Goal: Task Accomplishment & Management: Use online tool/utility

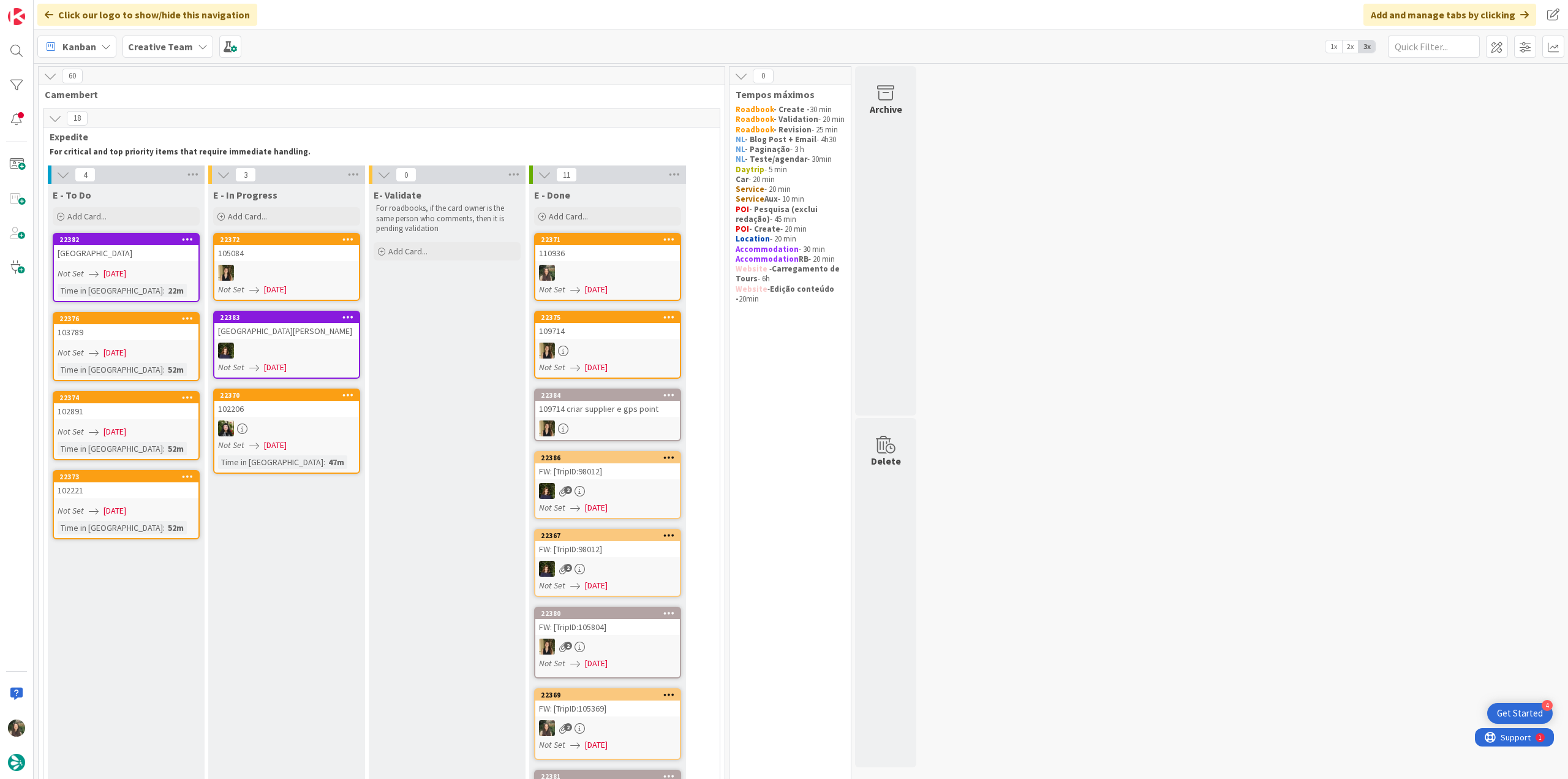
click at [631, 274] on div at bounding box center [607, 273] width 144 height 16
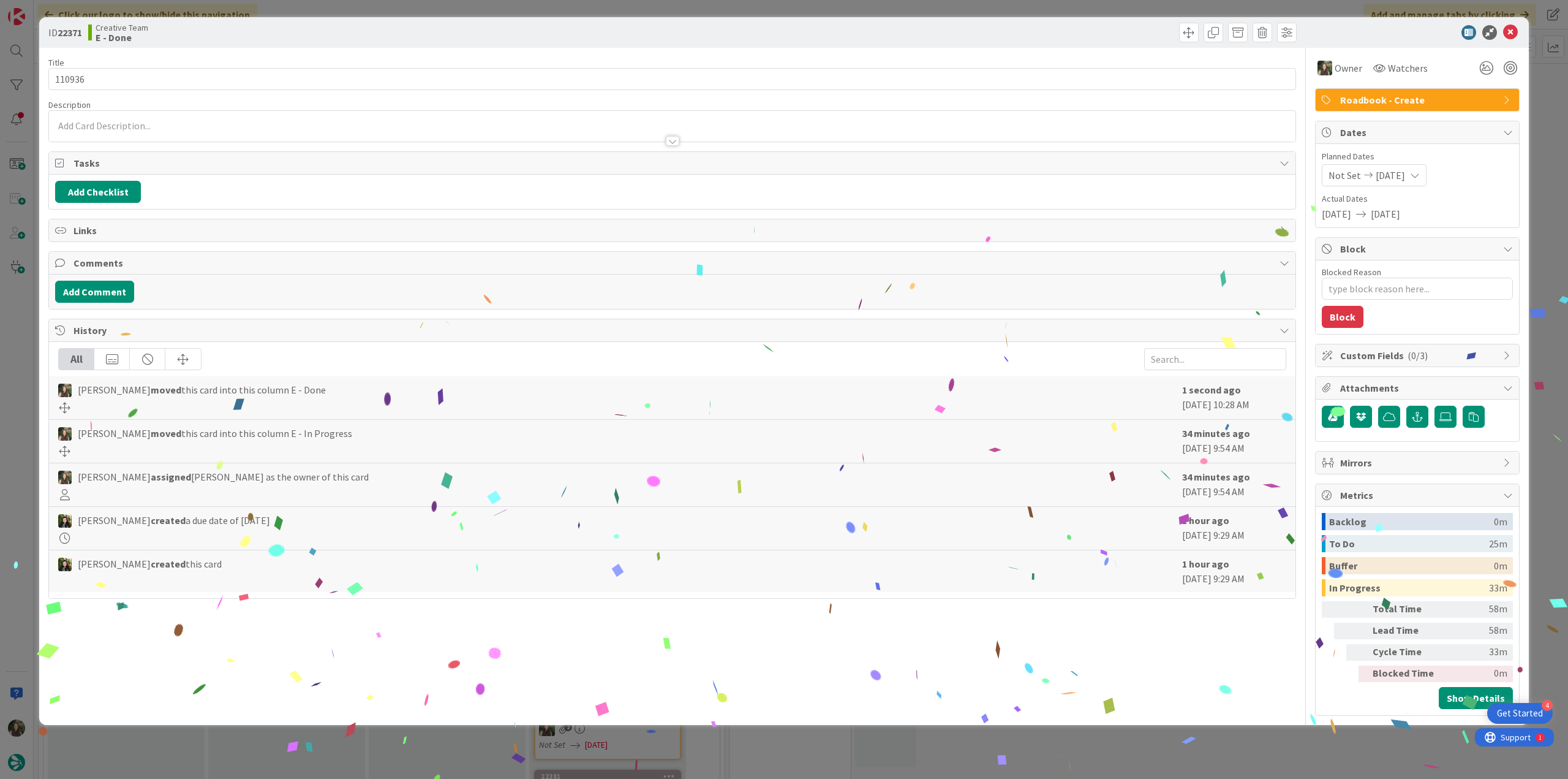
click at [1184, 757] on div "ID 22371 Creative Team E - Done Title 6 / 128 110936 Description Owner Watchers…" at bounding box center [784, 390] width 1568 height 779
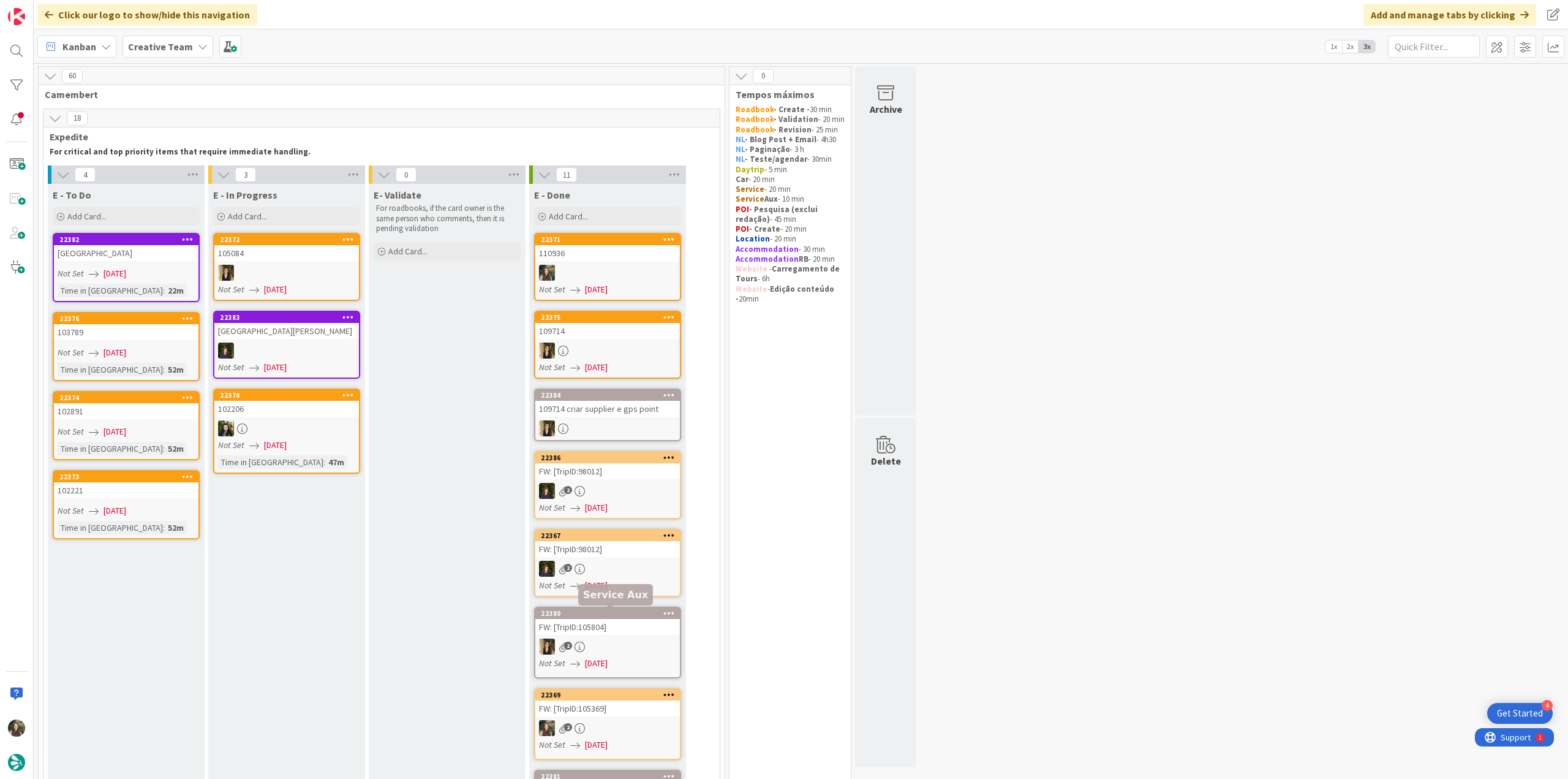
click at [589, 623] on div "FW: [TripID:105804]" at bounding box center [607, 627] width 144 height 16
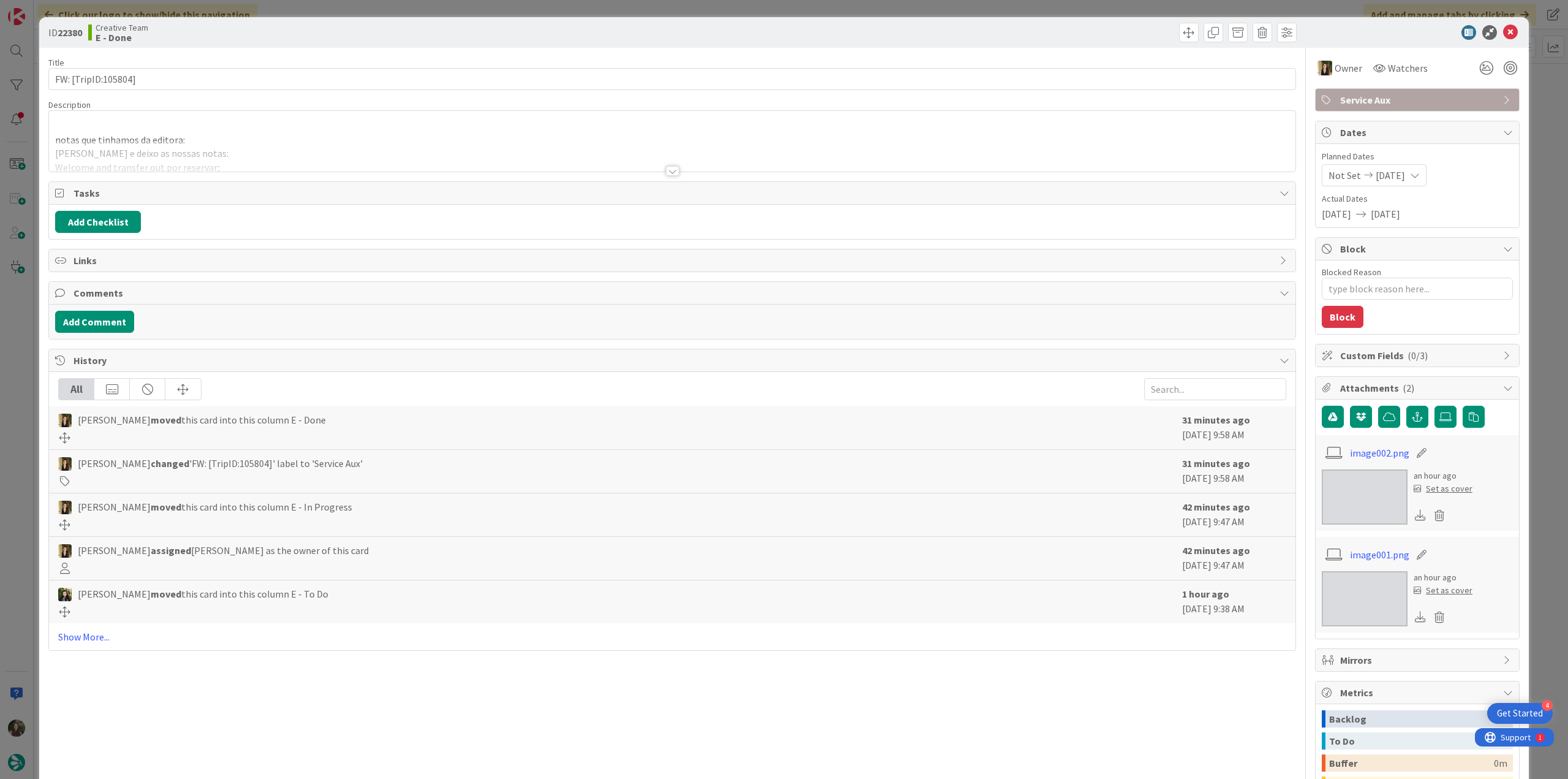
click at [14, 404] on div "ID 22380 Creative Team E - Done Title 19 / 128 FW: [TripID:105804] Description …" at bounding box center [784, 390] width 1568 height 779
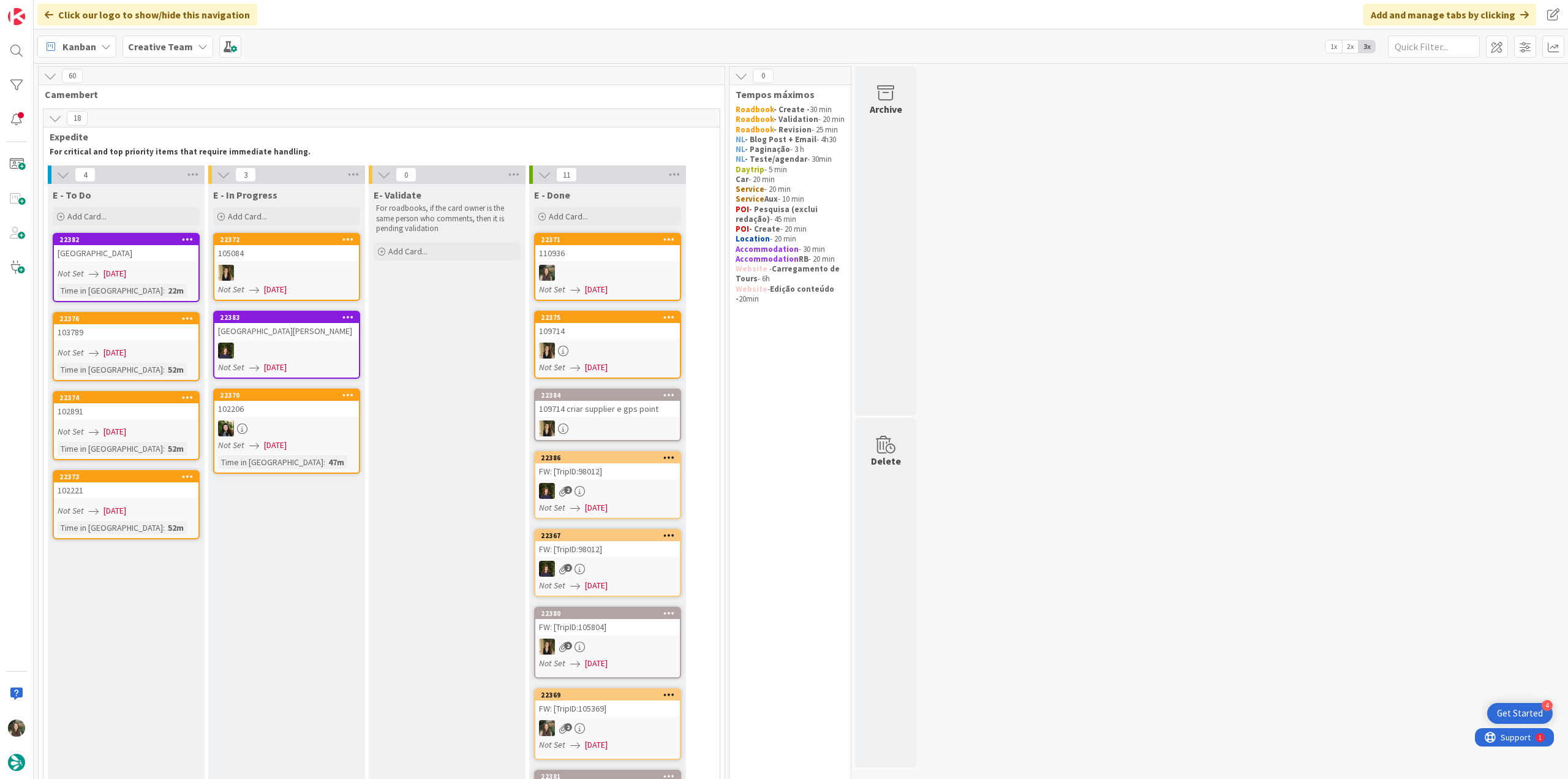
click at [130, 493] on div "102221" at bounding box center [126, 490] width 144 height 16
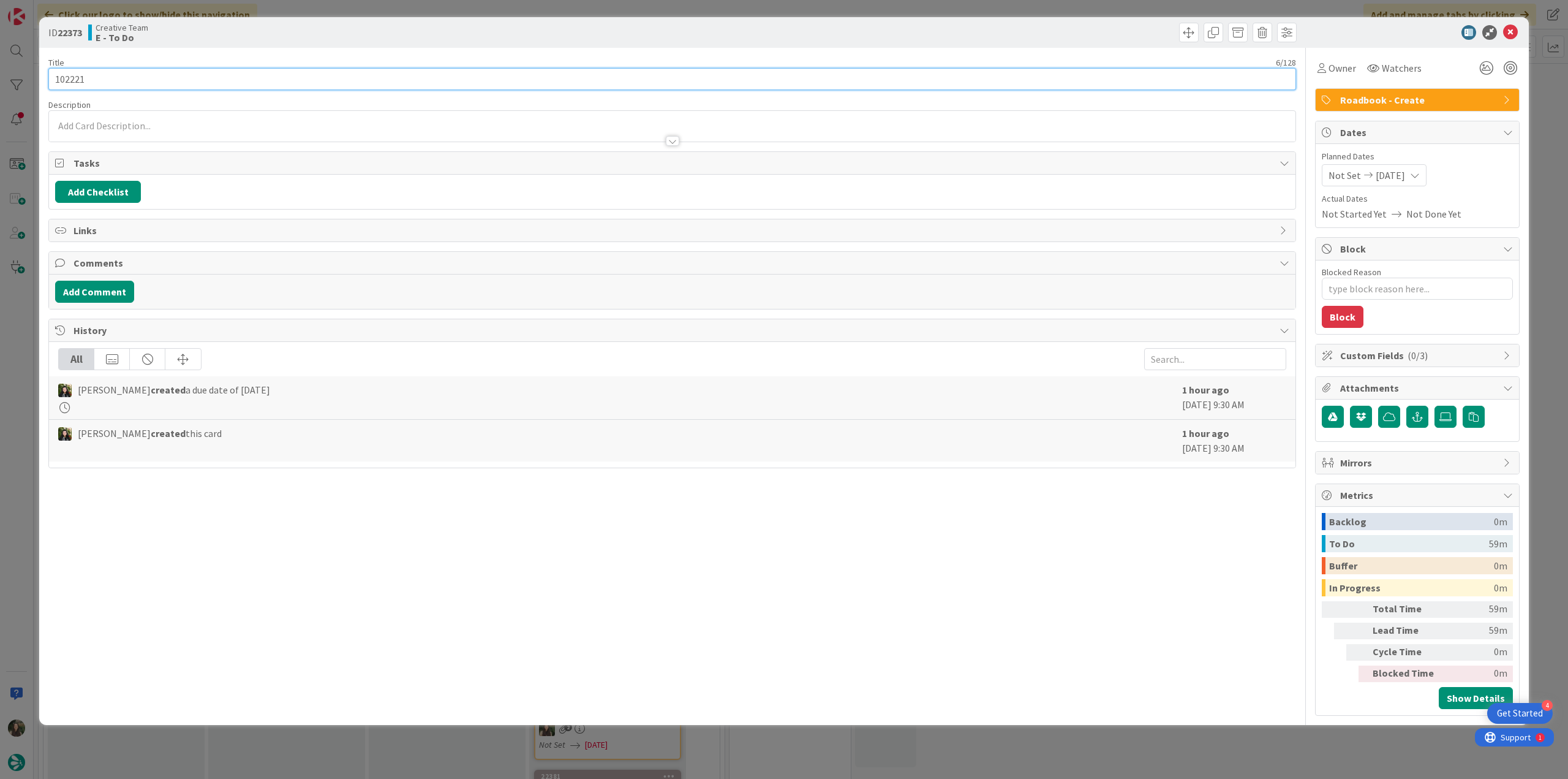
click at [69, 86] on input "102221" at bounding box center [672, 79] width 1247 height 22
click at [21, 361] on div "ID 22373 Creative Team E - To Do Title 6 / 128 102221 Description Inês Gonçalve…" at bounding box center [784, 390] width 1568 height 779
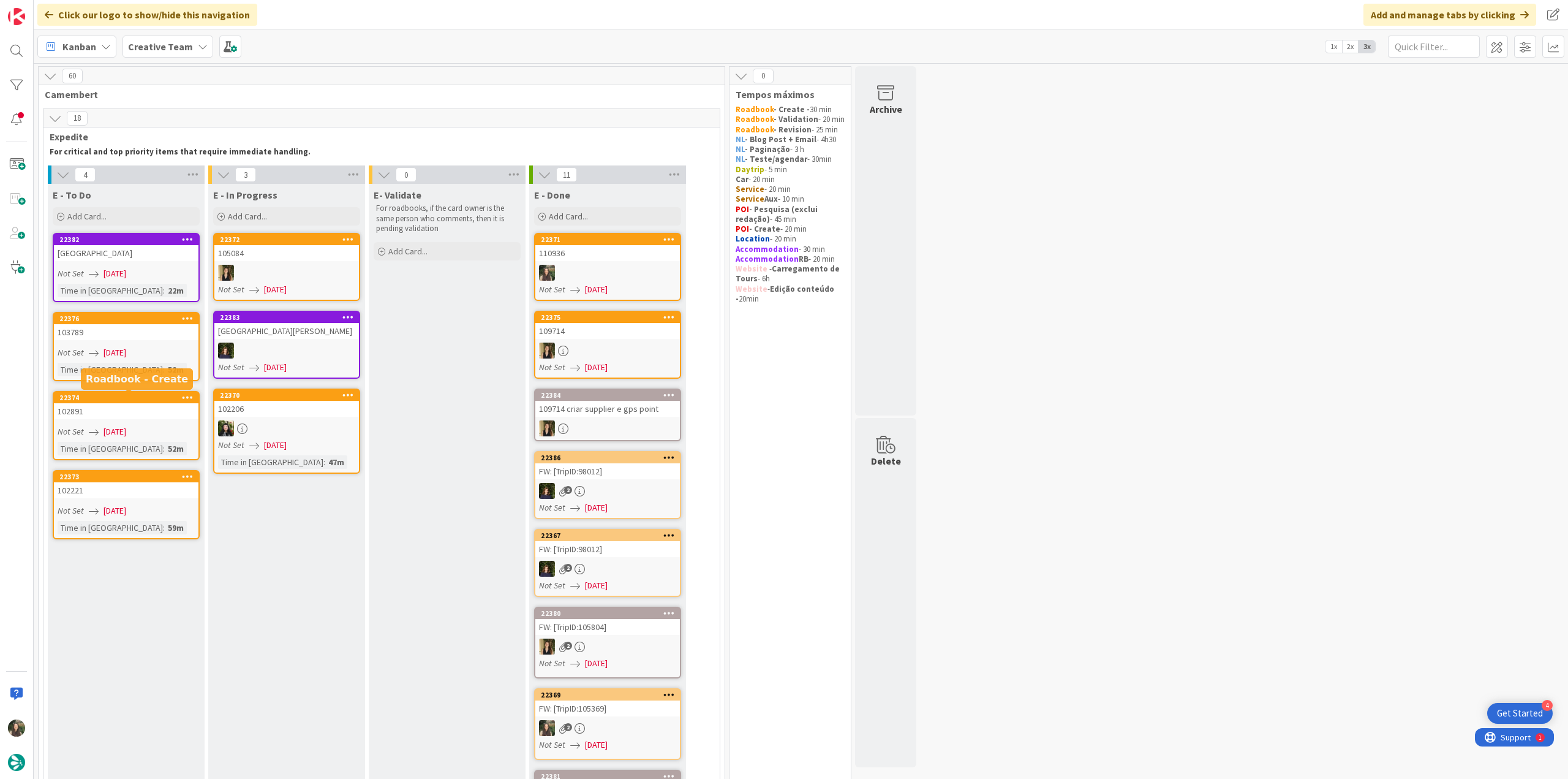
click at [114, 421] on link "22374 102891 Not Set 09/04/2025 Time in Column : 52m" at bounding box center [126, 426] width 147 height 69
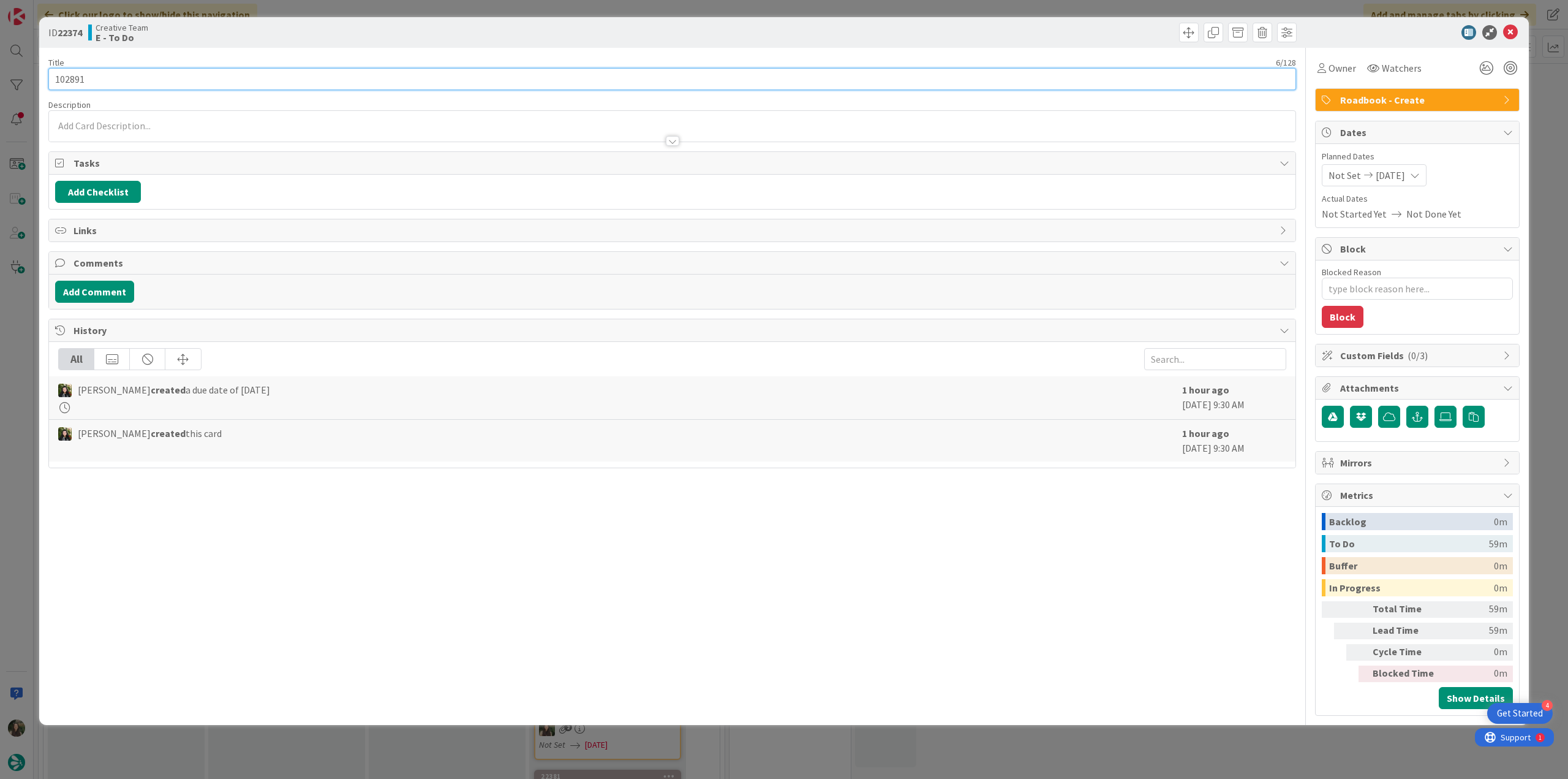
click at [73, 79] on input "102891" at bounding box center [672, 79] width 1247 height 22
click at [22, 342] on div "ID 22374 Creative Team E - To Do Title 6 / 128 102891 Description Inês Gonçalve…" at bounding box center [784, 390] width 1568 height 779
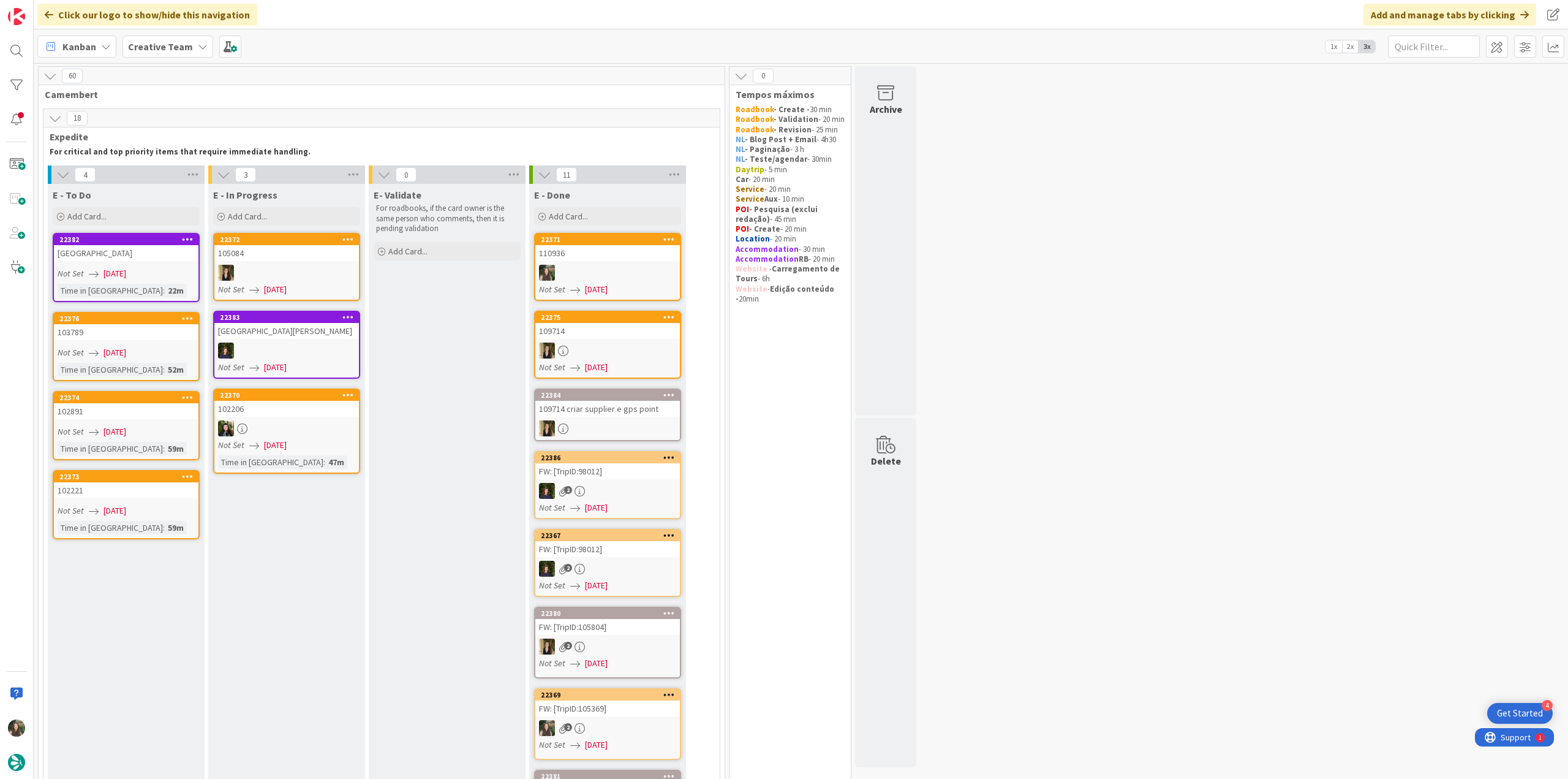
click at [153, 353] on div "Not Set [DATE]" at bounding box center [127, 353] width 141 height 13
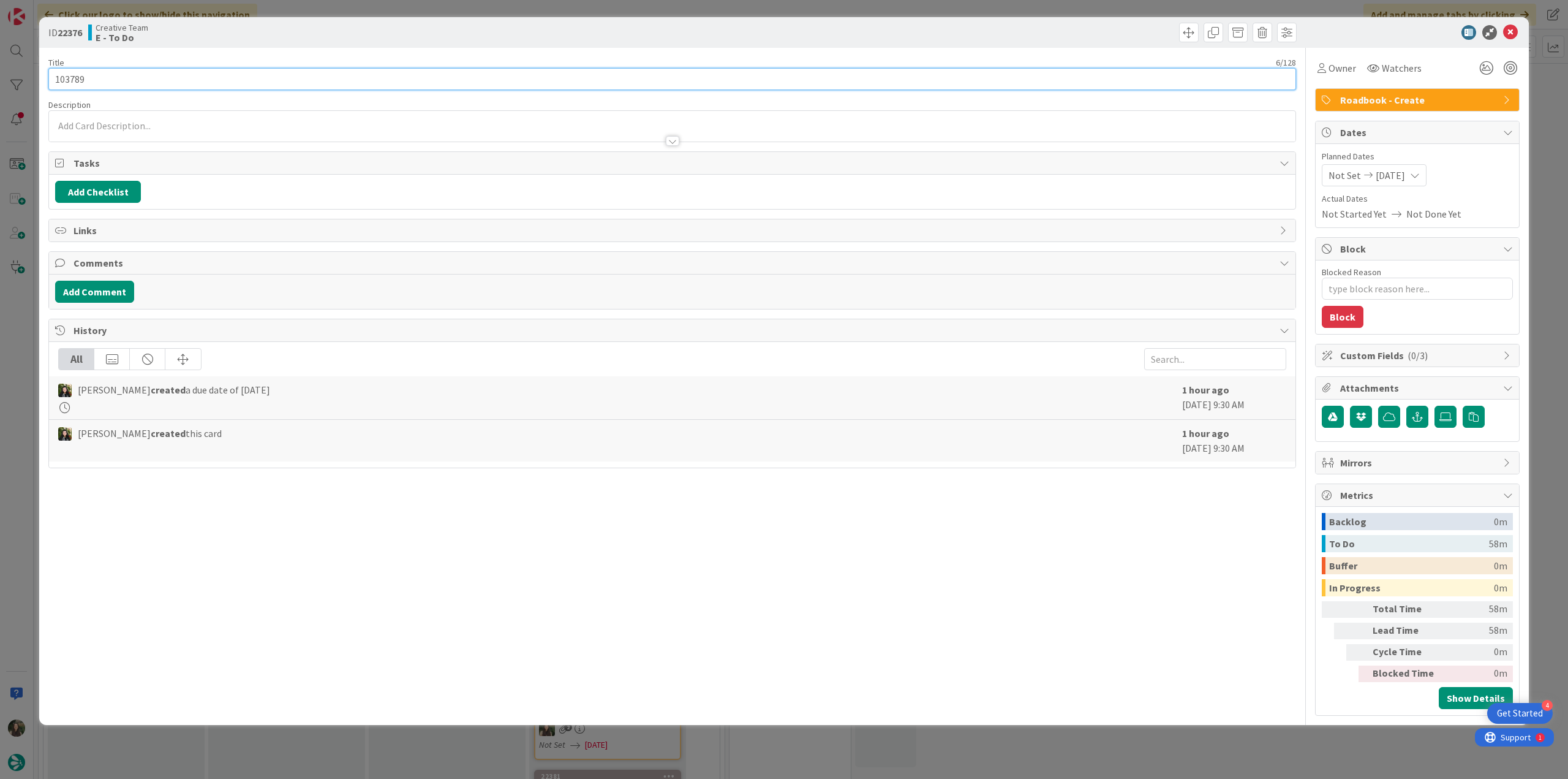
click at [66, 85] on input "103789" at bounding box center [672, 79] width 1247 height 22
click at [1338, 72] on span "Owner" at bounding box center [1341, 68] width 28 height 15
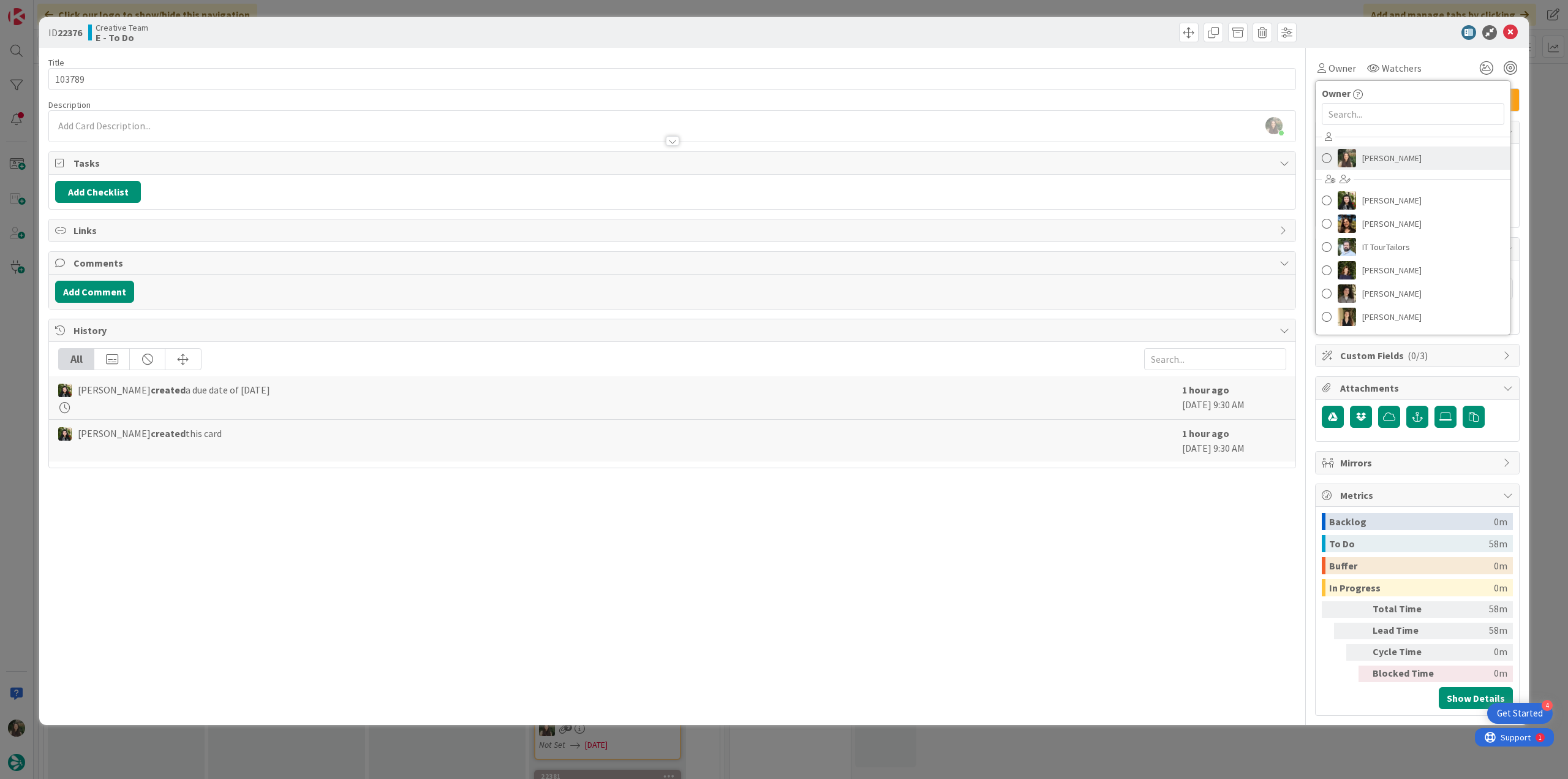
click at [1385, 149] on span "[PERSON_NAME]" at bounding box center [1392, 158] width 59 height 18
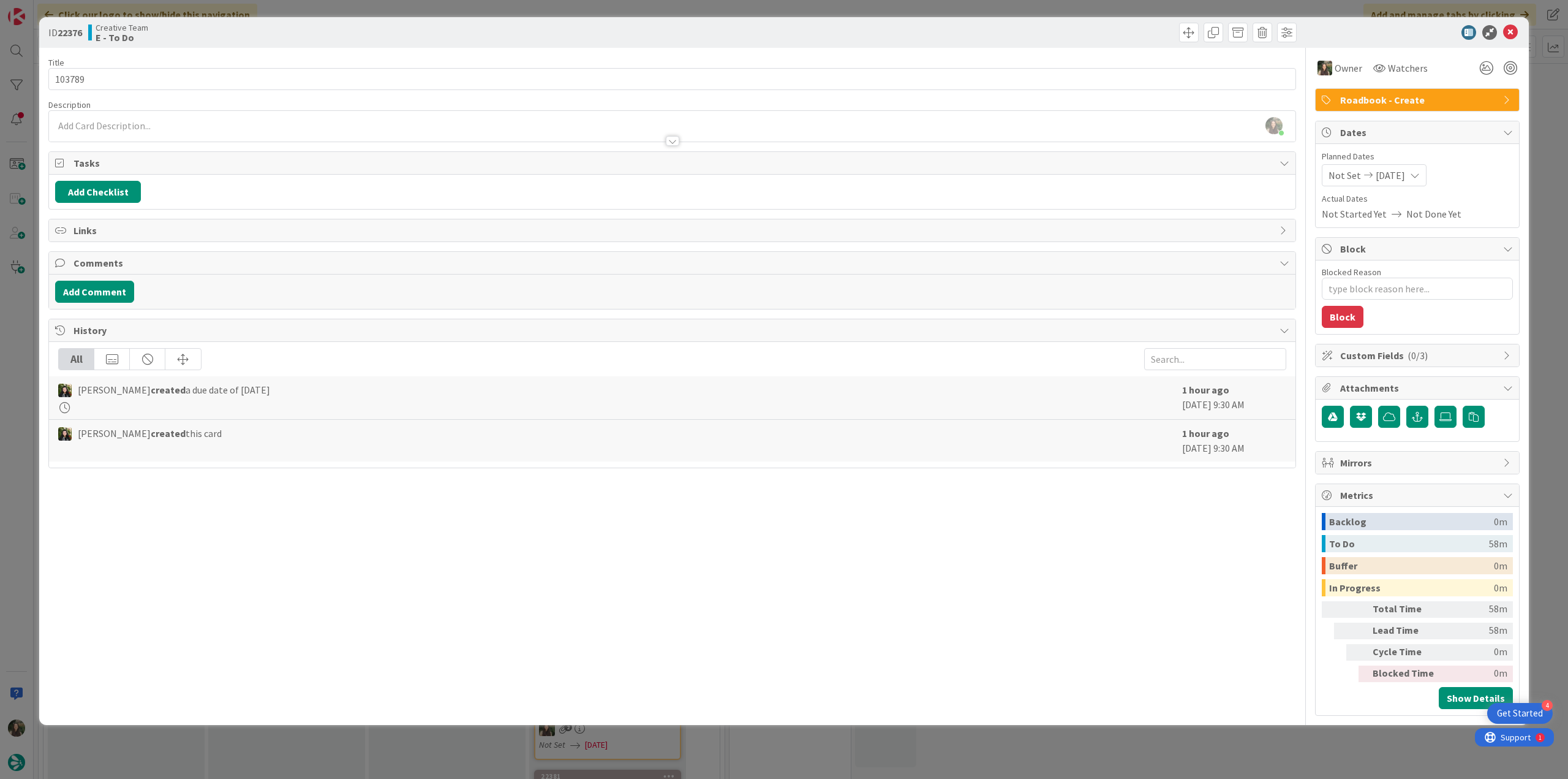
click at [1543, 110] on div "ID 22376 Creative Team E - To Do Title 6 / 128 103789 Description Inês Gonçalve…" at bounding box center [784, 390] width 1568 height 779
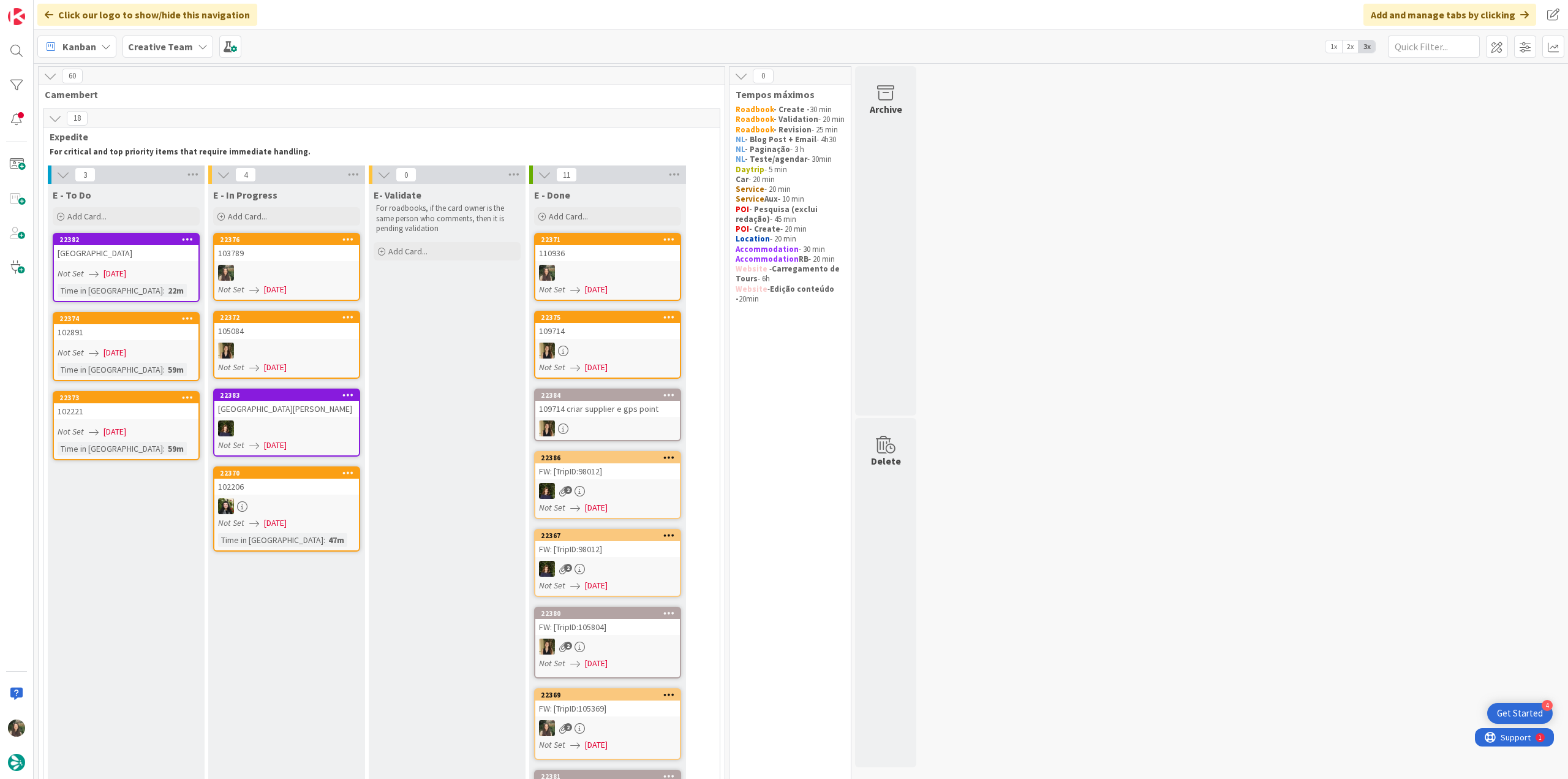
click at [298, 248] on div "103789" at bounding box center [287, 253] width 144 height 16
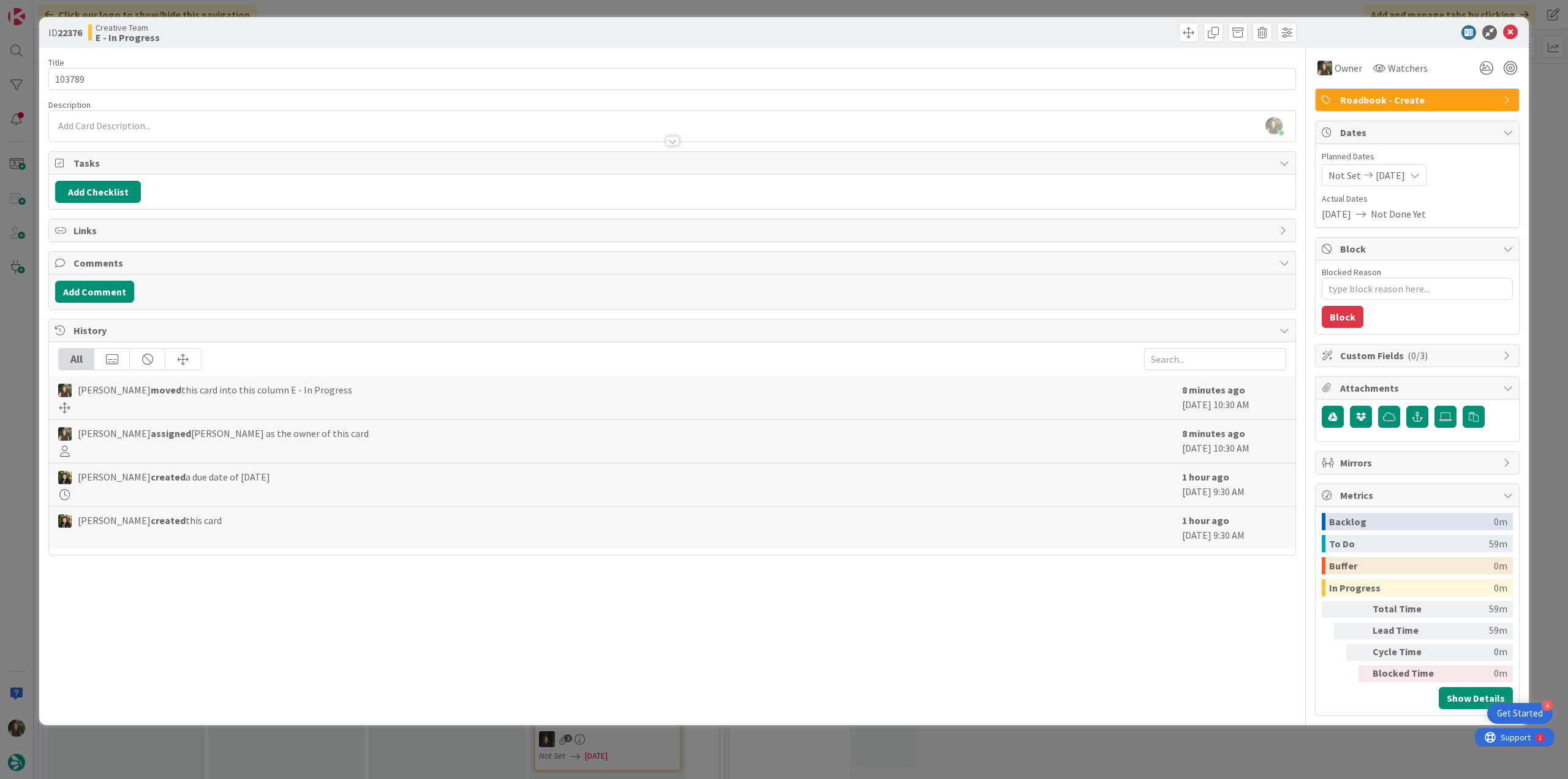
click at [27, 373] on div "ID 22376 Creative Team E - In Progress Title 6 / 128 103789 Description Inês Go…" at bounding box center [784, 390] width 1568 height 779
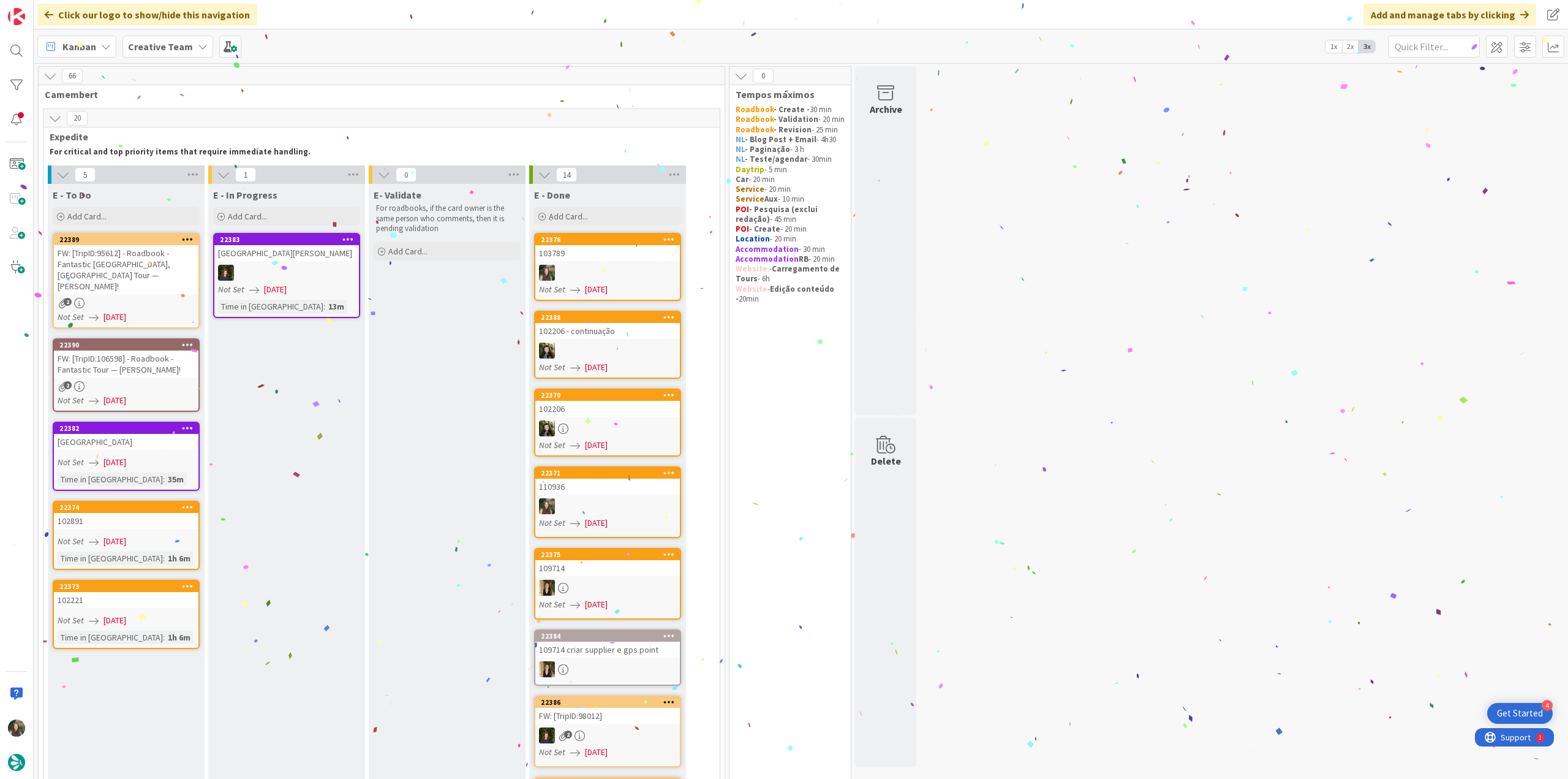
click at [648, 248] on div "103789" at bounding box center [607, 253] width 144 height 16
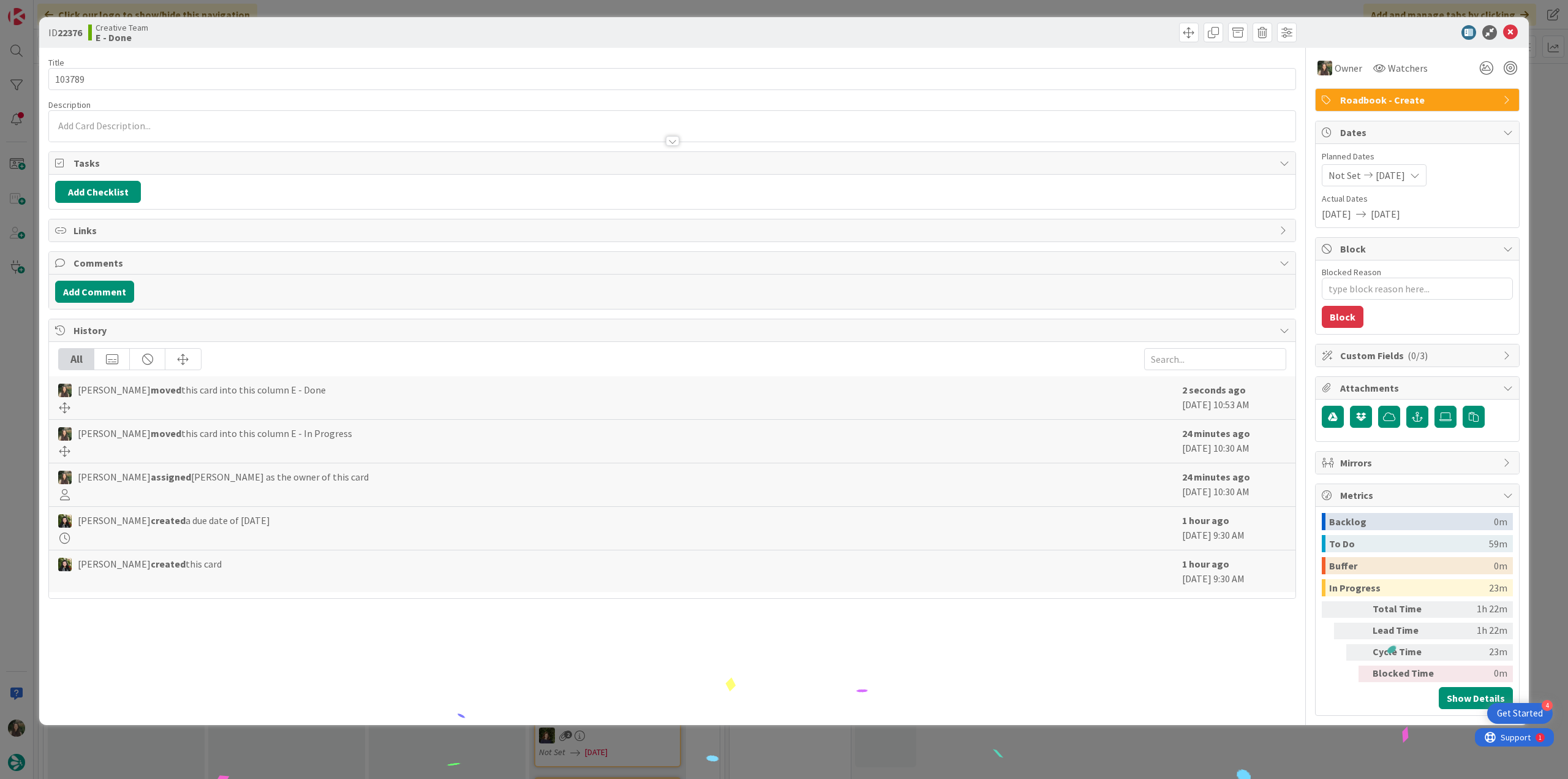
click at [1137, 762] on div "ID 22376 Creative Team E - Done Title 6 / 128 103789 Description Owner Watchers…" at bounding box center [784, 390] width 1568 height 779
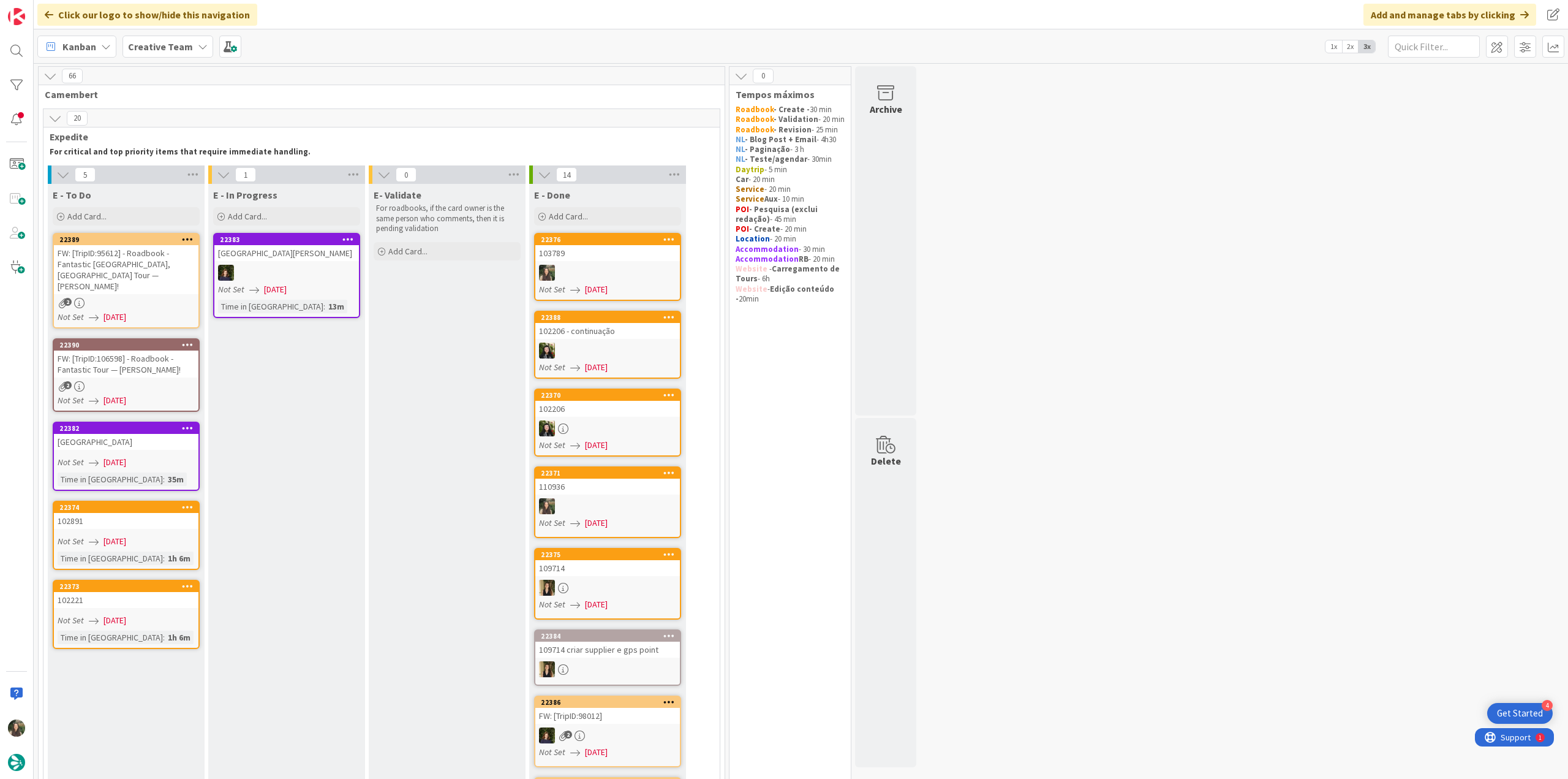
click at [147, 270] on div "FW: [TripID:95612] - Roadbook - Fantastic [GEOGRAPHIC_DATA], [GEOGRAPHIC_DATA] …" at bounding box center [126, 269] width 144 height 49
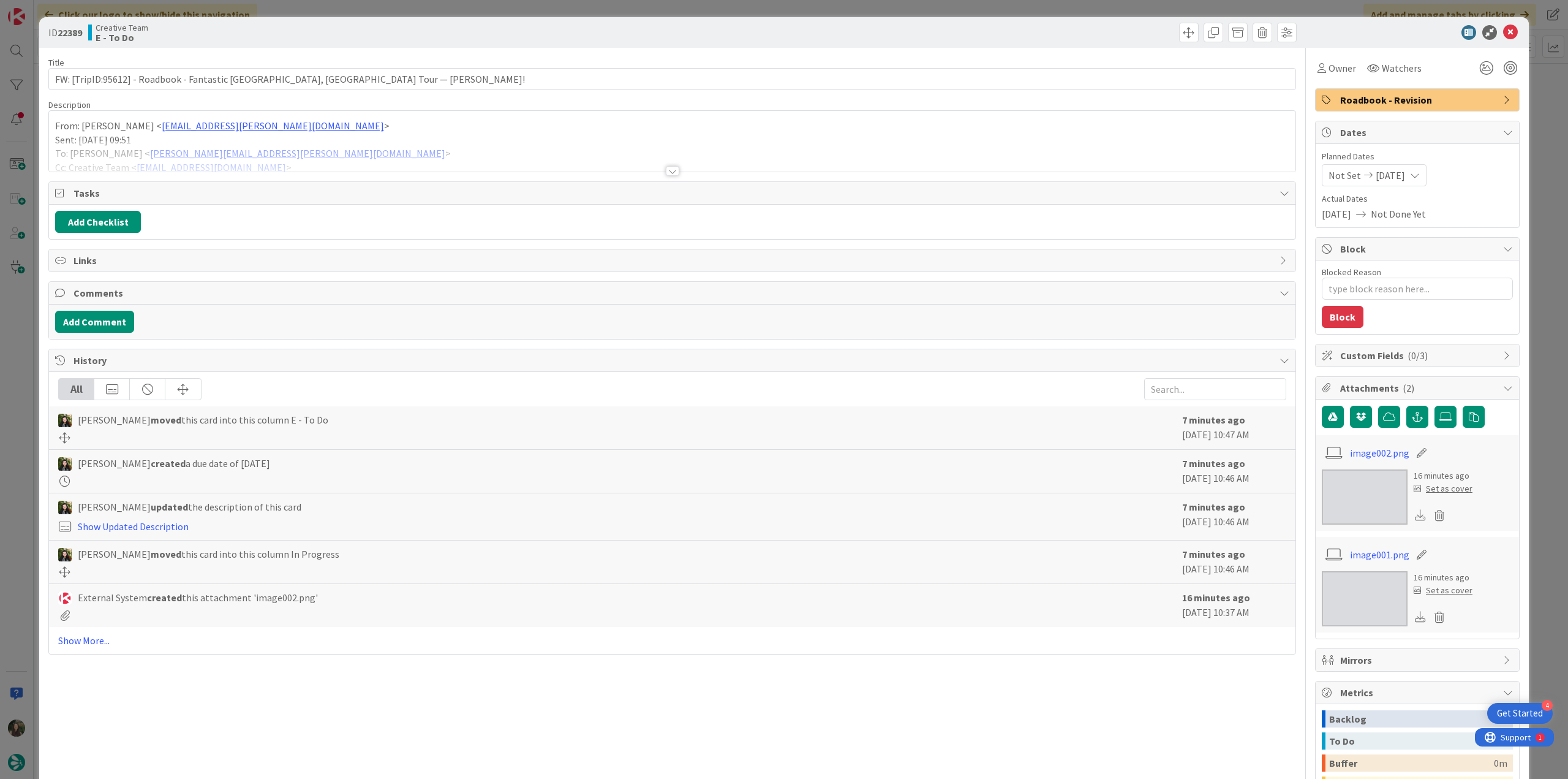
click at [3, 365] on div "ID 22389 Creative Team E - To Do Title 73 / 128 FW: [TripID:95612] - Roadbook -…" at bounding box center [784, 390] width 1568 height 779
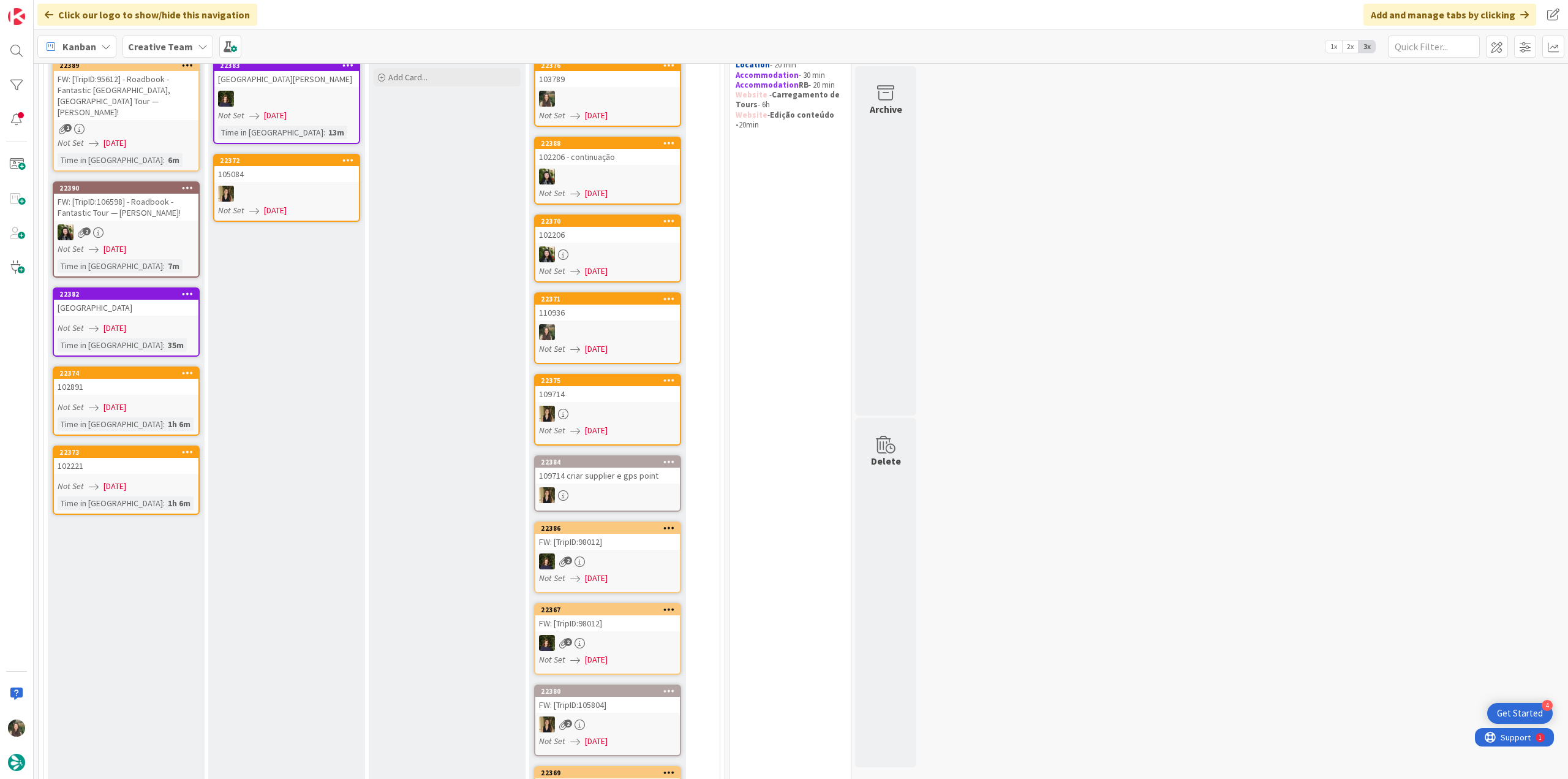
scroll to position [62, 0]
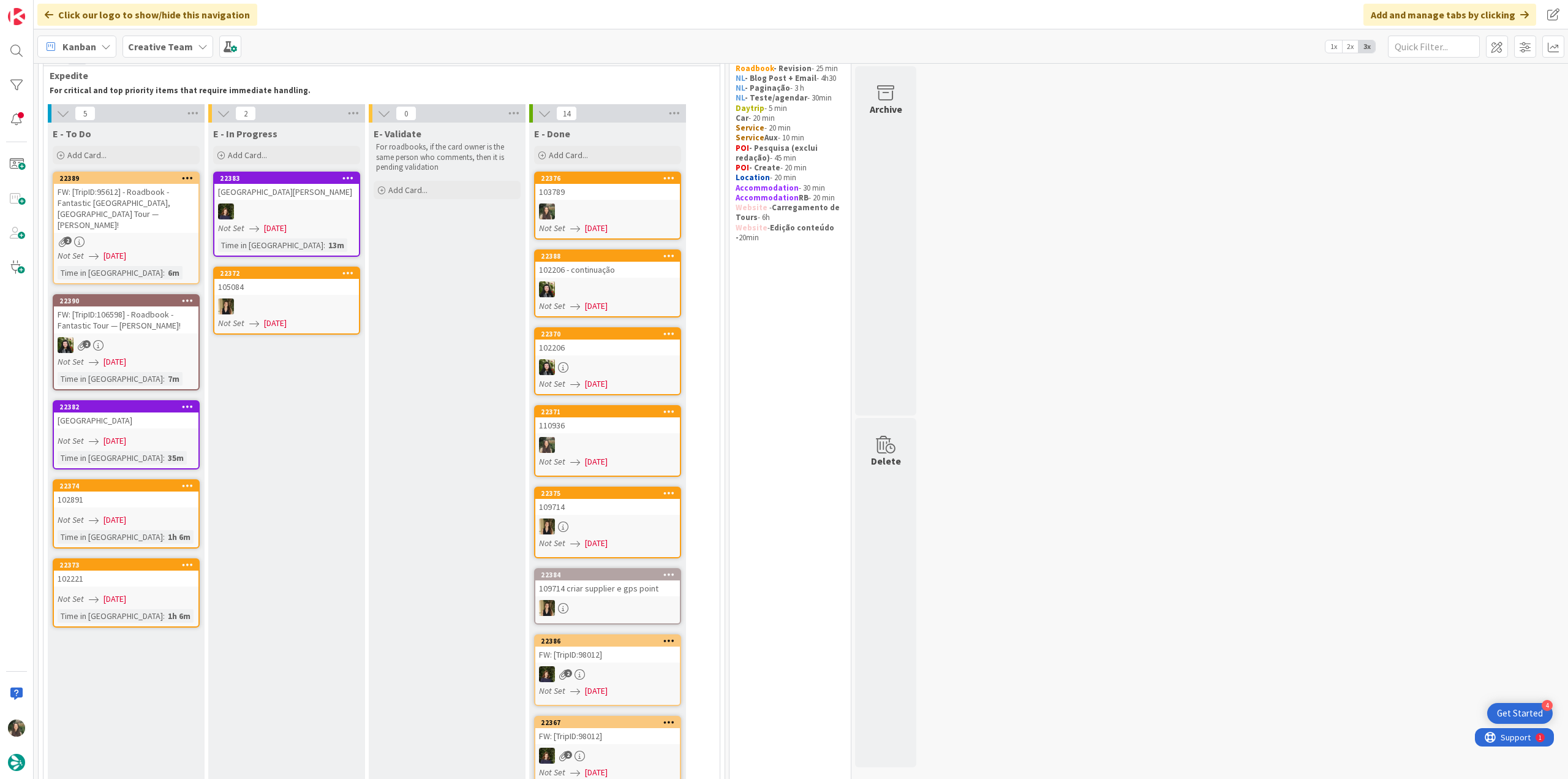
click at [149, 237] on div "2" at bounding box center [126, 241] width 144 height 11
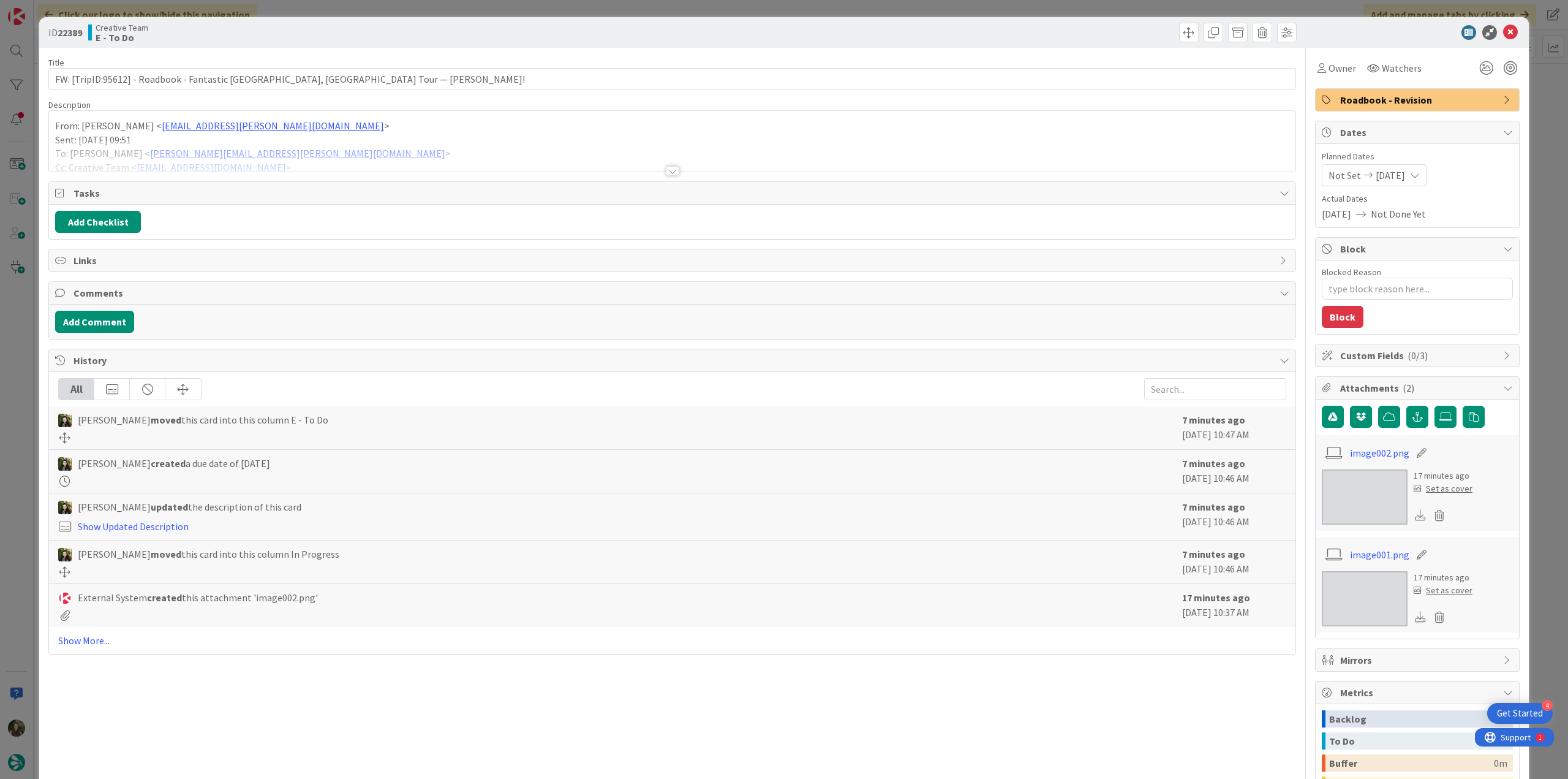
click at [360, 143] on div at bounding box center [672, 156] width 1247 height 31
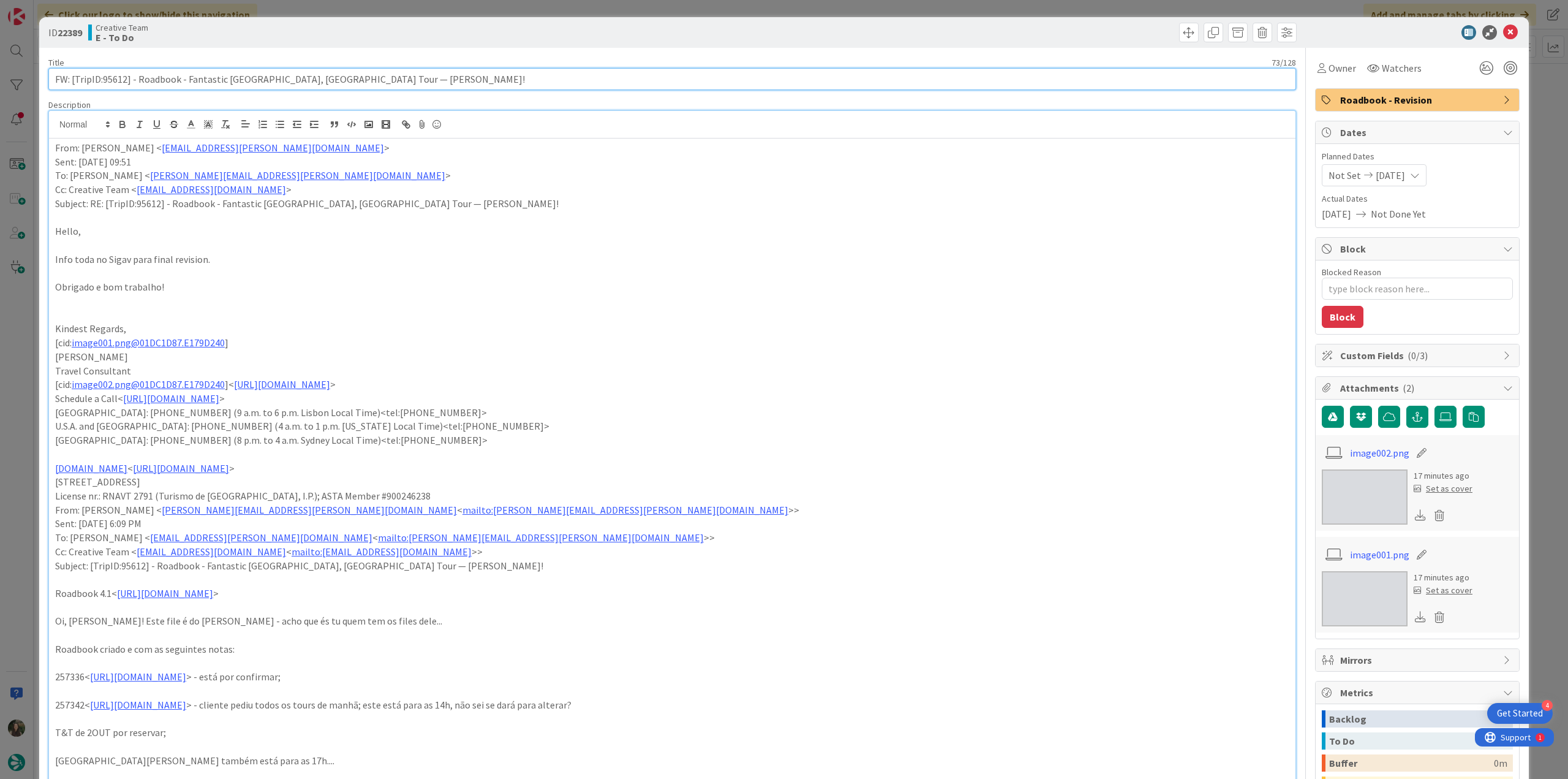
click at [111, 79] on input "FW: [TripID:95612] - Roadbook - Fantastic [GEOGRAPHIC_DATA], [GEOGRAPHIC_DATA] …" at bounding box center [672, 79] width 1247 height 22
click at [1328, 67] on span "Owner" at bounding box center [1341, 68] width 28 height 15
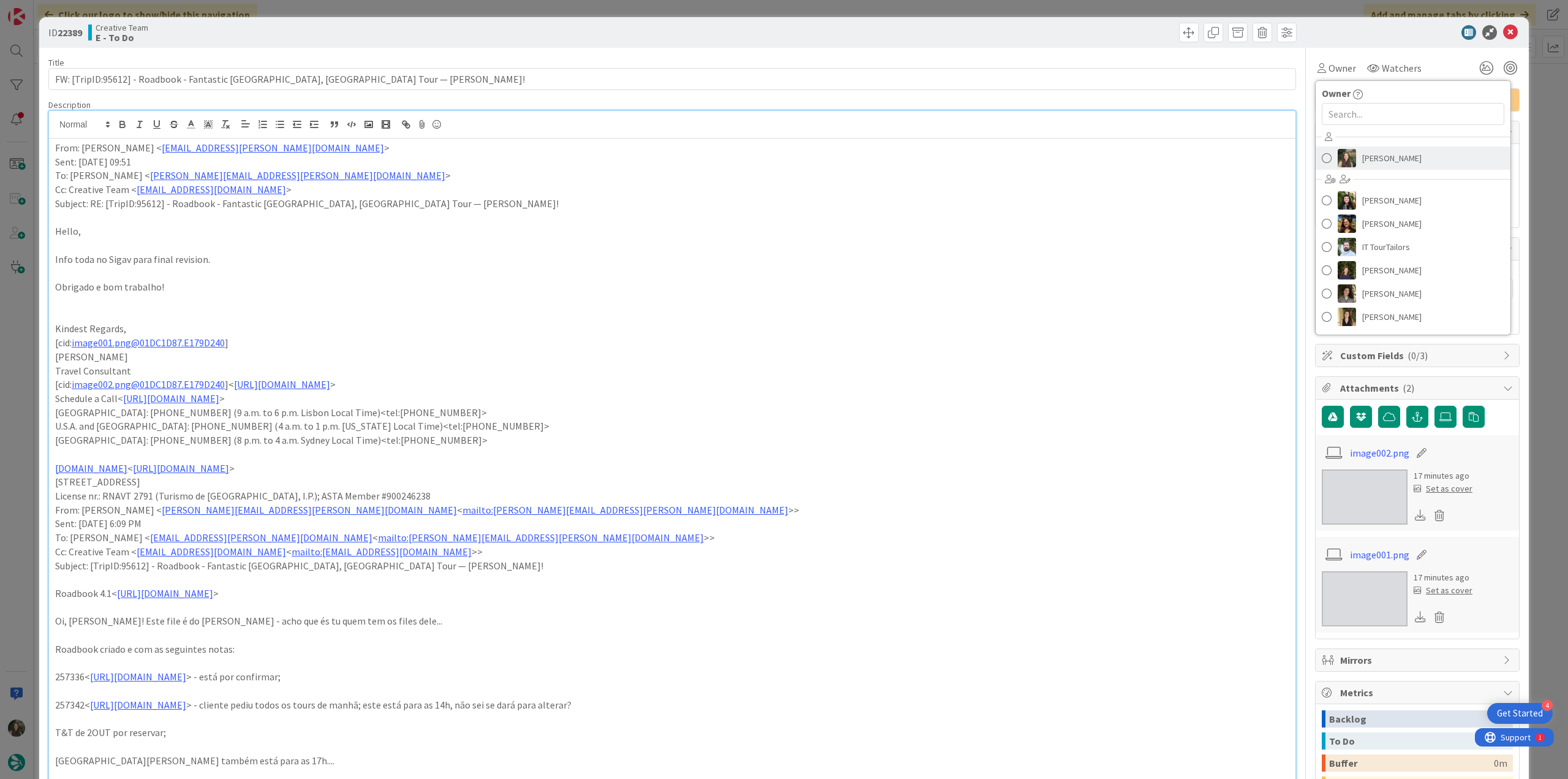
click at [1352, 153] on link "[PERSON_NAME]" at bounding box center [1412, 158] width 195 height 23
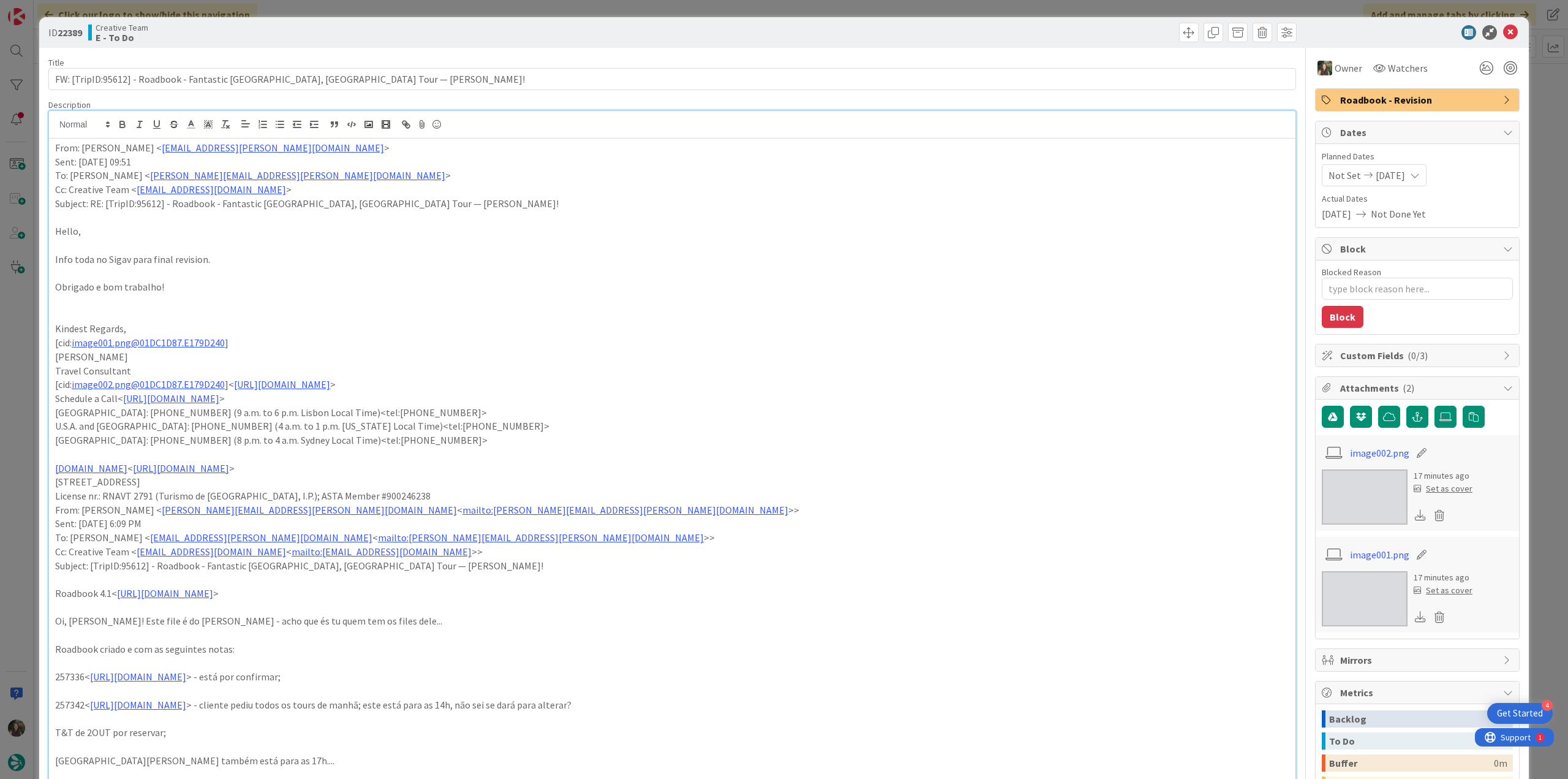
click at [21, 323] on div "ID 22389 Creative Team E - To Do Title 73 / 128 FW: [TripID:95612] - Roadbook -…" at bounding box center [784, 390] width 1568 height 779
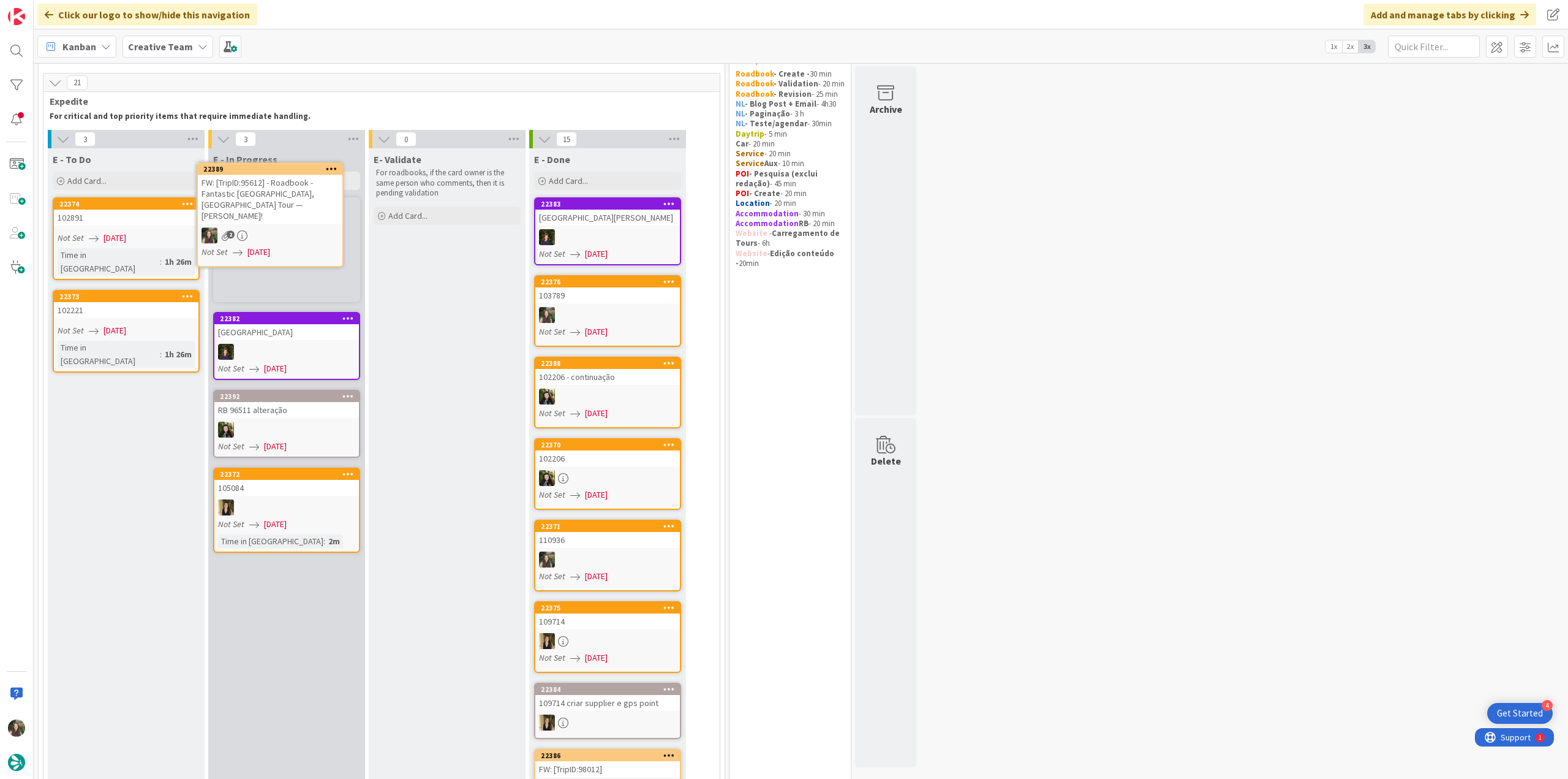
scroll to position [32, 0]
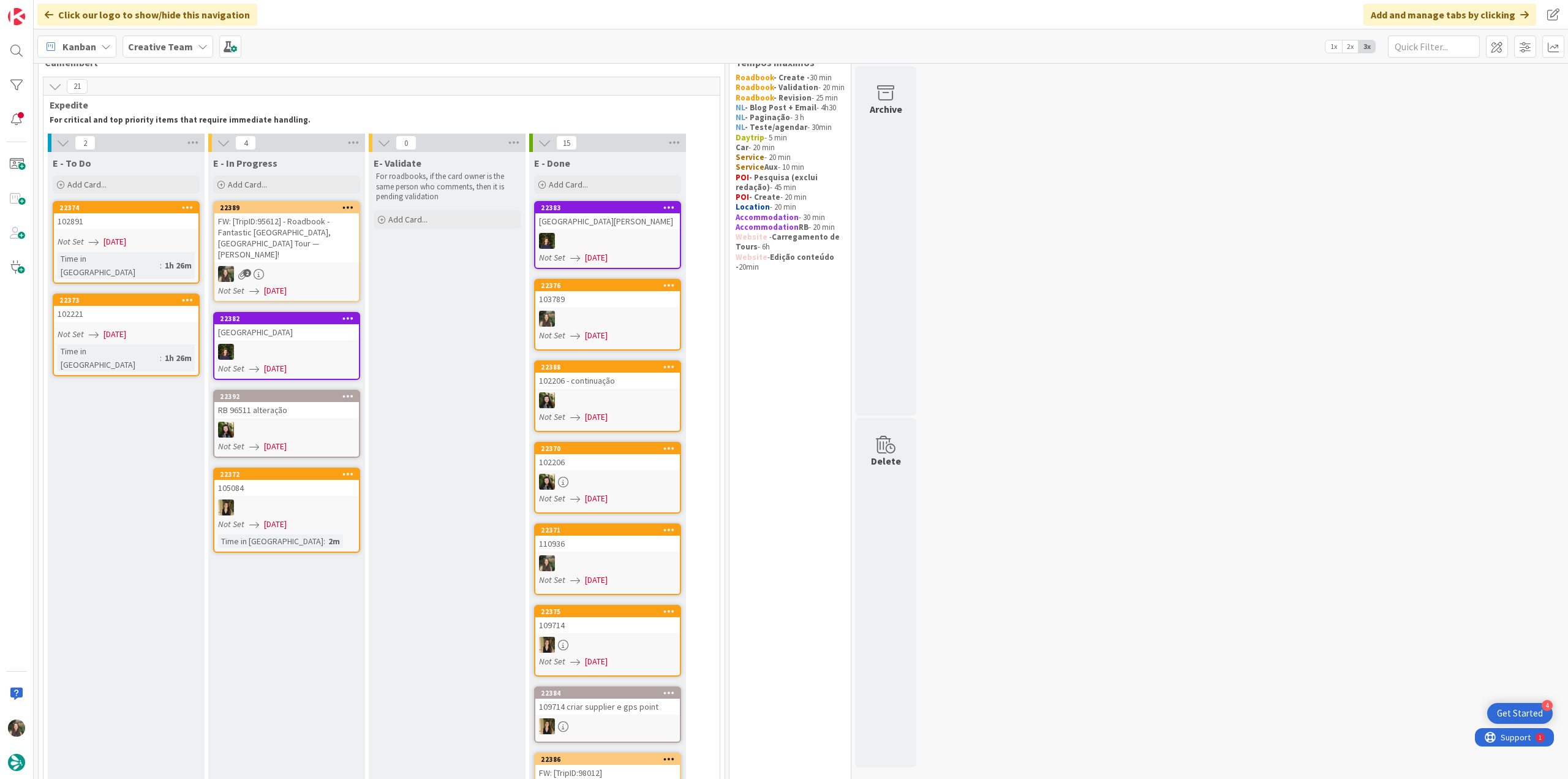
click at [334, 266] on div "2" at bounding box center [287, 273] width 144 height 16
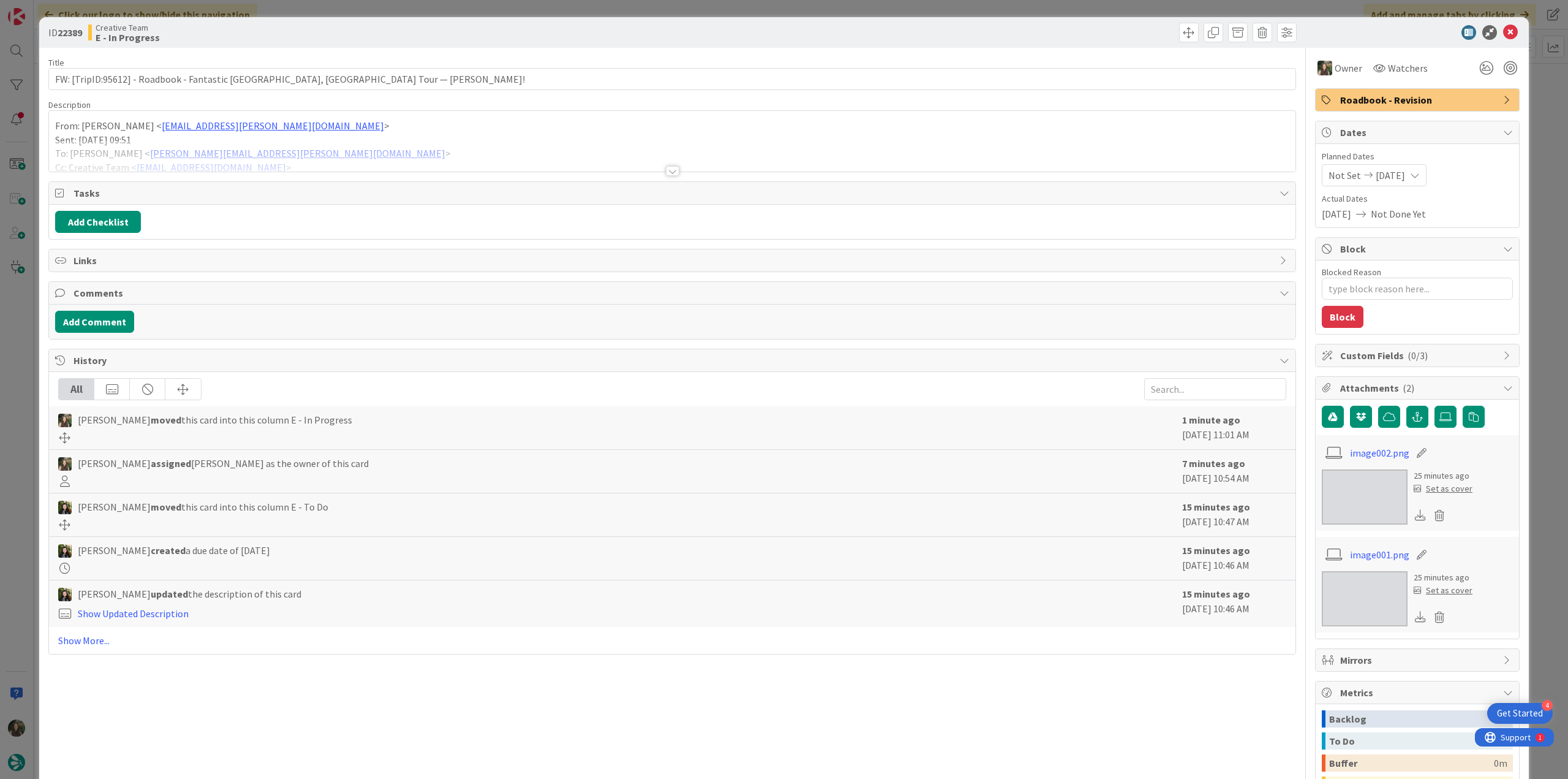
click at [385, 157] on div at bounding box center [672, 156] width 1247 height 31
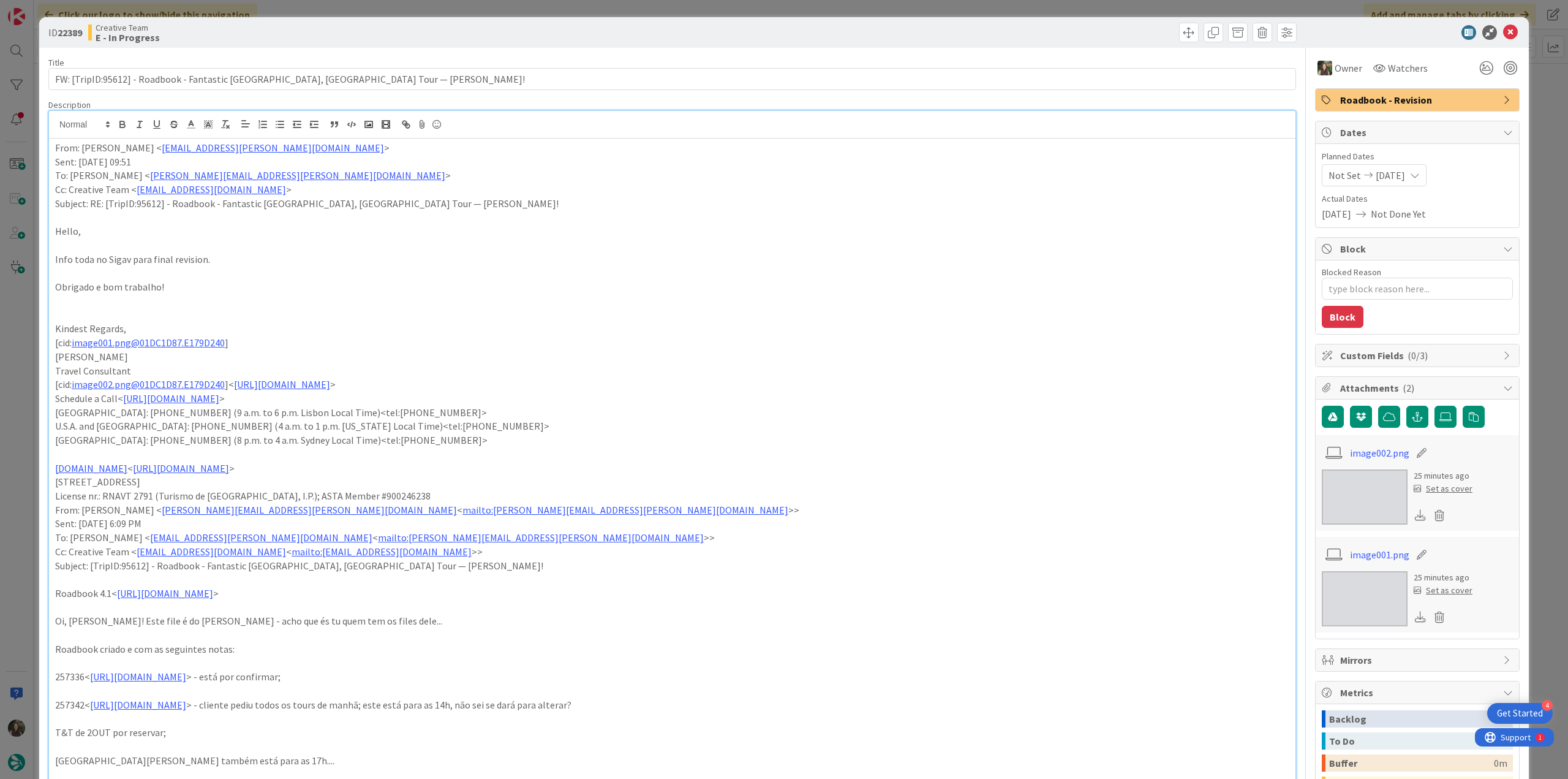
click at [23, 401] on div "ID 22389 Creative Team E - In Progress Title 73 / 128 FW: [TripID:95612] - Road…" at bounding box center [784, 390] width 1568 height 779
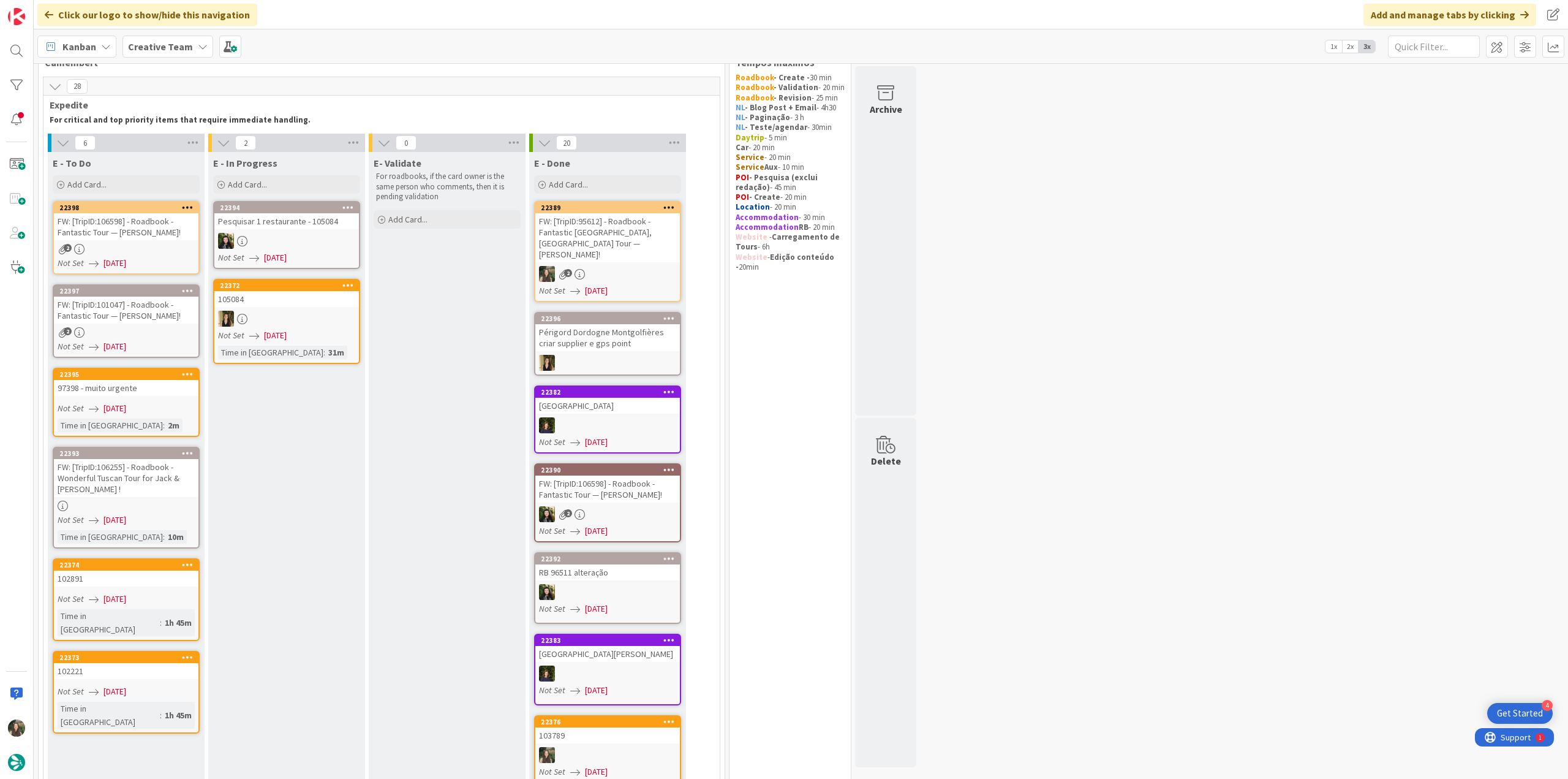
click at [629, 231] on div "FW: [TripID:95612] - Roadbook - Fantastic [GEOGRAPHIC_DATA], [GEOGRAPHIC_DATA] …" at bounding box center [607, 237] width 144 height 49
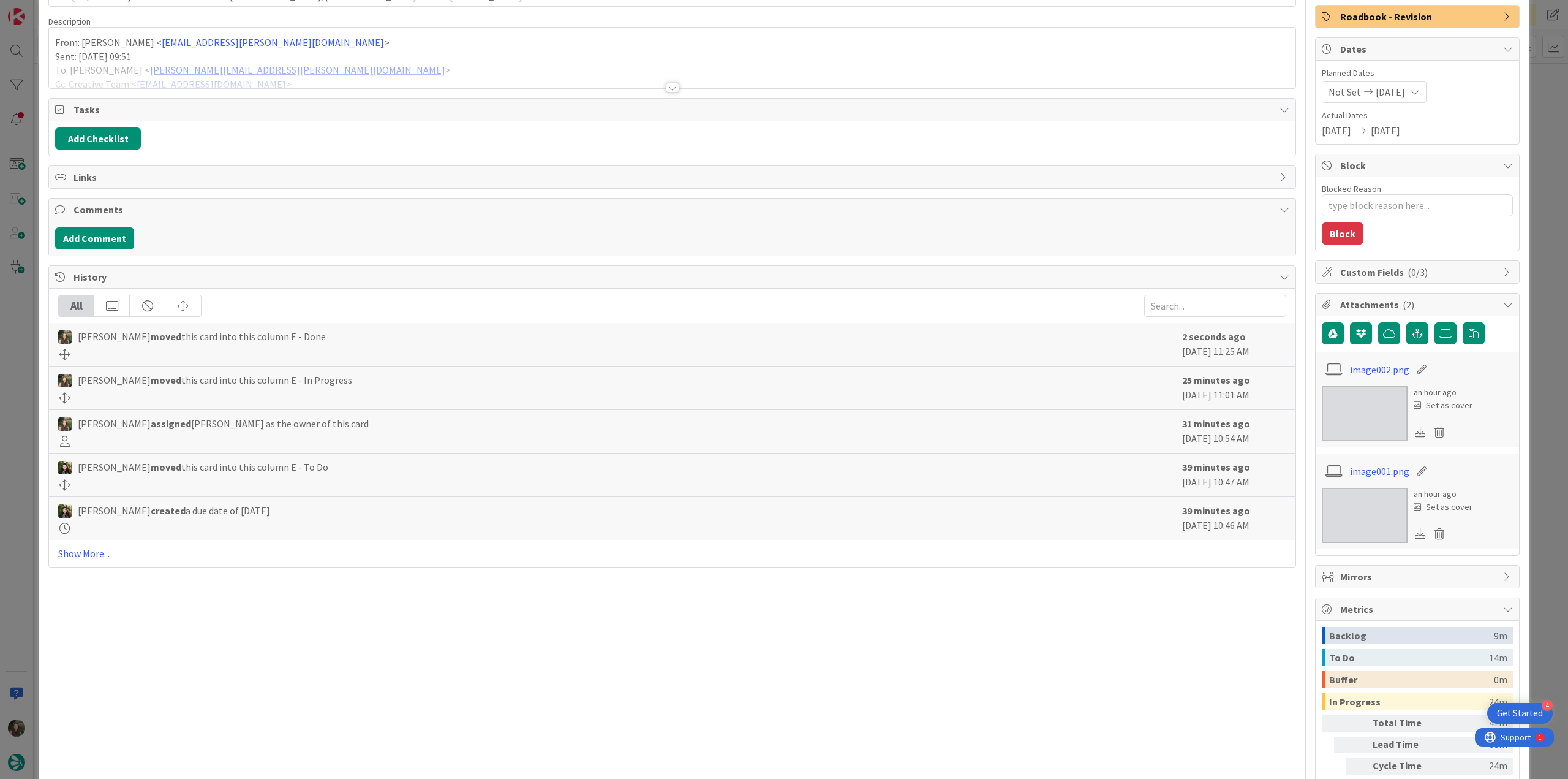
scroll to position [123, 0]
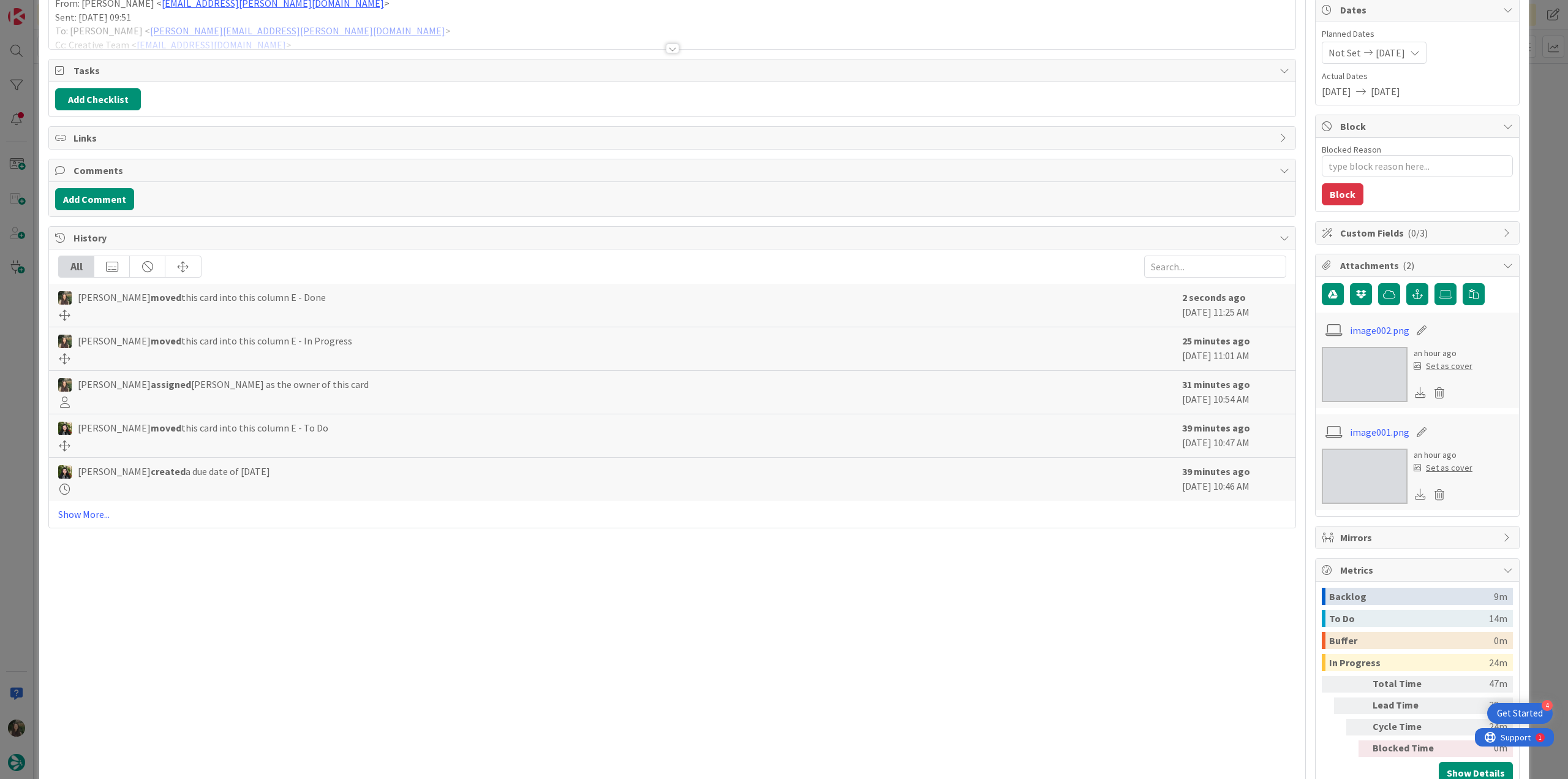
click at [1545, 619] on div "ID 22389 Creative Team E - Done Title 73 / 128 FW: [TripID:95612] - Roadbook - …" at bounding box center [784, 390] width 1568 height 779
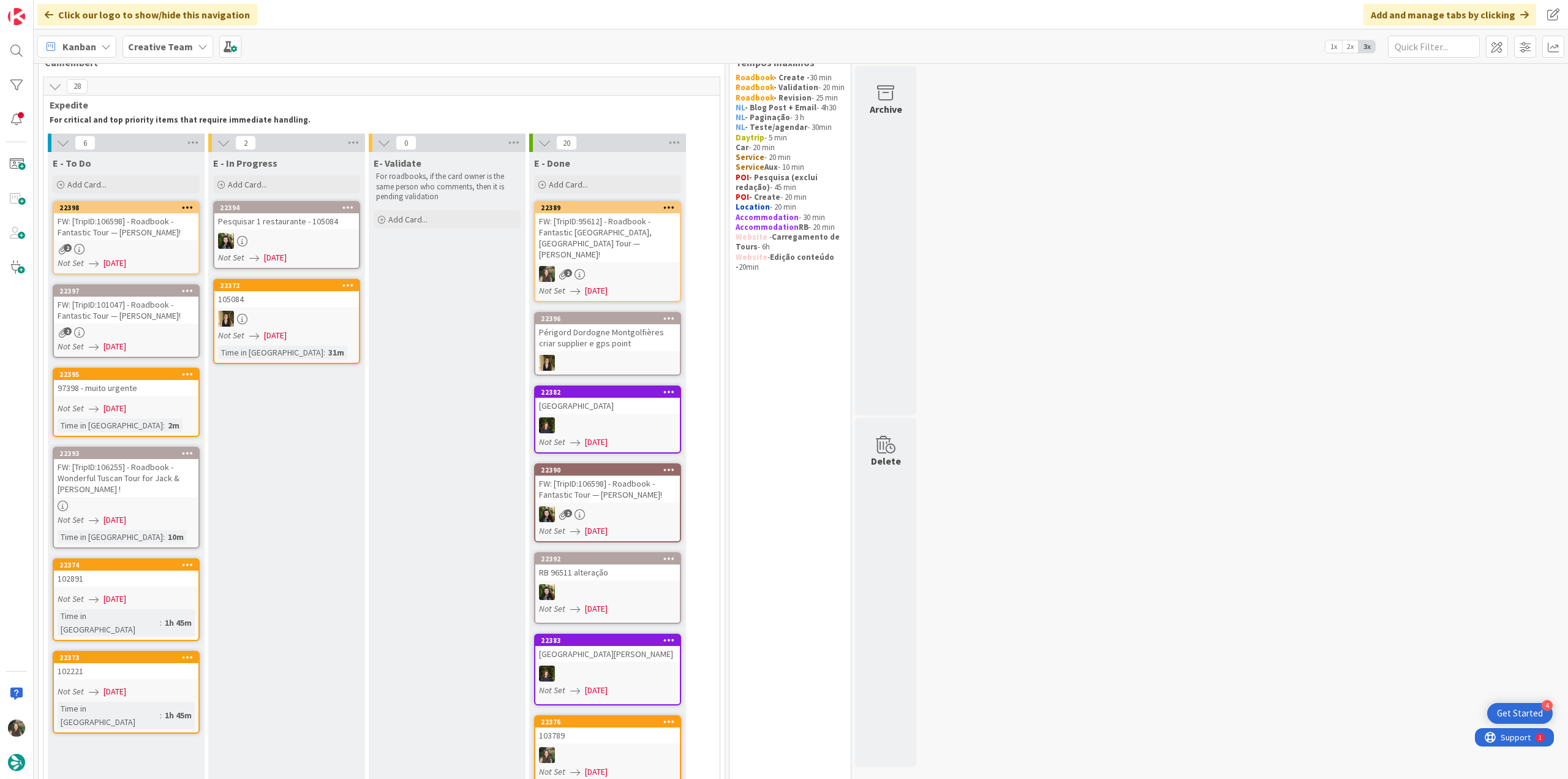
click at [176, 474] on div "FW: [TripID:106255] - Roadbook - Wonderful Tuscan Tour for Jack & [PERSON_NAME]…" at bounding box center [126, 478] width 144 height 38
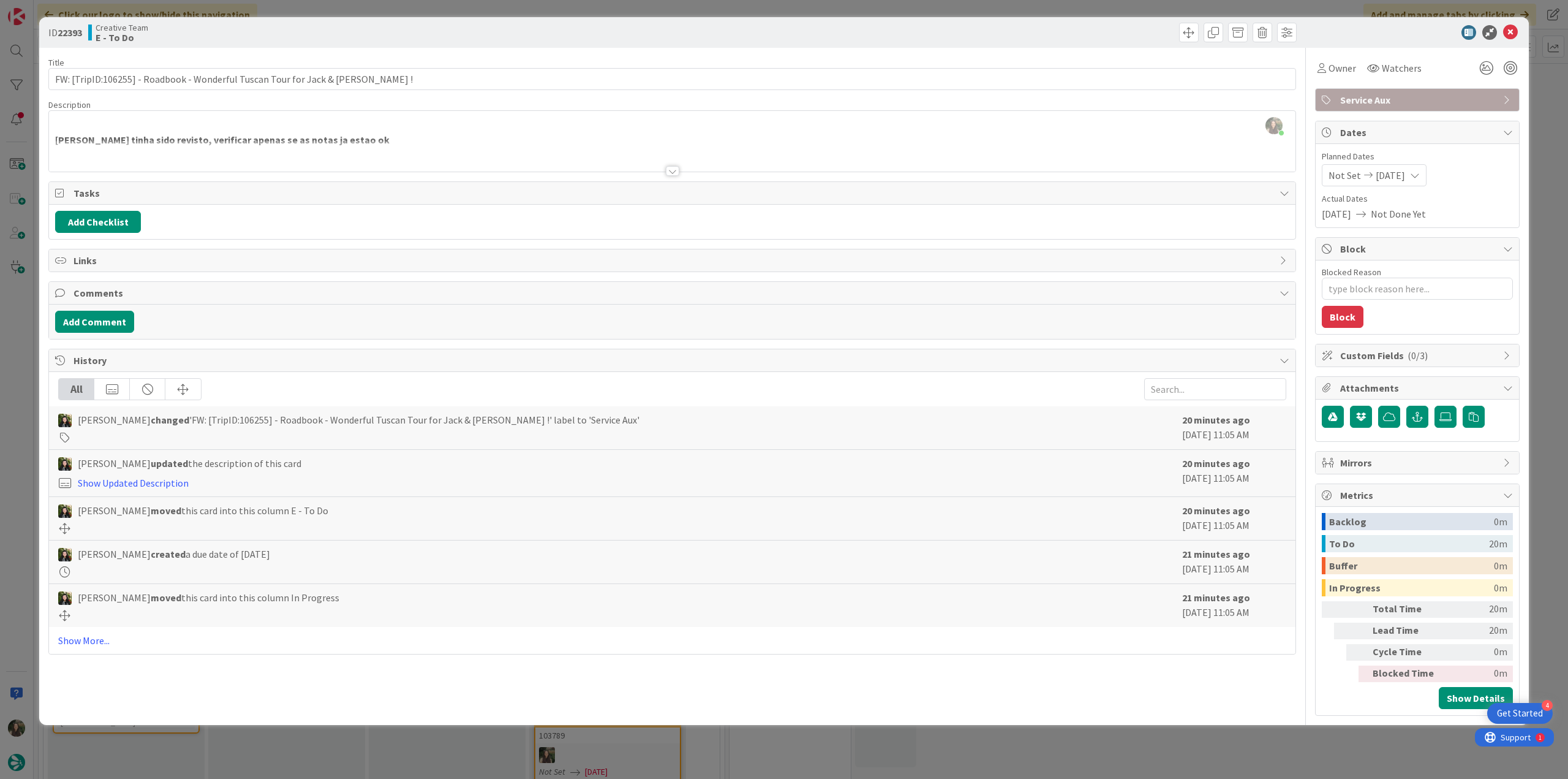
click at [374, 144] on div at bounding box center [672, 156] width 1247 height 31
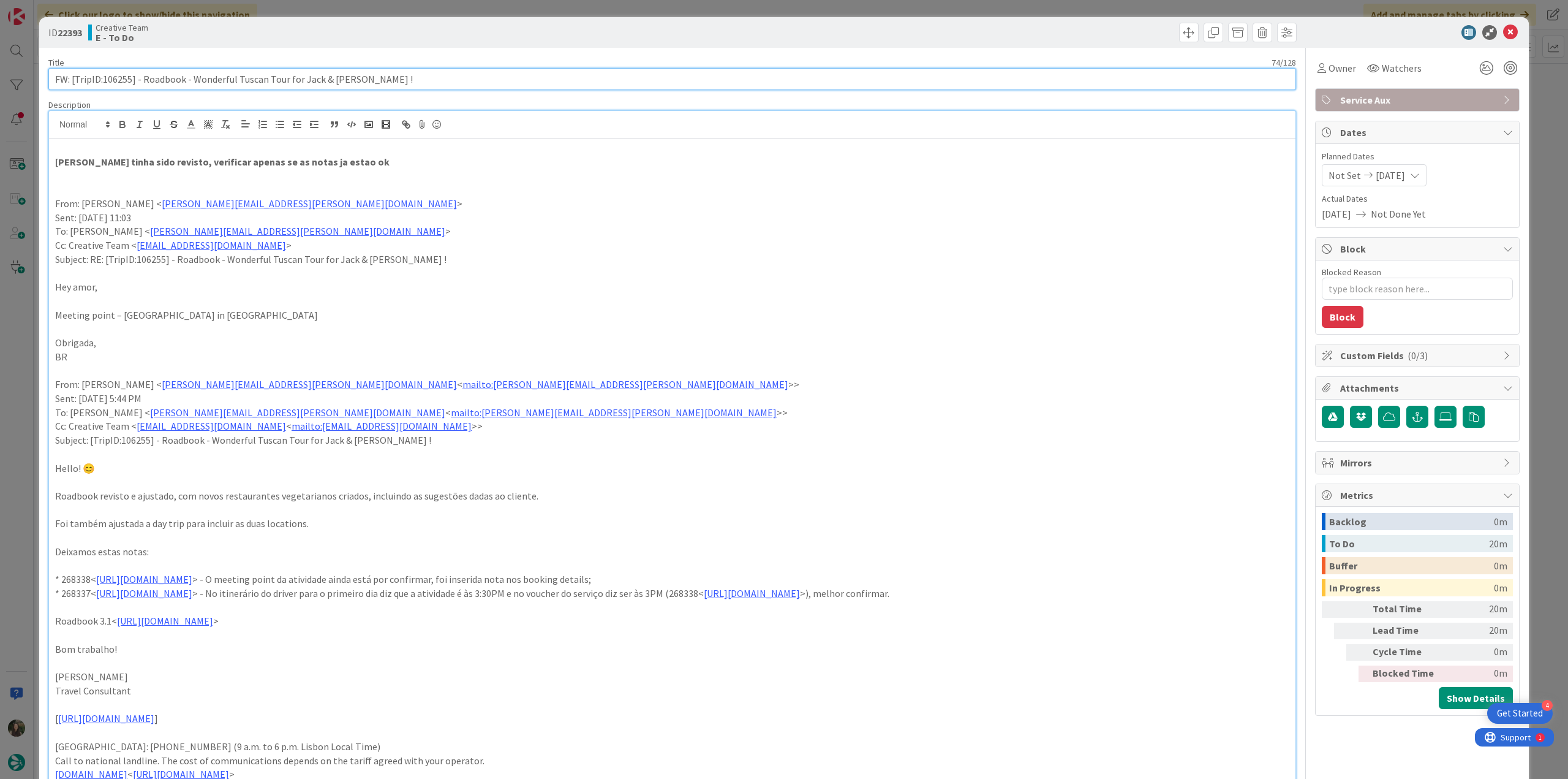
click at [111, 82] on input "FW: [TripID:106255] - Roadbook - Wonderful Tuscan Tour for Jack & [PERSON_NAME]…" at bounding box center [672, 79] width 1247 height 22
click at [1328, 74] on span "Owner" at bounding box center [1341, 68] width 28 height 15
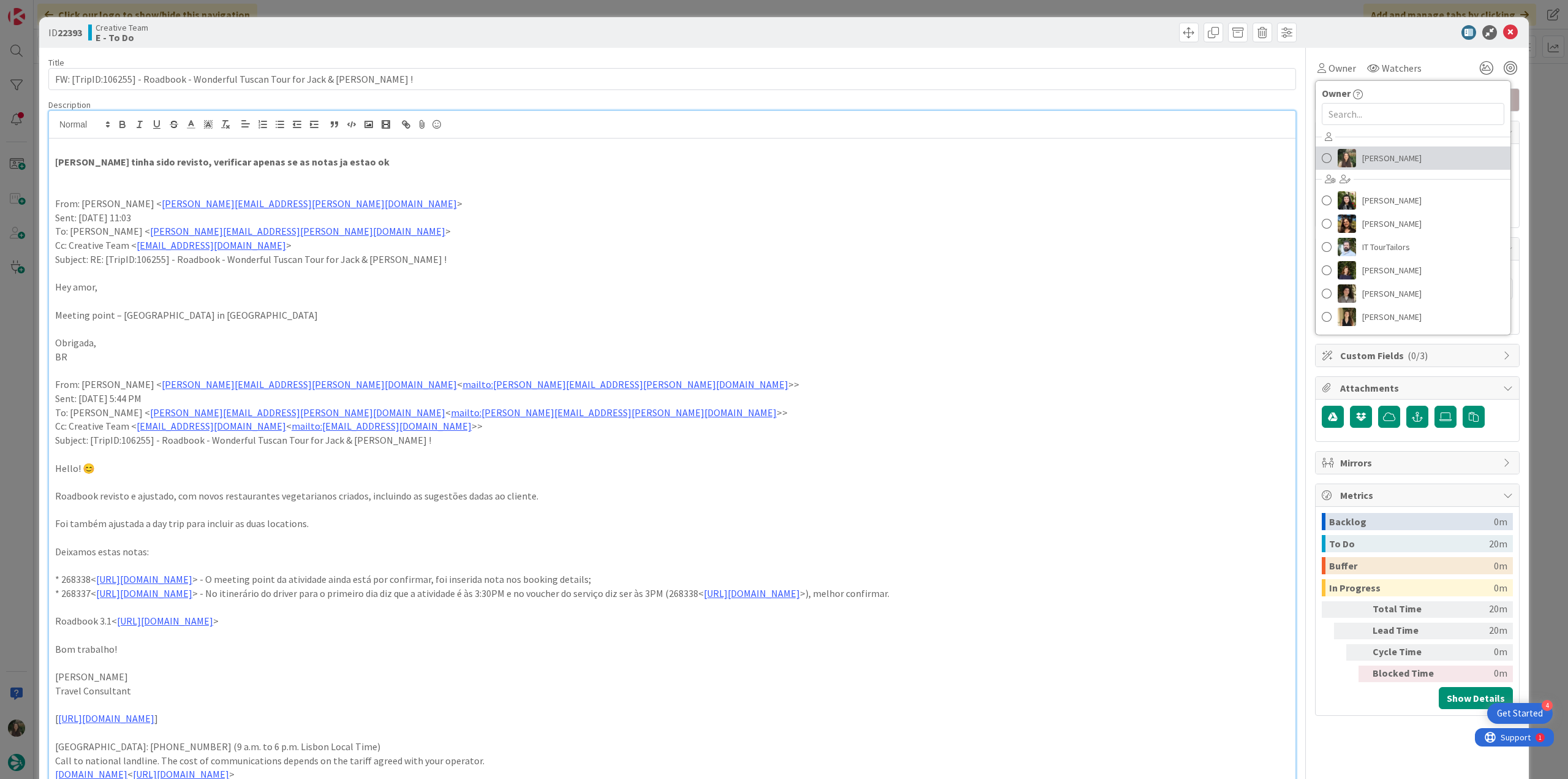
drag, startPoint x: 1366, startPoint y: 156, endPoint x: 1385, endPoint y: 158, distance: 19.1
click at [1366, 156] on span "[PERSON_NAME]" at bounding box center [1392, 158] width 59 height 18
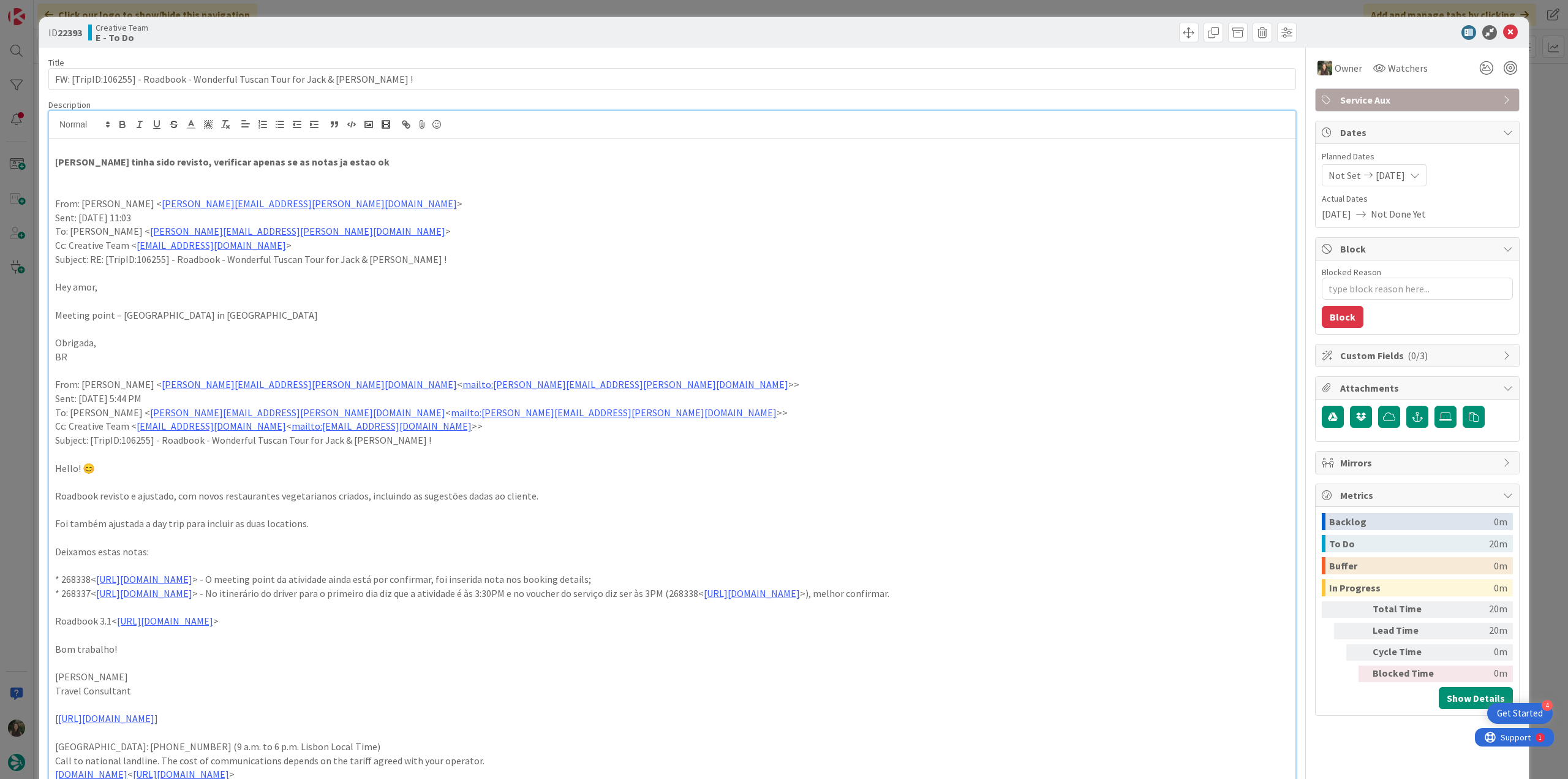
click at [1531, 97] on div "ID 22393 Creative Team E - To Do Title 74 / 128 FW: [TripID:106255] - Roadbook …" at bounding box center [784, 390] width 1568 height 779
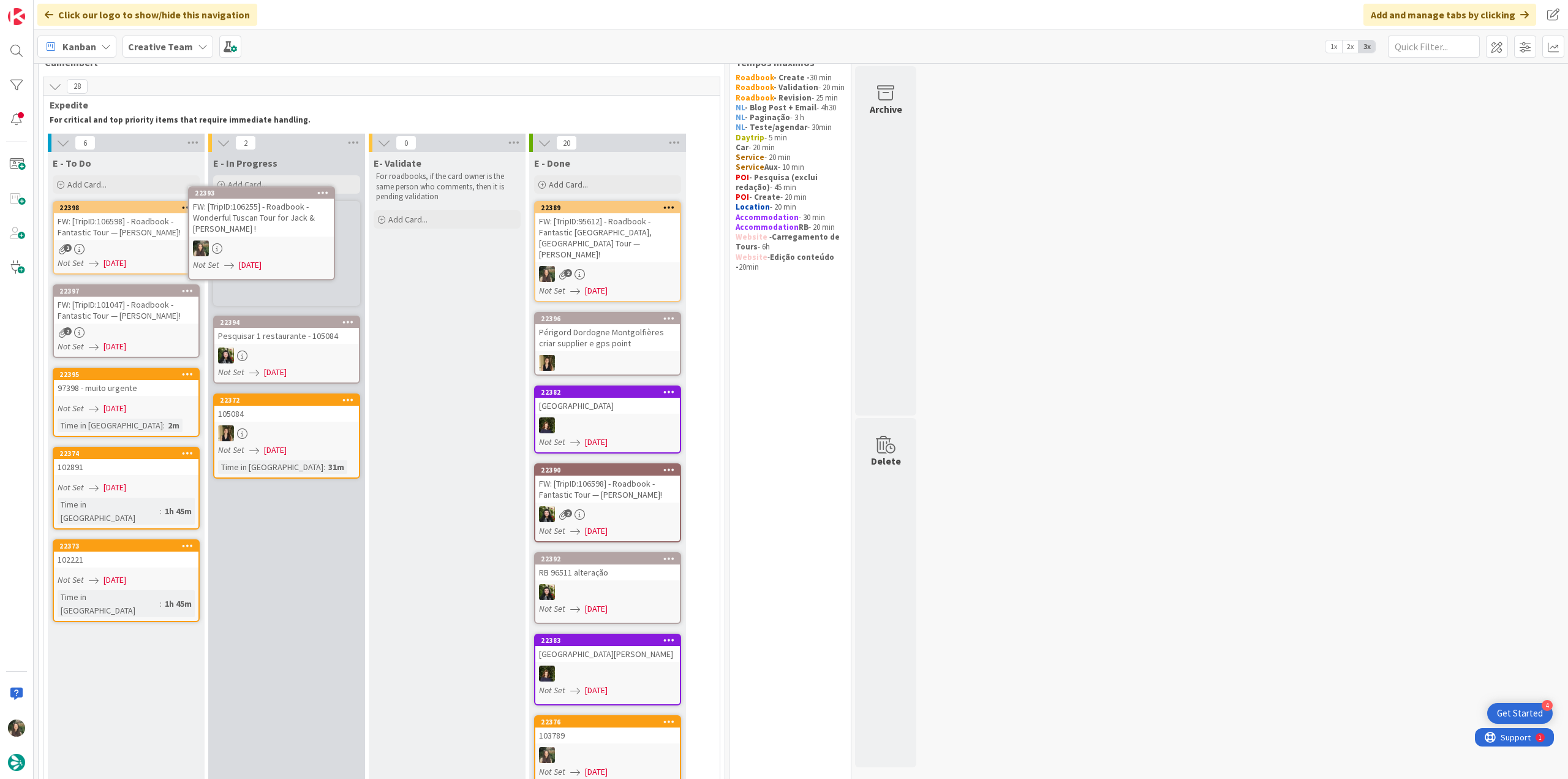
scroll to position [23, 0]
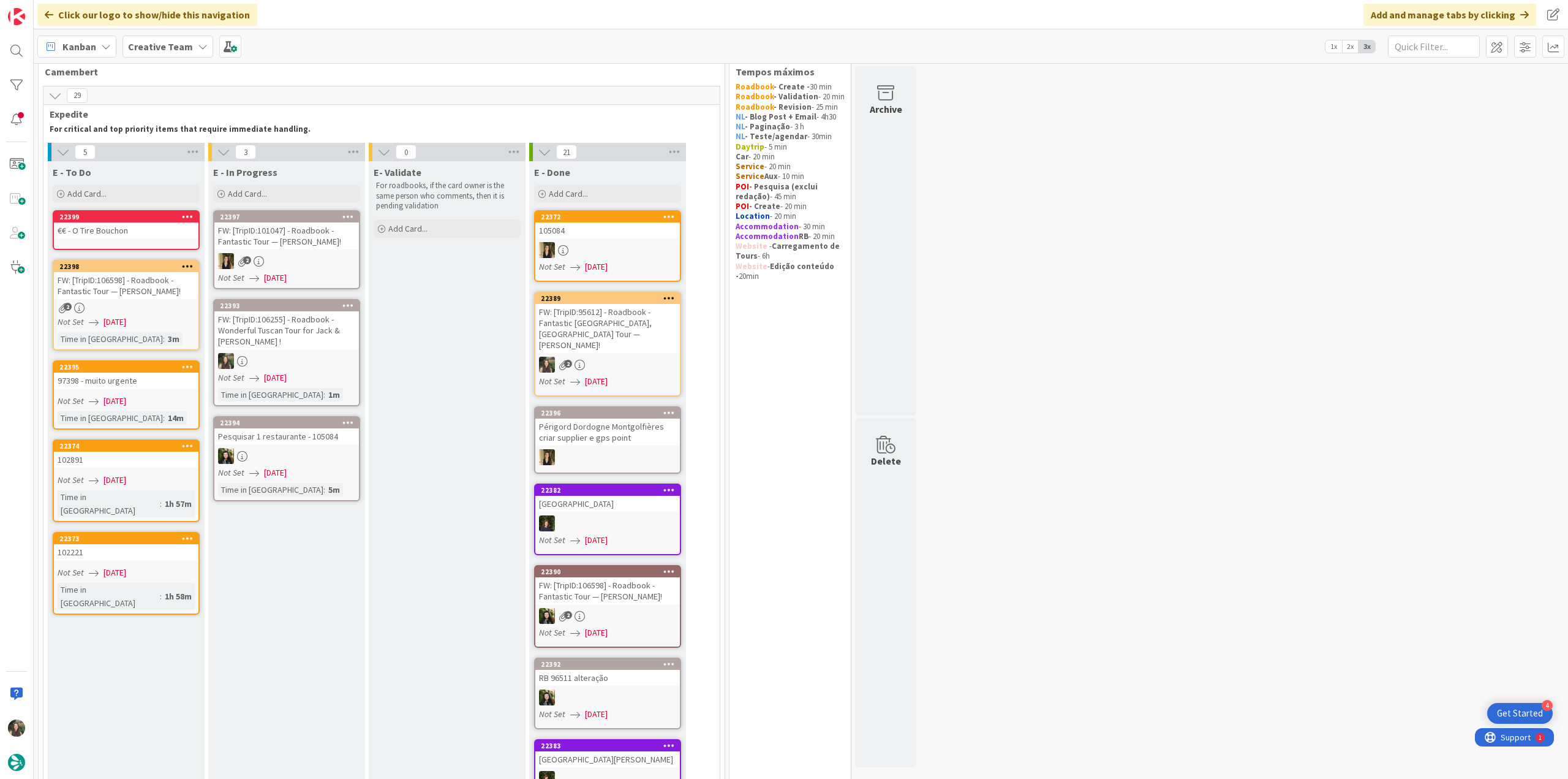
click at [319, 352] on link "22393 FW: [TripID:106255] - Roadbook - Wonderful Tuscan Tour for Jack & [PERSON…" at bounding box center [287, 352] width 147 height 107
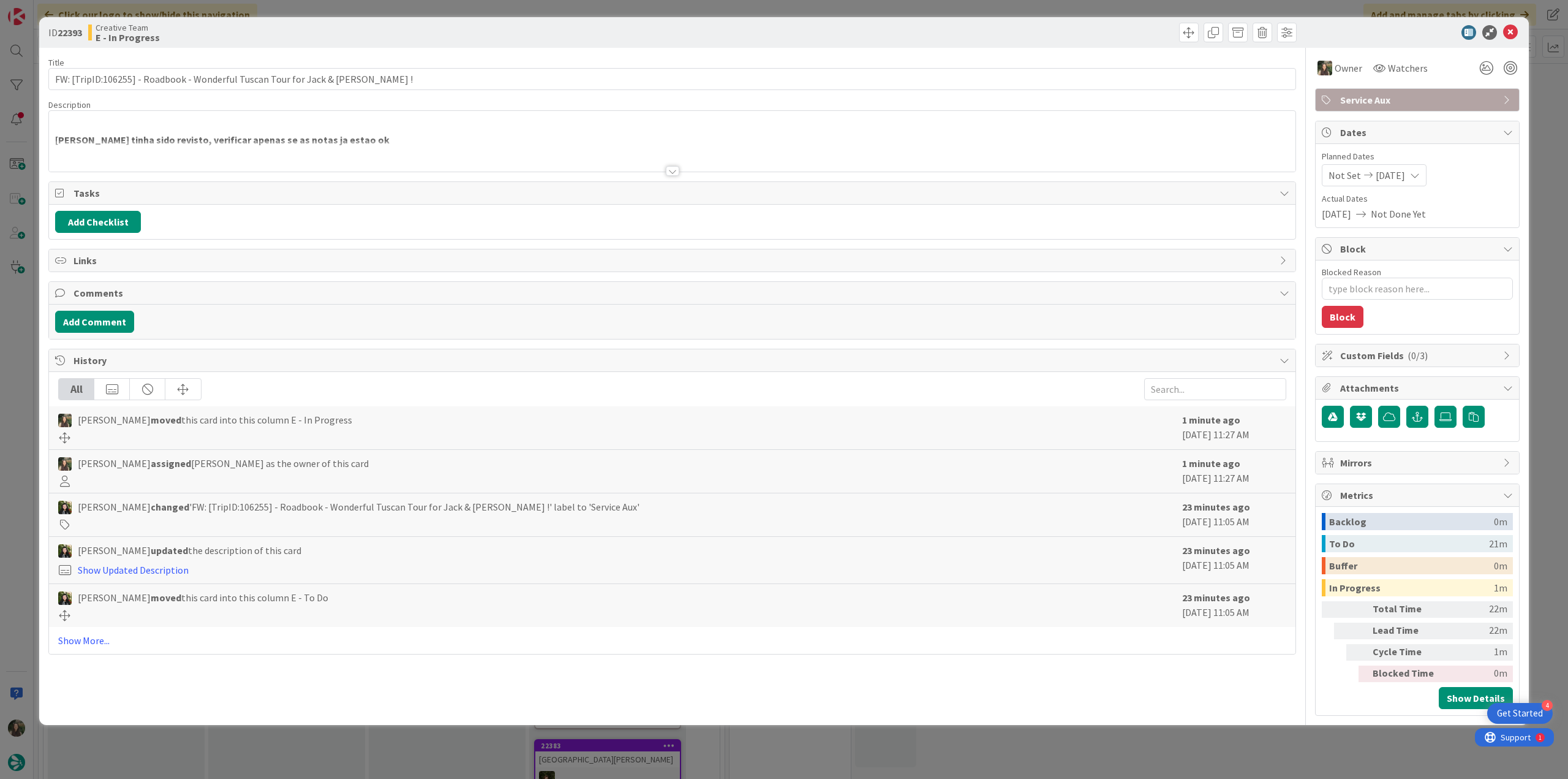
click at [368, 138] on p "já tinha sido revisto, verificar apenas se as notas ja estao ok" at bounding box center [672, 140] width 1234 height 14
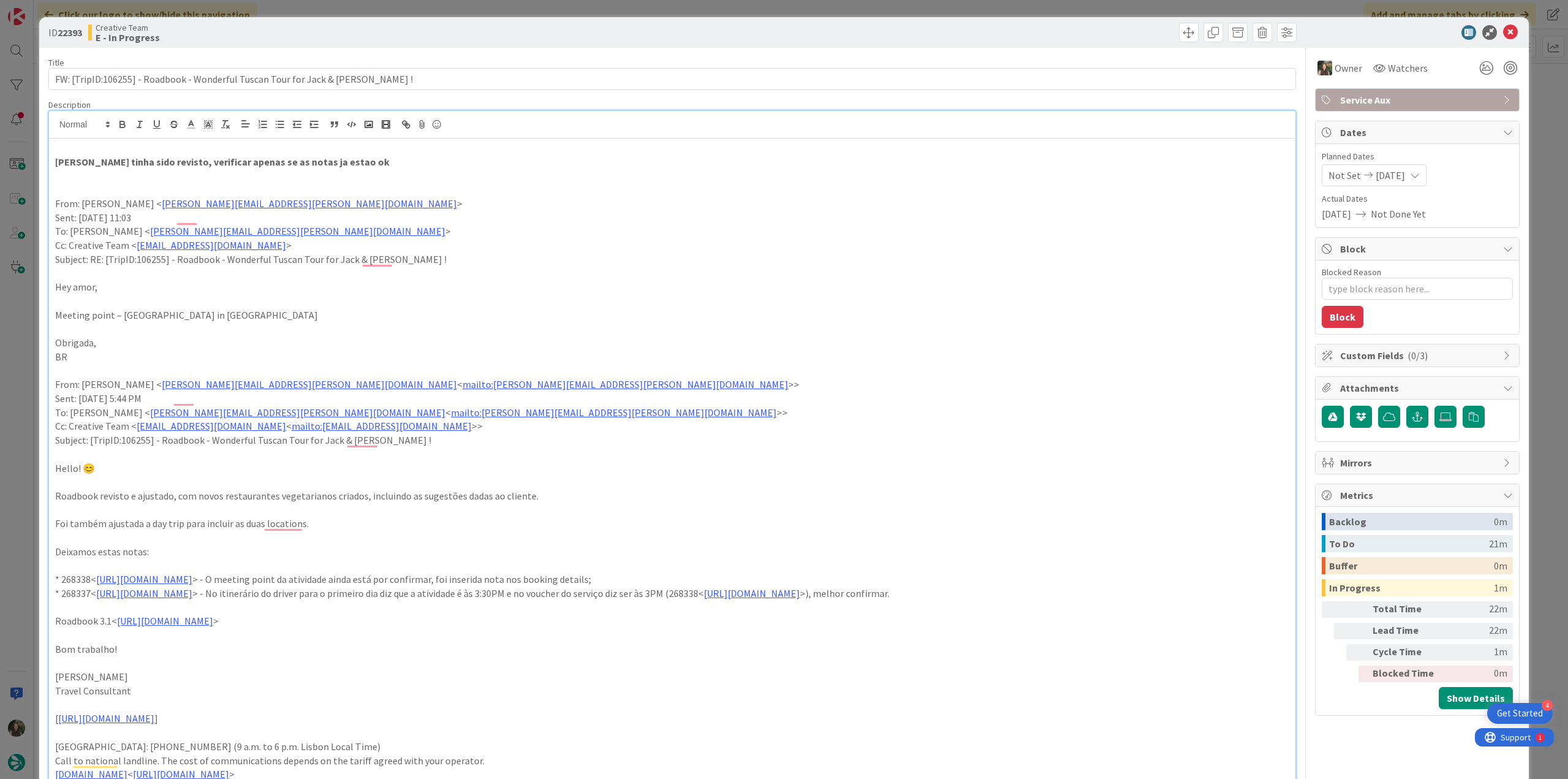
type textarea "x"
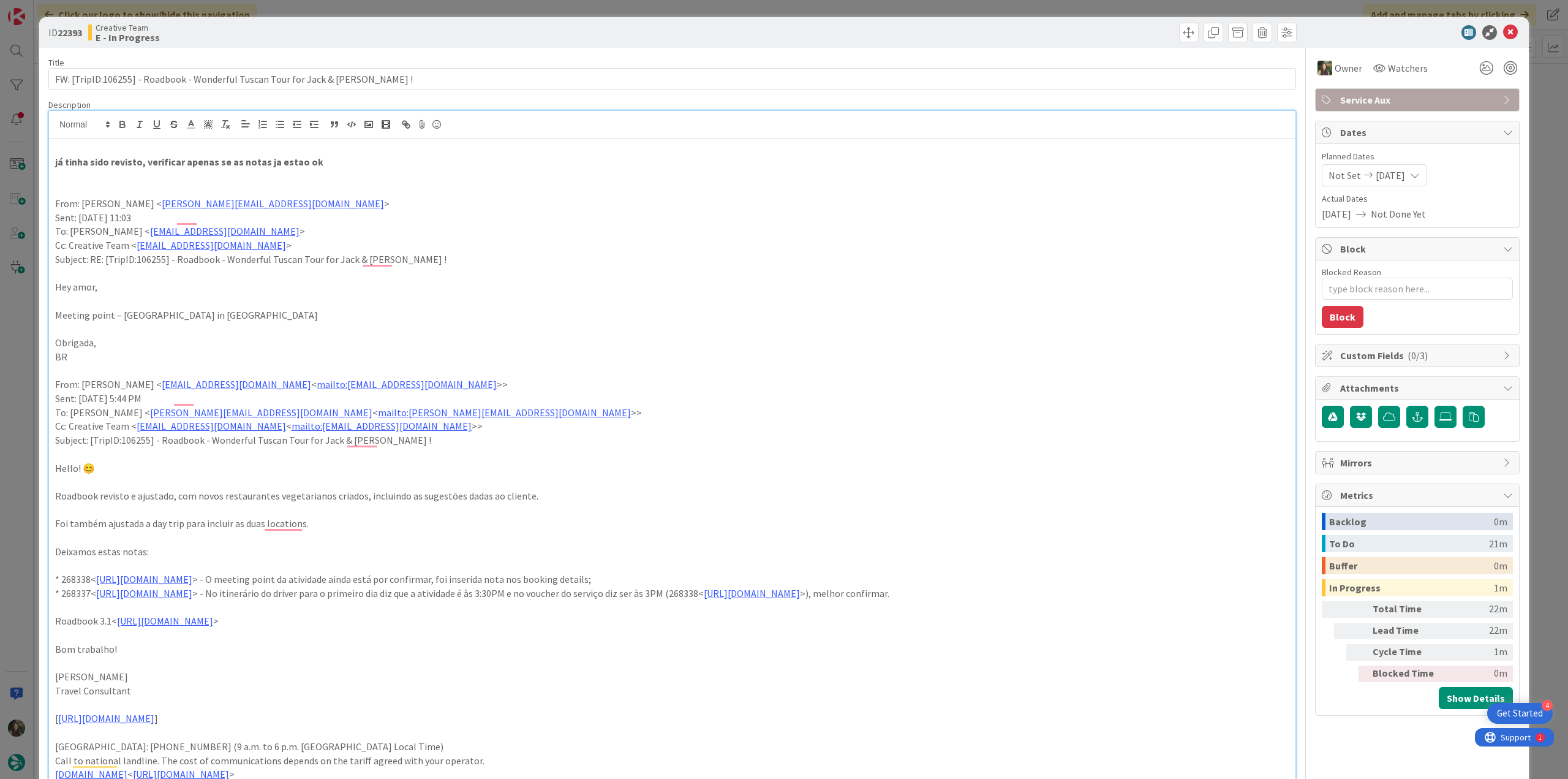
type textarea "x"
click at [19, 353] on div "ID 22393 Creative Team E - In Progress Title 74 / 128 FW: [TripID:106255] - Roa…" at bounding box center [784, 390] width 1568 height 779
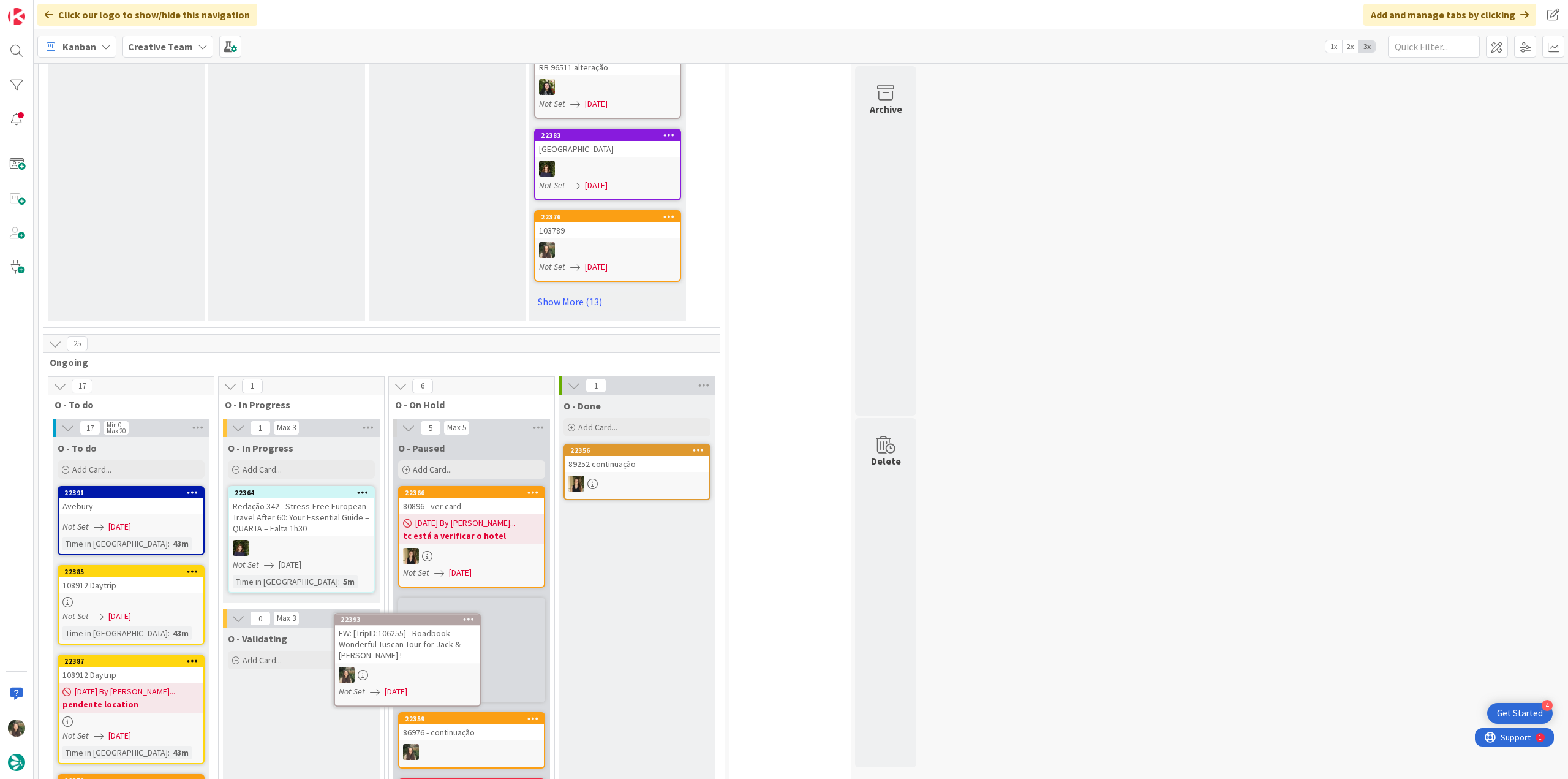
scroll to position [814, 0]
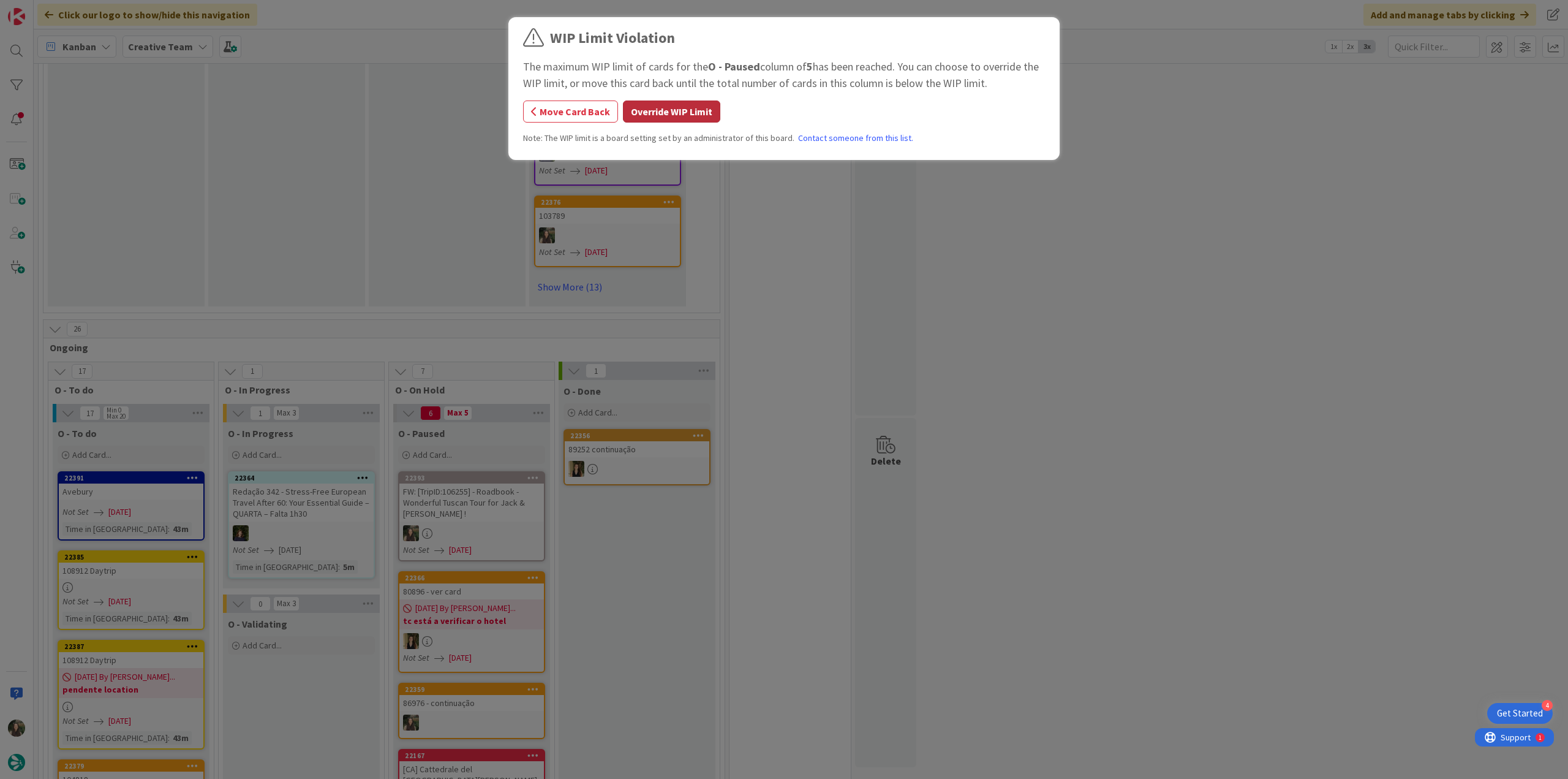
click at [653, 108] on button "Override WIP Limit" at bounding box center [672, 111] width 98 height 22
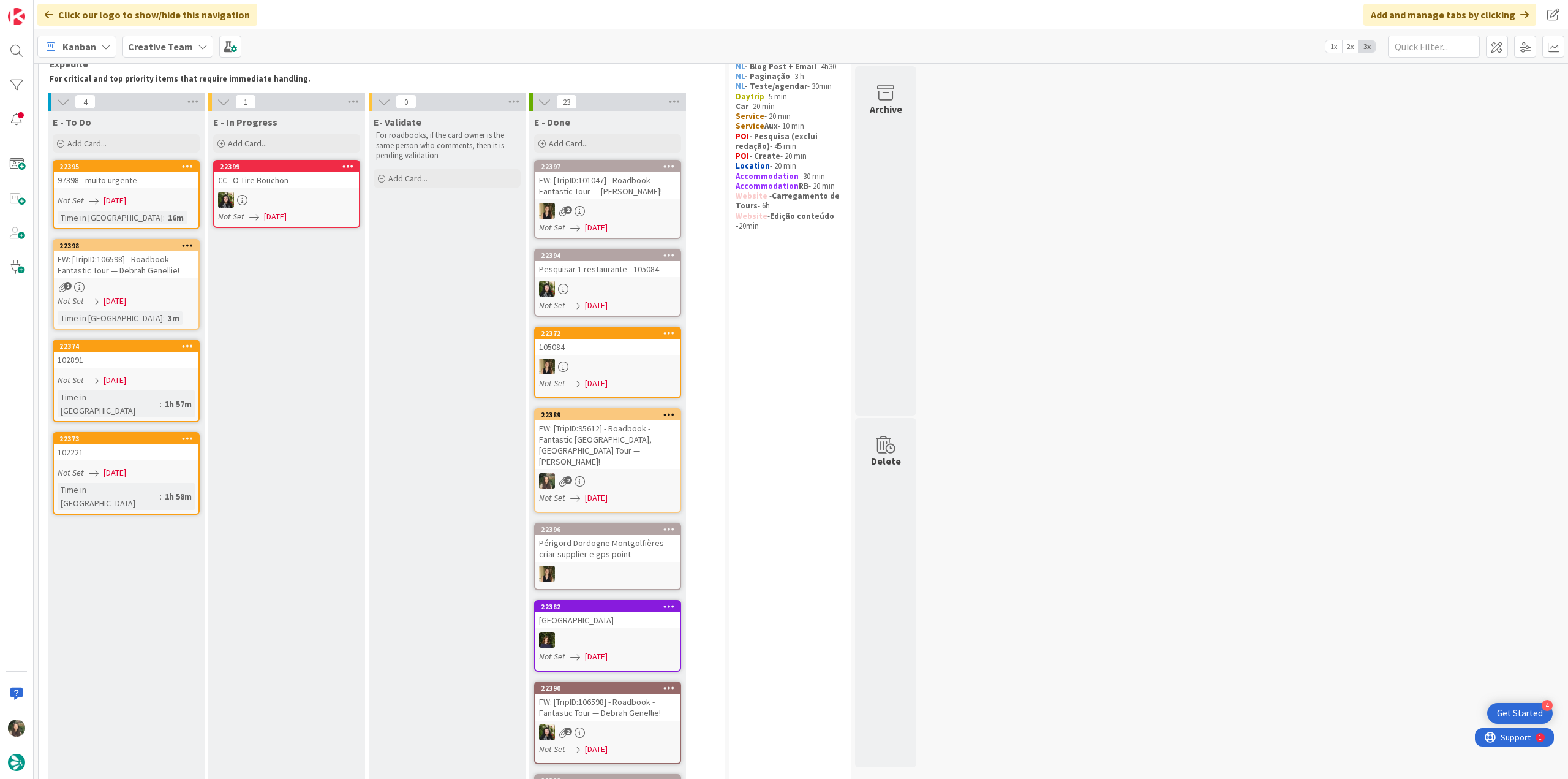
scroll to position [0, 0]
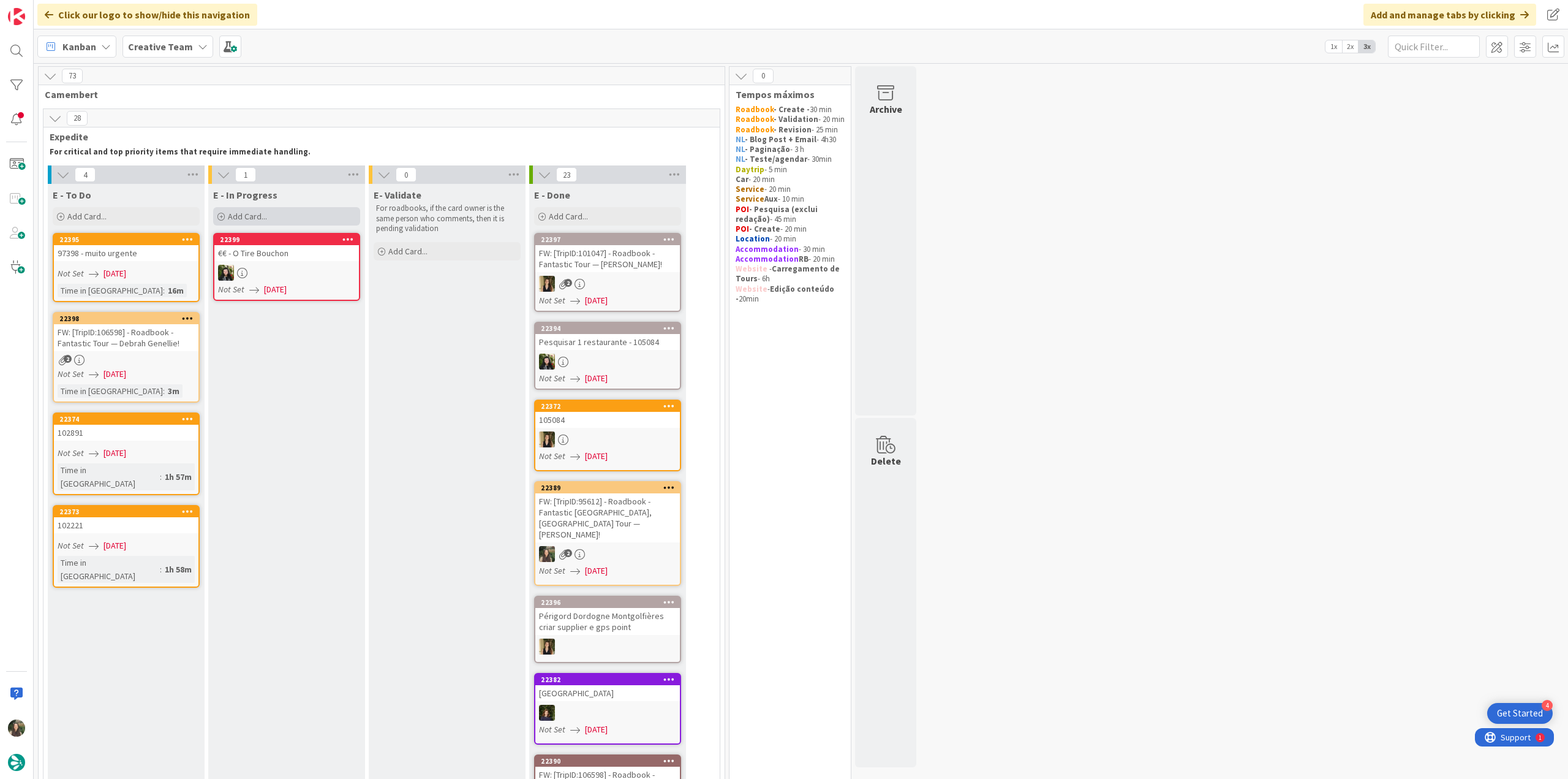
click at [258, 213] on span "Add Card..." at bounding box center [247, 217] width 39 height 11
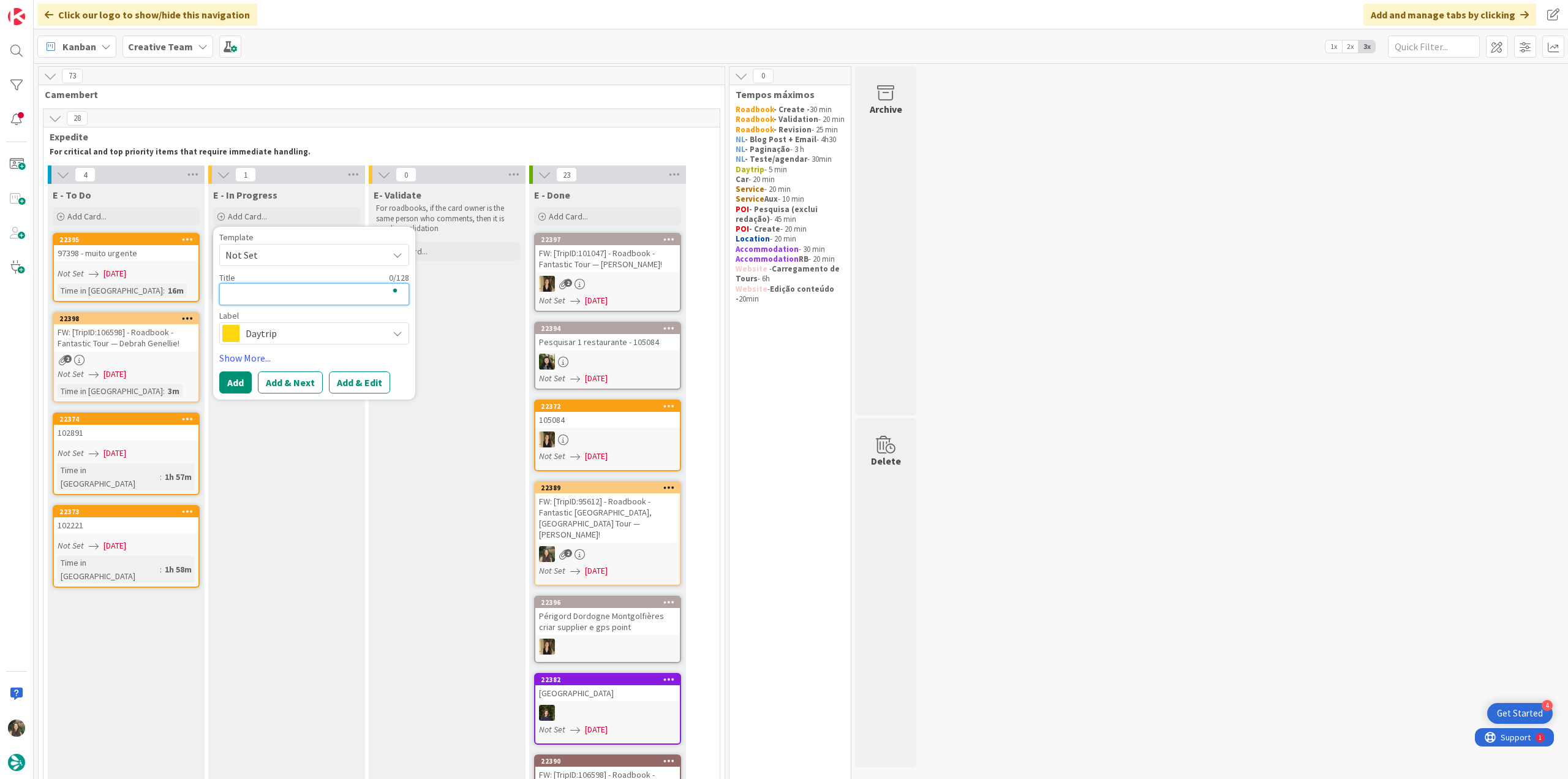
type textarea "G"
type textarea "x"
type textarea "GP"
type textarea "x"
type textarea "GPS"
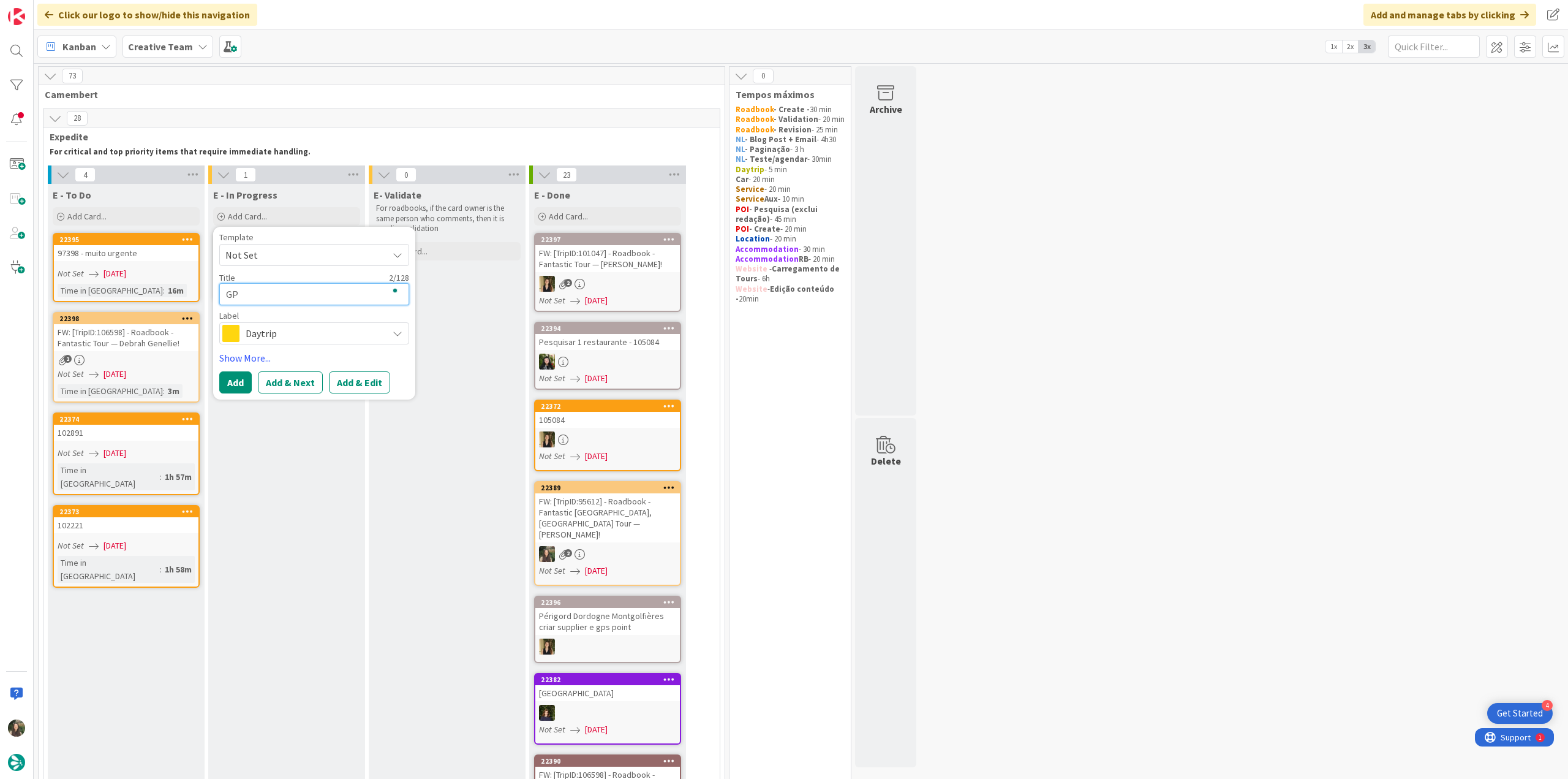
type textarea "x"
type textarea "GPS"
type textarea "x"
type textarea "GPS P"
type textarea "x"
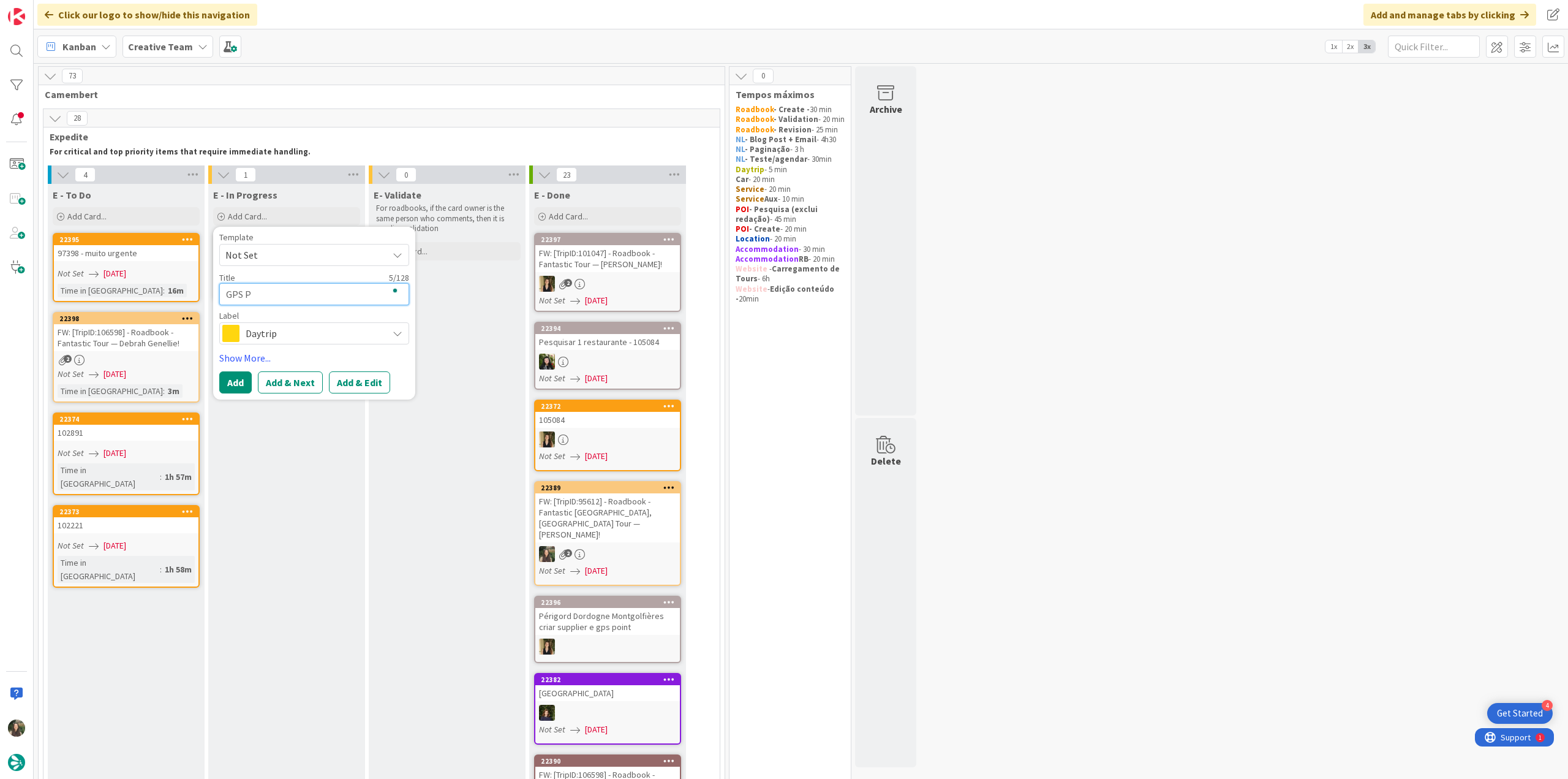
type textarea "GPS Po"
type textarea "x"
type textarea "GPS Poi"
type textarea "x"
type textarea "GPS Poin"
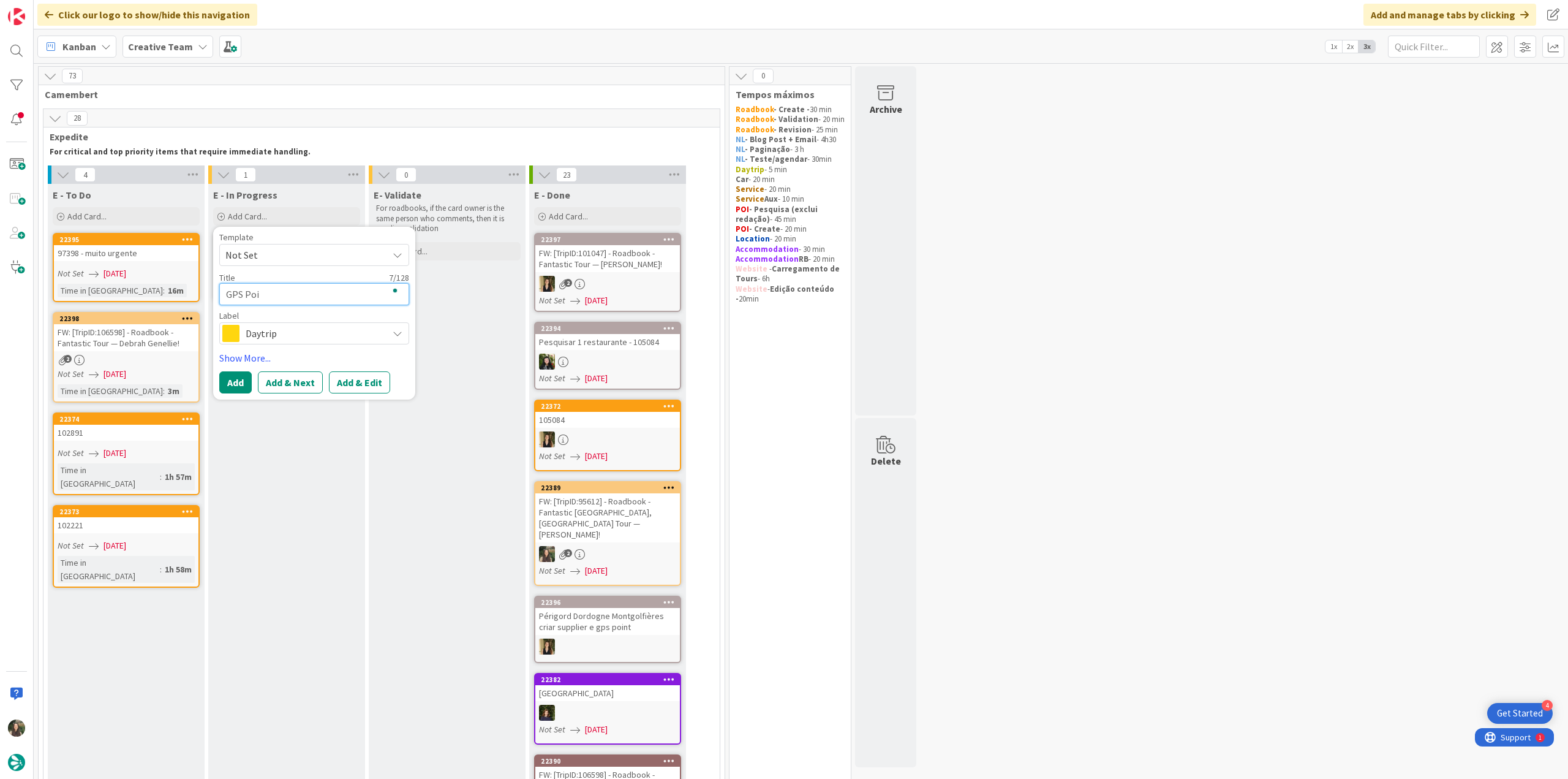
type textarea "x"
type textarea "GPS Point"
type textarea "x"
type textarea "GPS Point"
click at [288, 335] on span "Daytrip" at bounding box center [314, 334] width 136 height 17
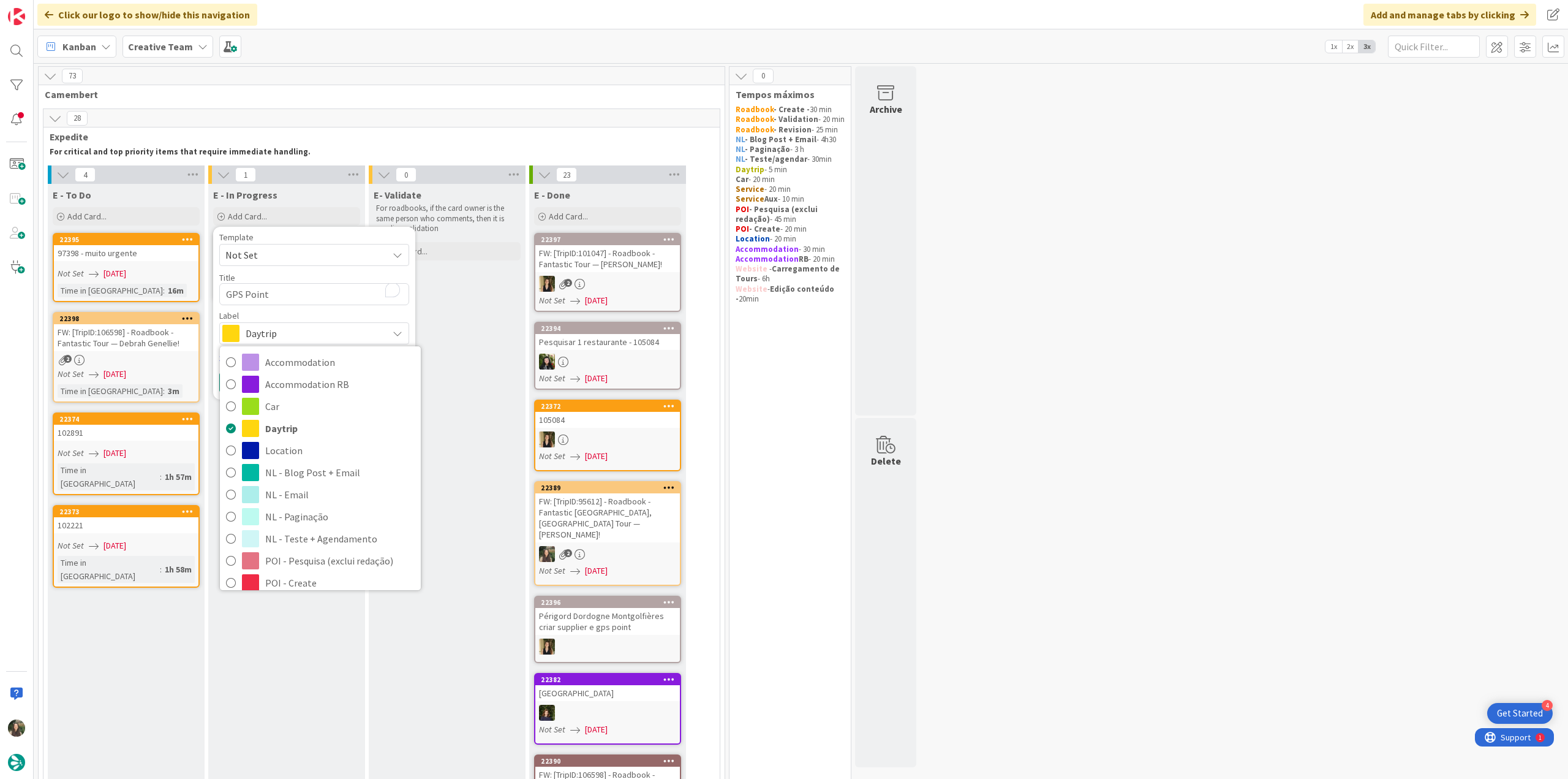
click at [311, 683] on span "Service Aux" at bounding box center [340, 693] width 149 height 18
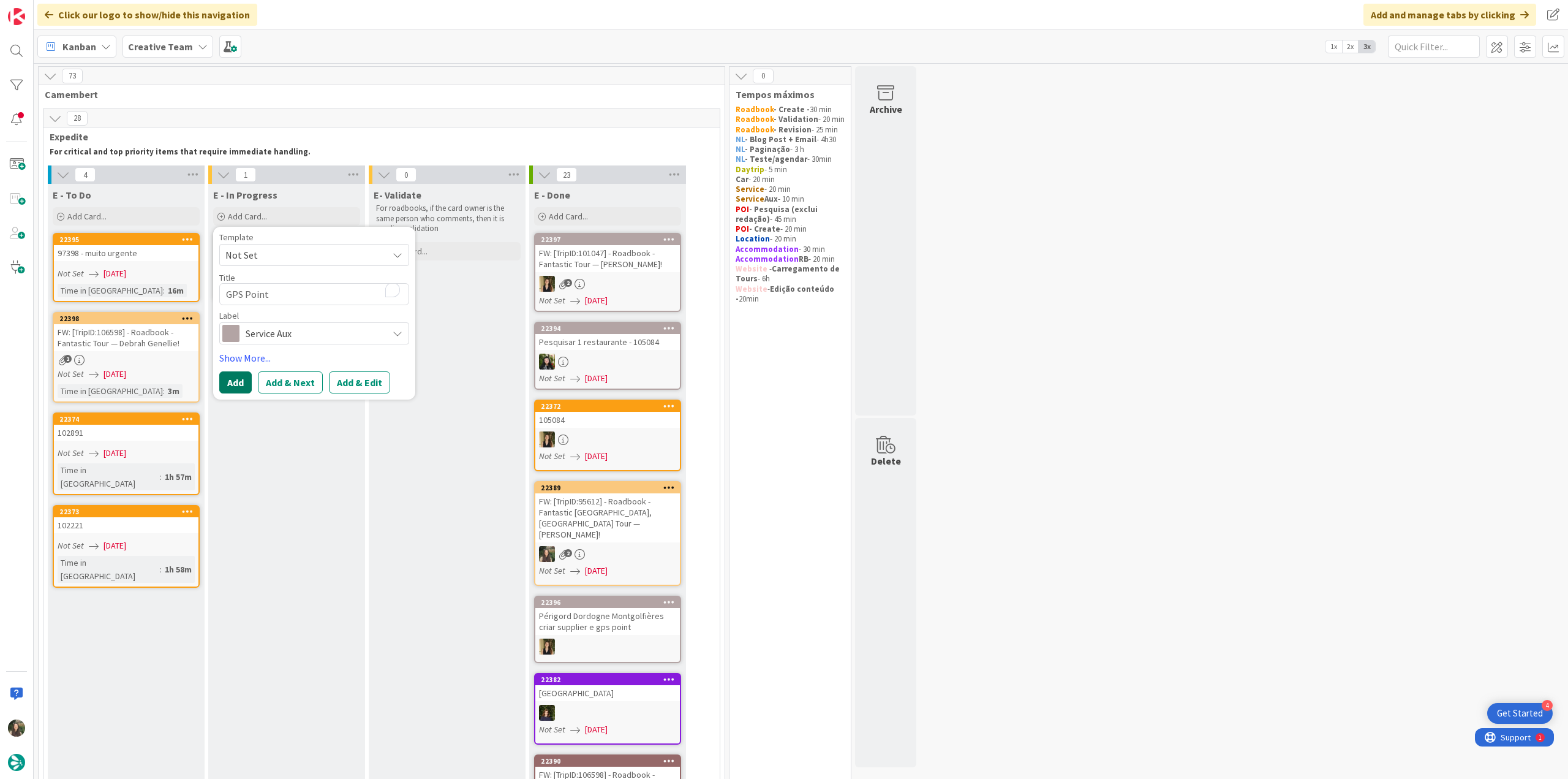
click at [240, 385] on button "Add" at bounding box center [236, 382] width 33 height 22
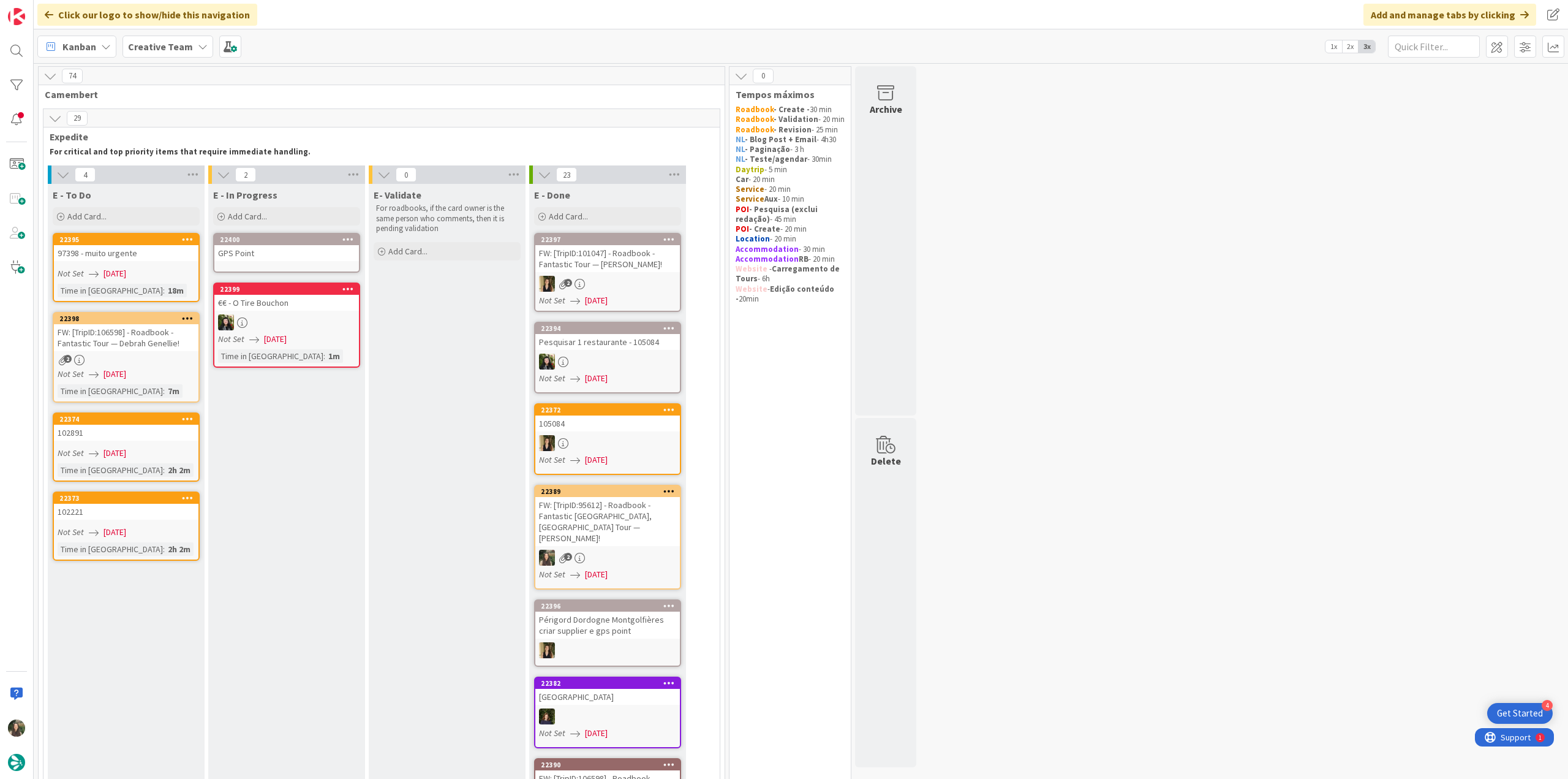
click at [261, 251] on div "GPS Point" at bounding box center [287, 253] width 144 height 16
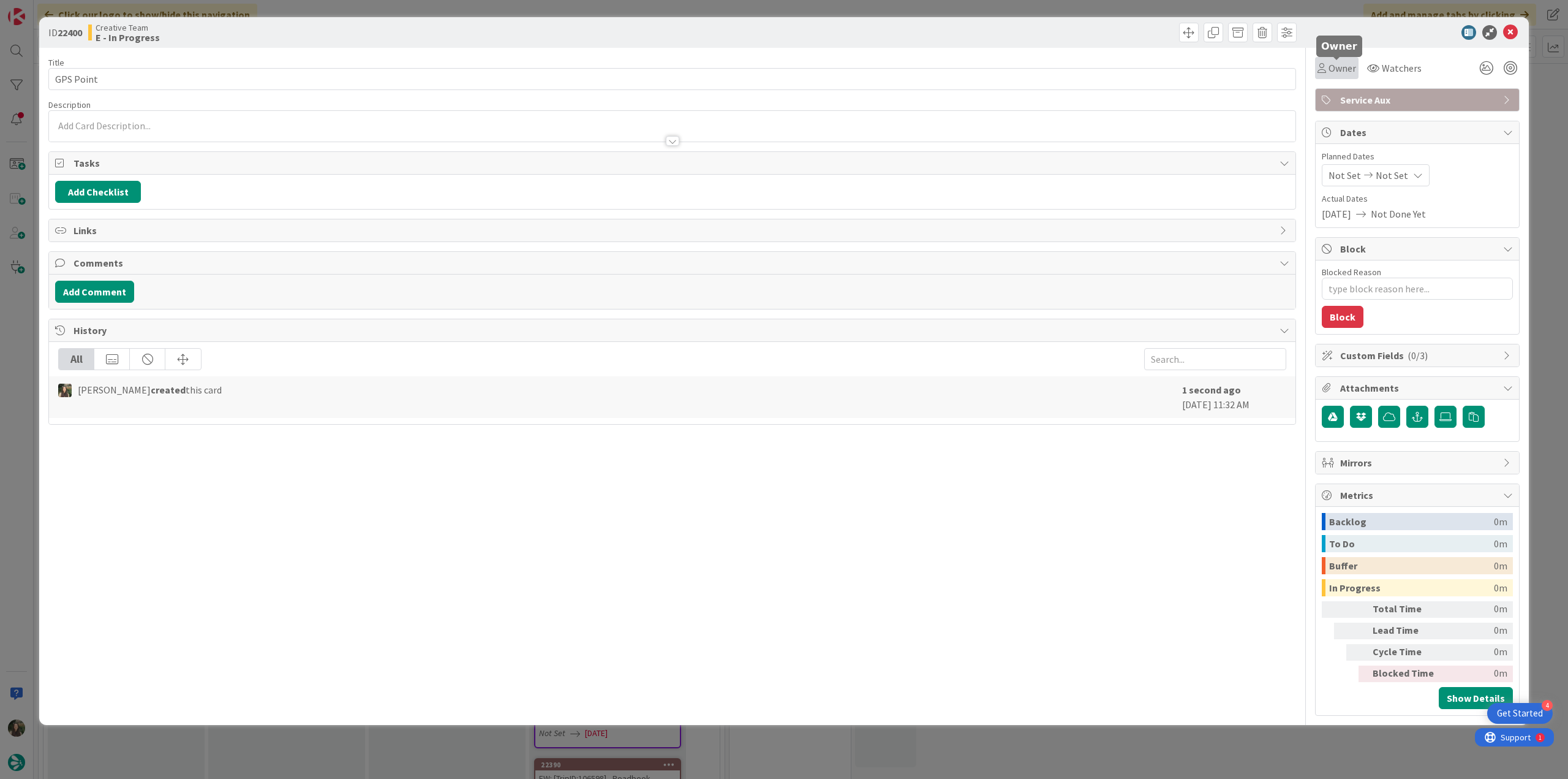
drag, startPoint x: 1346, startPoint y: 66, endPoint x: 1351, endPoint y: 77, distance: 12.1
click at [1346, 65] on span "Owner" at bounding box center [1341, 68] width 28 height 15
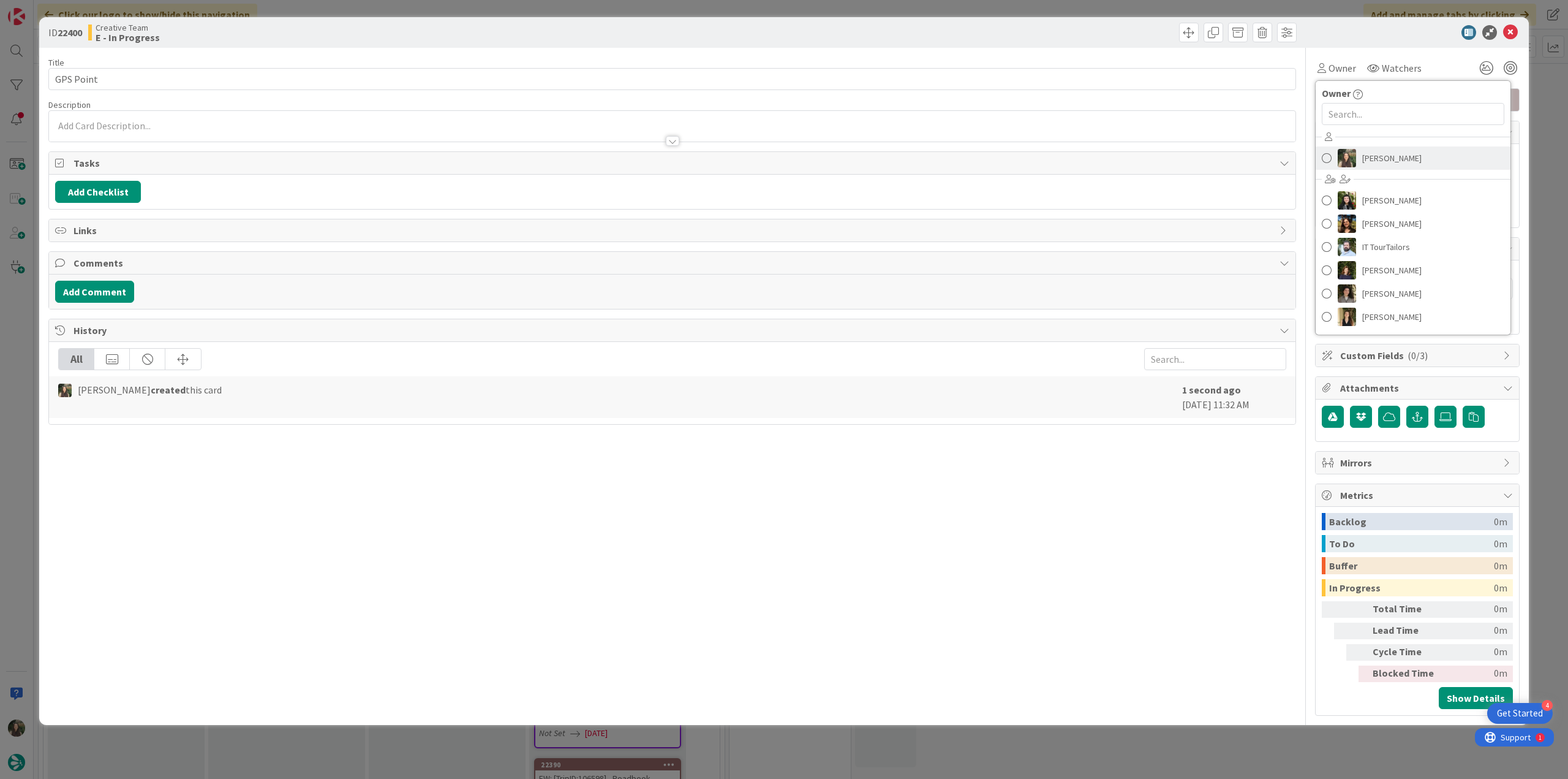
click at [1373, 152] on span "[PERSON_NAME]" at bounding box center [1392, 158] width 59 height 18
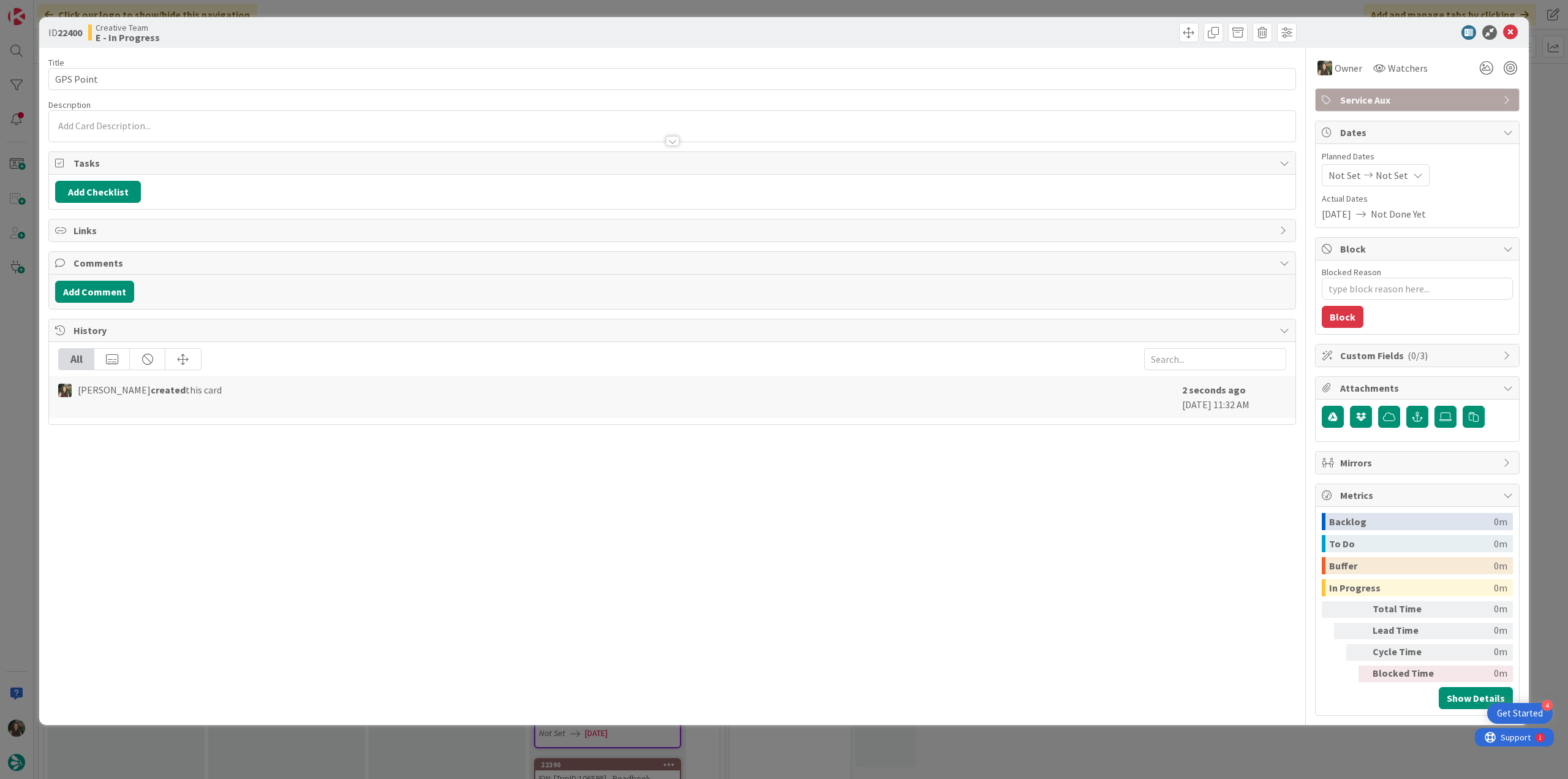
click at [1544, 113] on div "ID 22400 Creative Team E - In Progress Title 9 / 128 GPS Point Description Owne…" at bounding box center [784, 390] width 1568 height 779
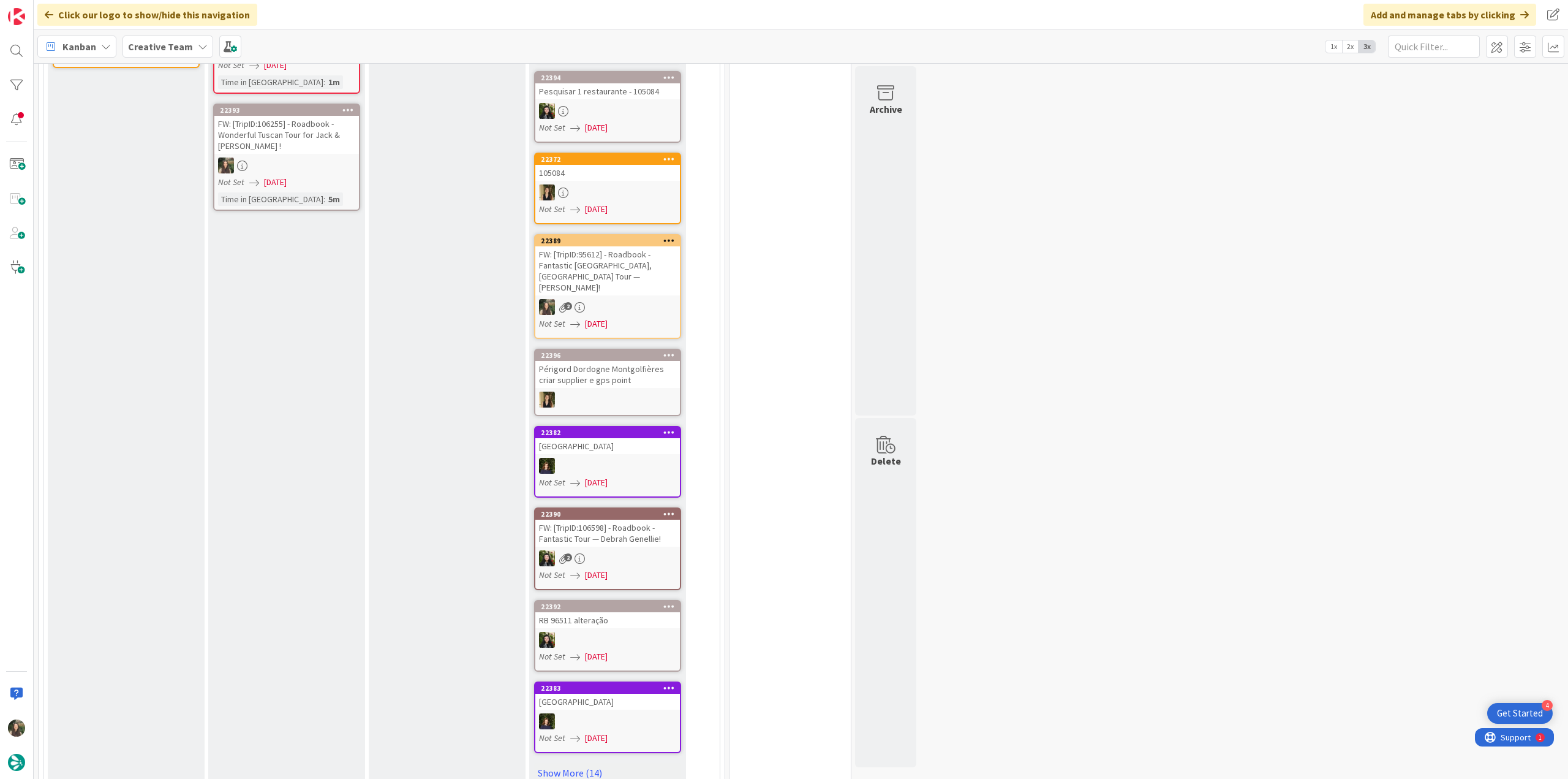
scroll to position [7, 0]
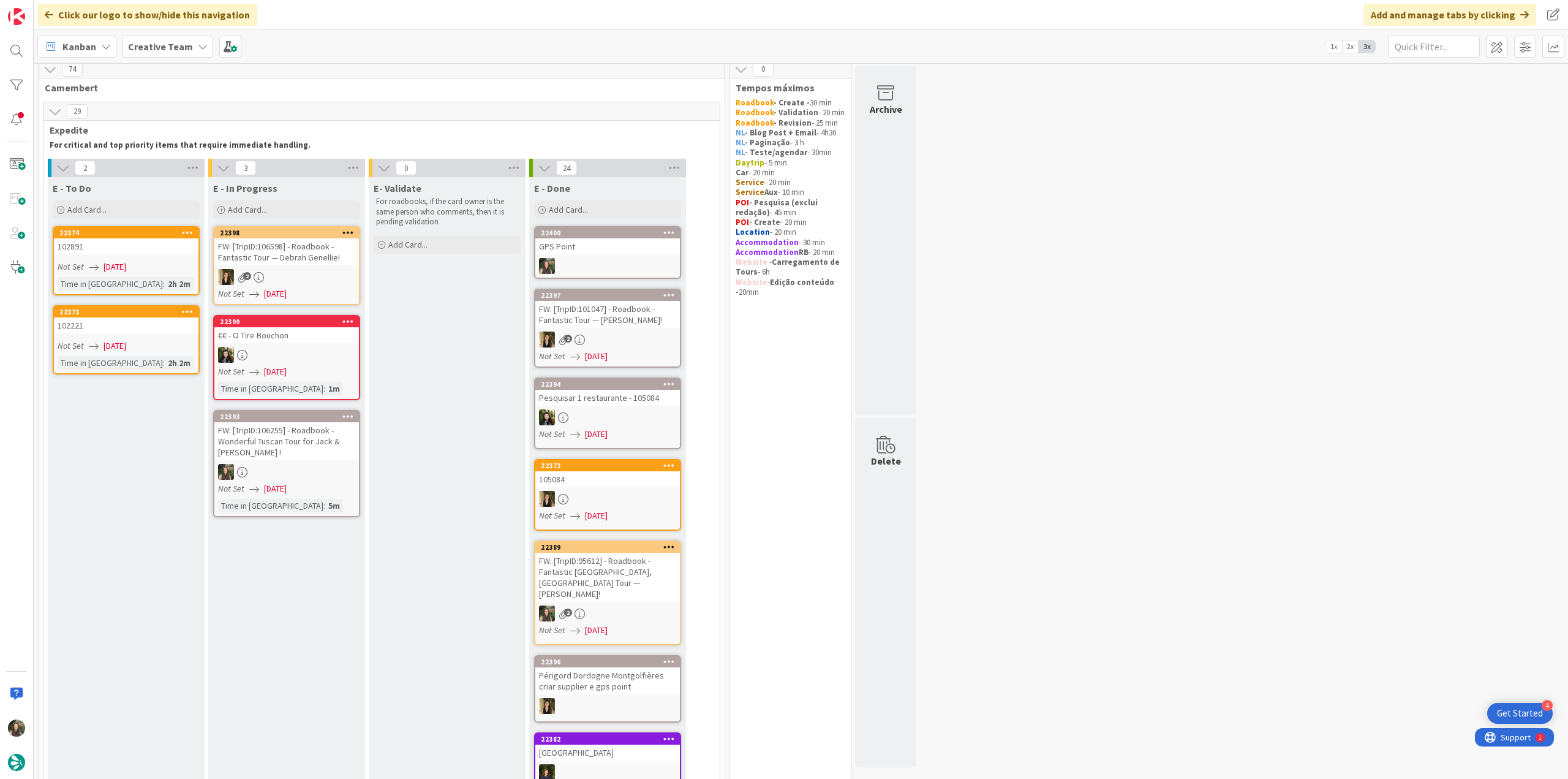
click at [305, 456] on div "FW: [TripID:106255] - Roadbook - Wonderful Tuscan Tour for Jack & [PERSON_NAME]…" at bounding box center [287, 441] width 144 height 38
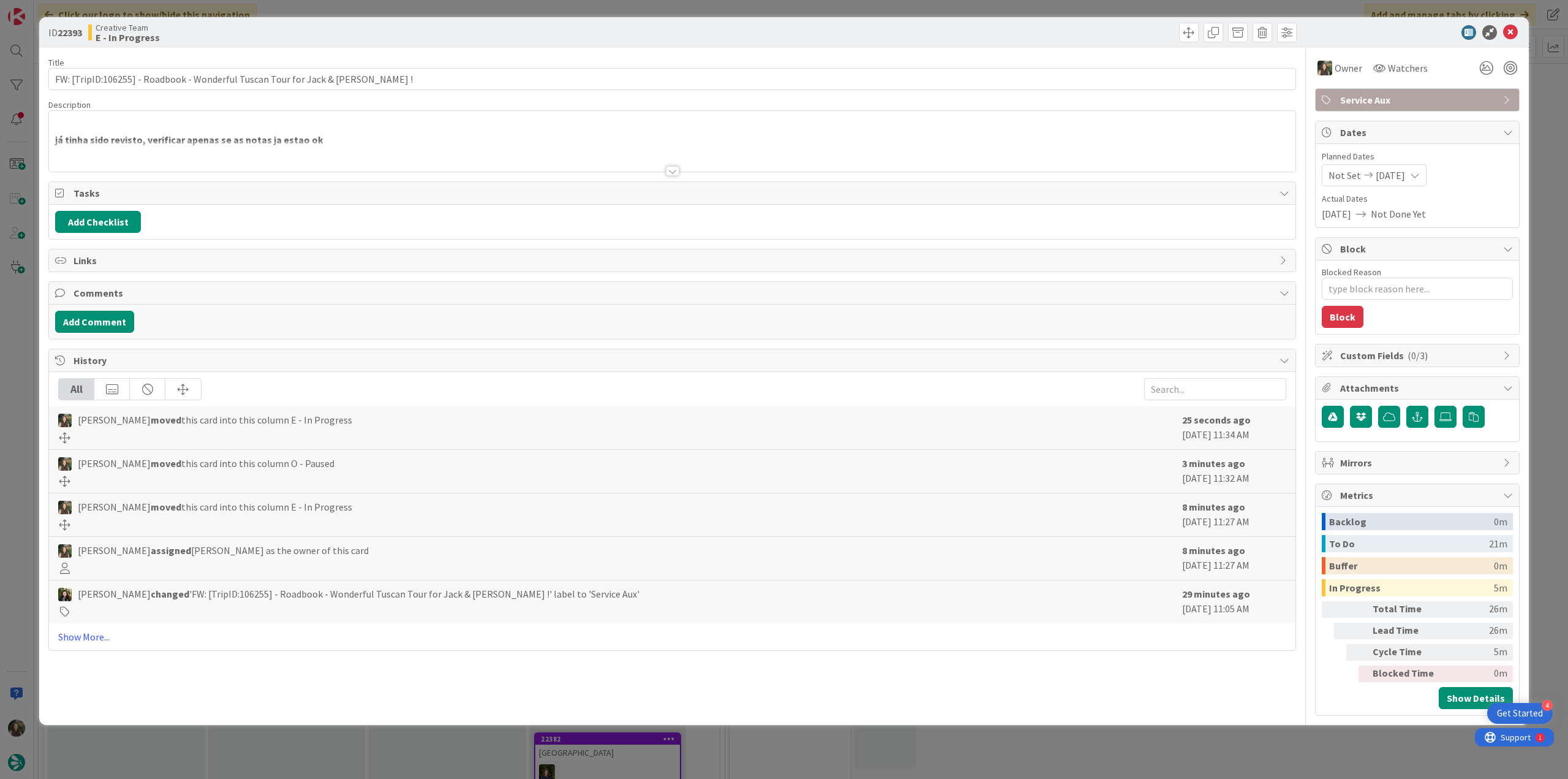
click at [363, 150] on div at bounding box center [672, 156] width 1247 height 31
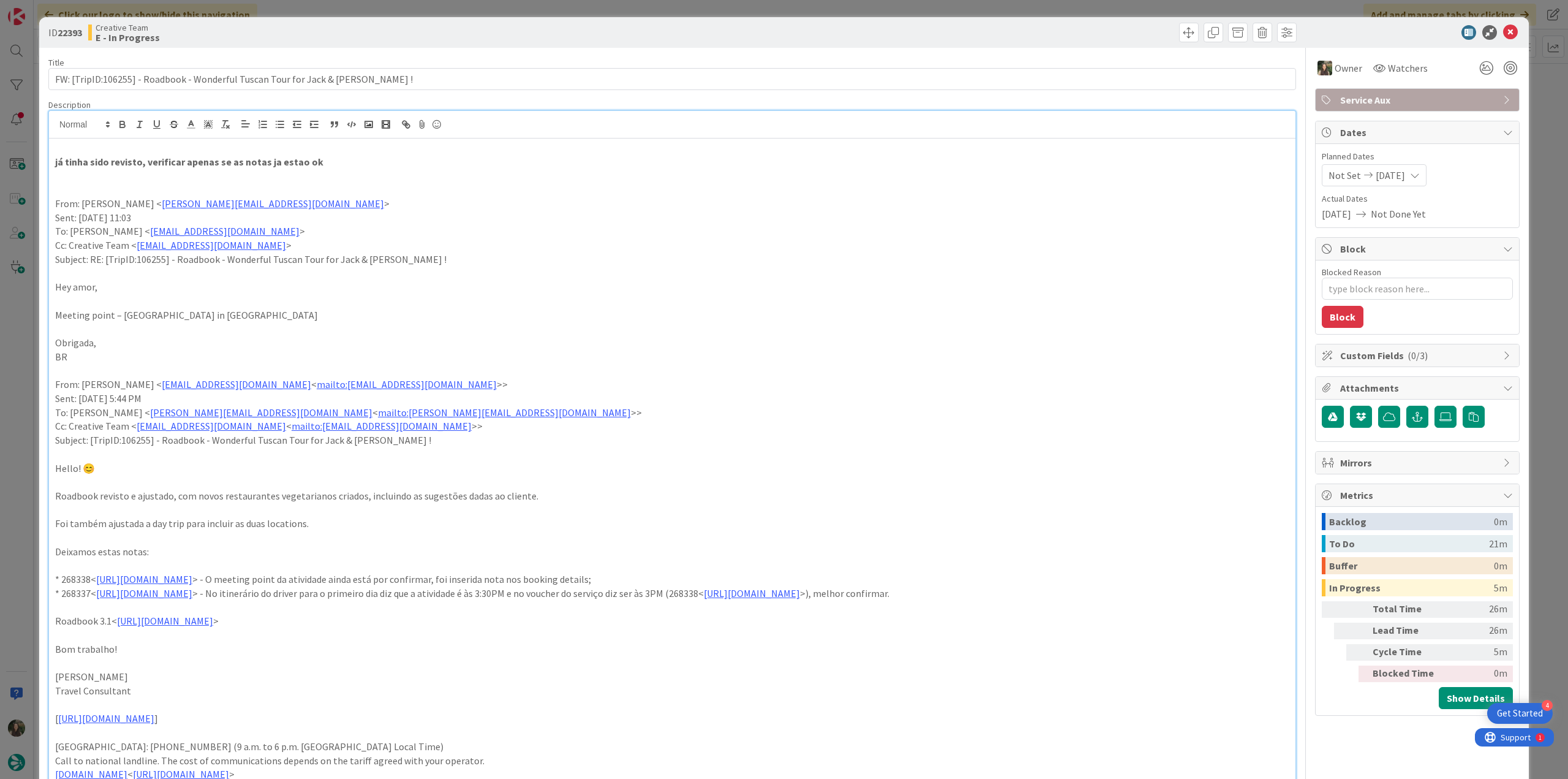
scroll to position [7, 0]
click at [17, 382] on div "ID 22393 Creative Team E - In Progress Title 74 / 128 FW: [TripID:106255] - Roa…" at bounding box center [784, 390] width 1568 height 779
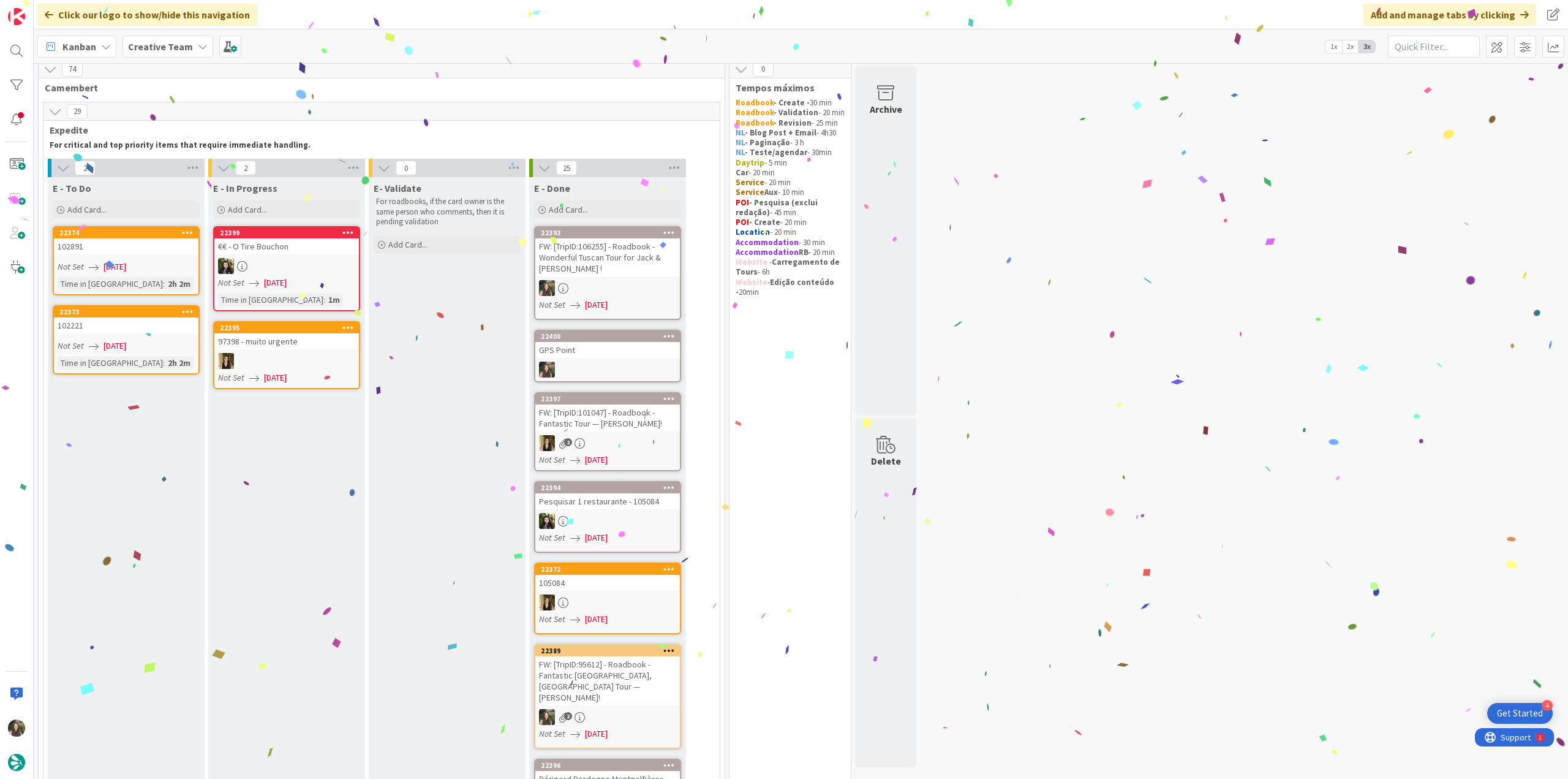
click at [634, 288] on div at bounding box center [607, 288] width 144 height 16
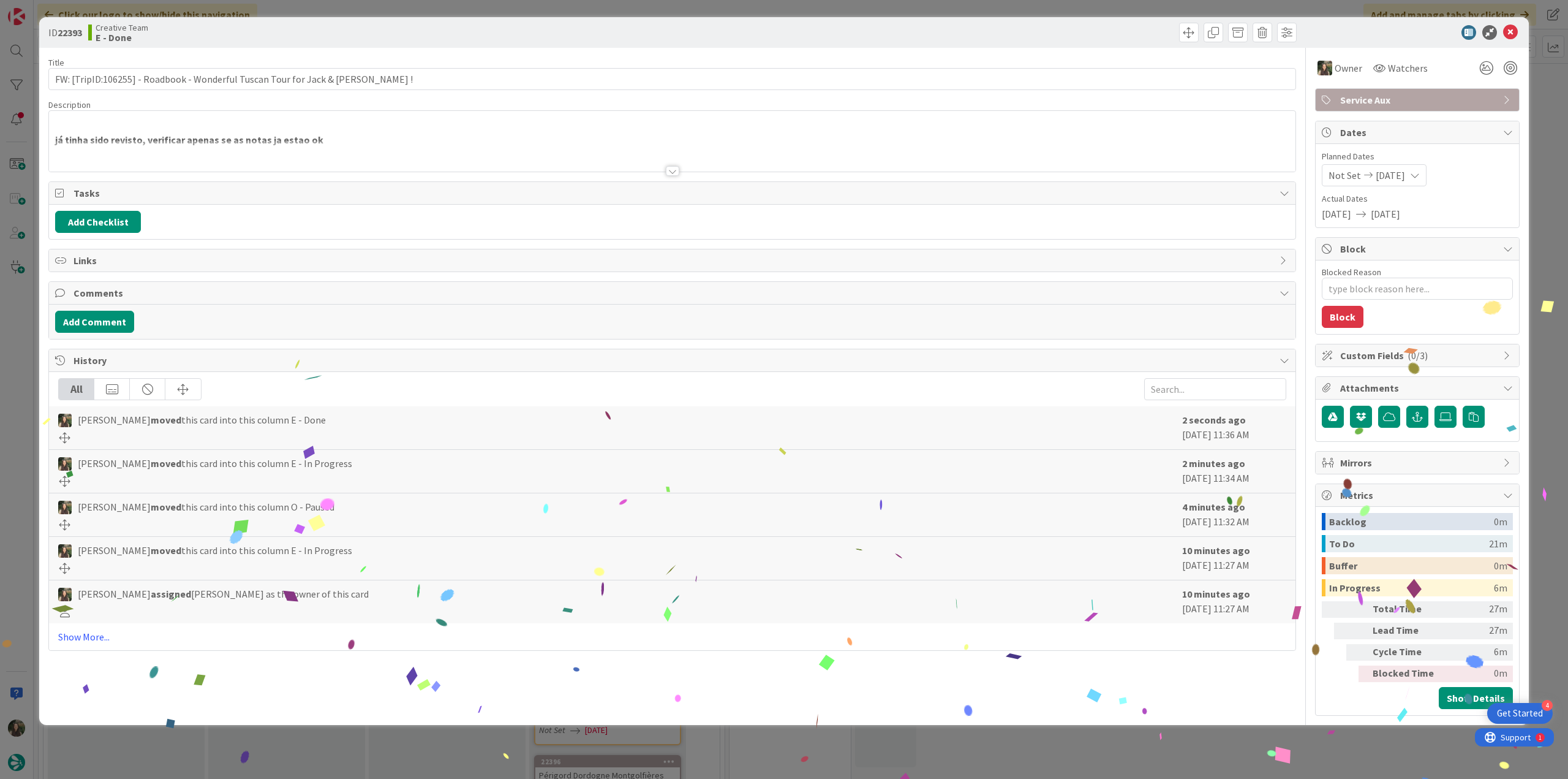
click at [1269, 727] on div "ID 22393 Creative Team E - Done Title 74 / 128 FW: [TripID:106255] - Roadbook -…" at bounding box center [784, 390] width 1568 height 779
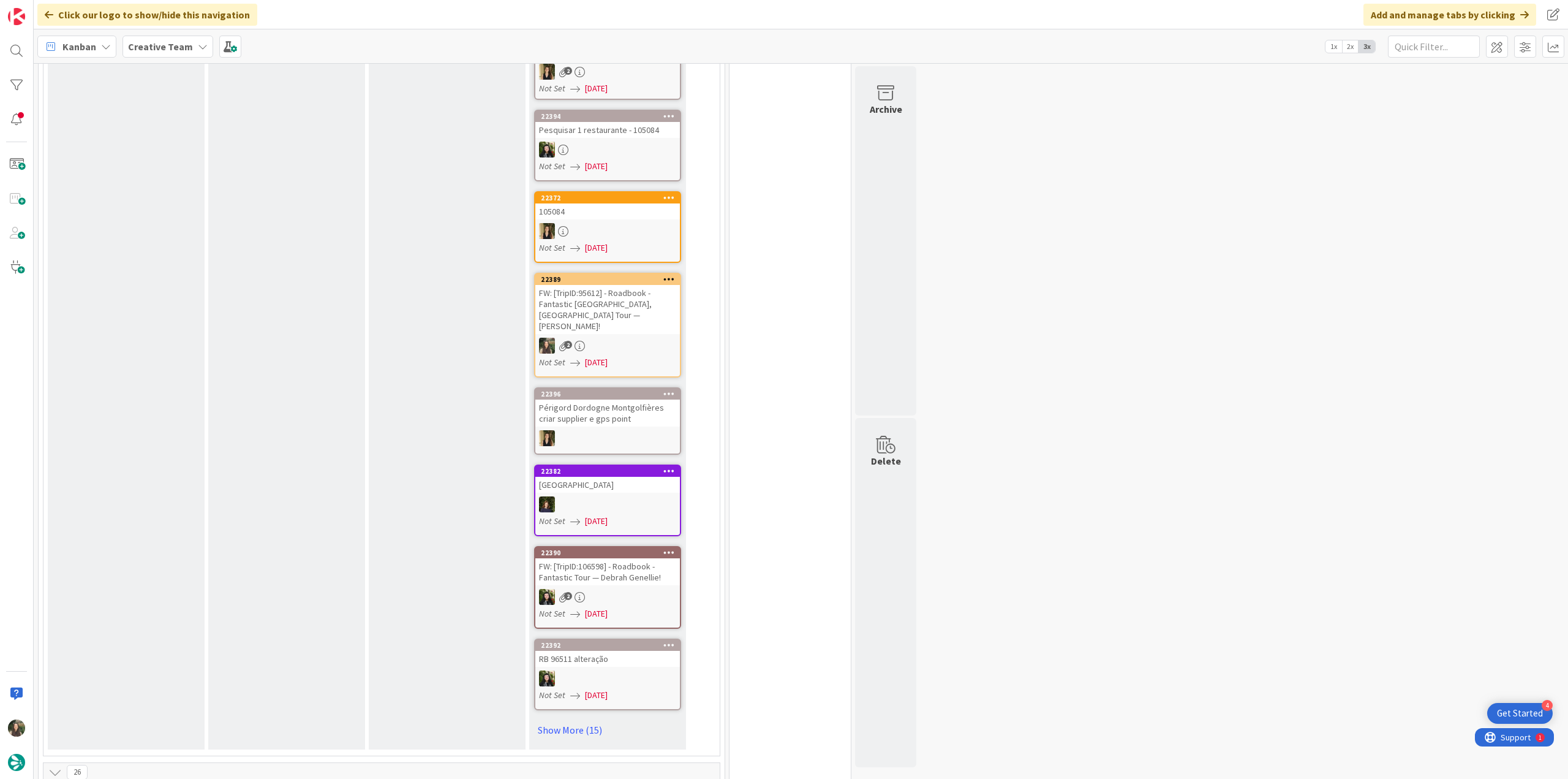
scroll to position [68, 0]
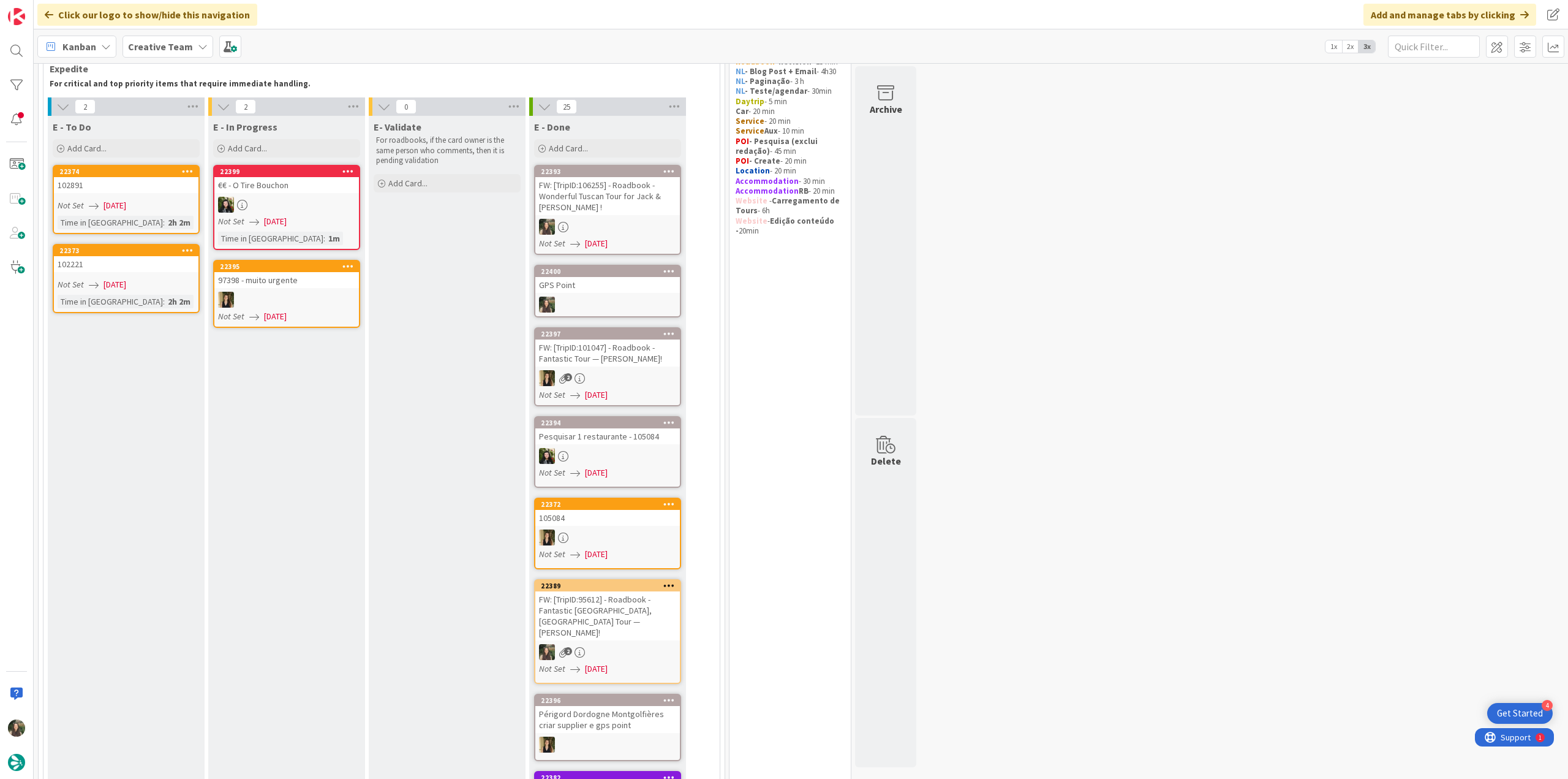
click at [163, 201] on div "Not Set [DATE]" at bounding box center [127, 205] width 141 height 13
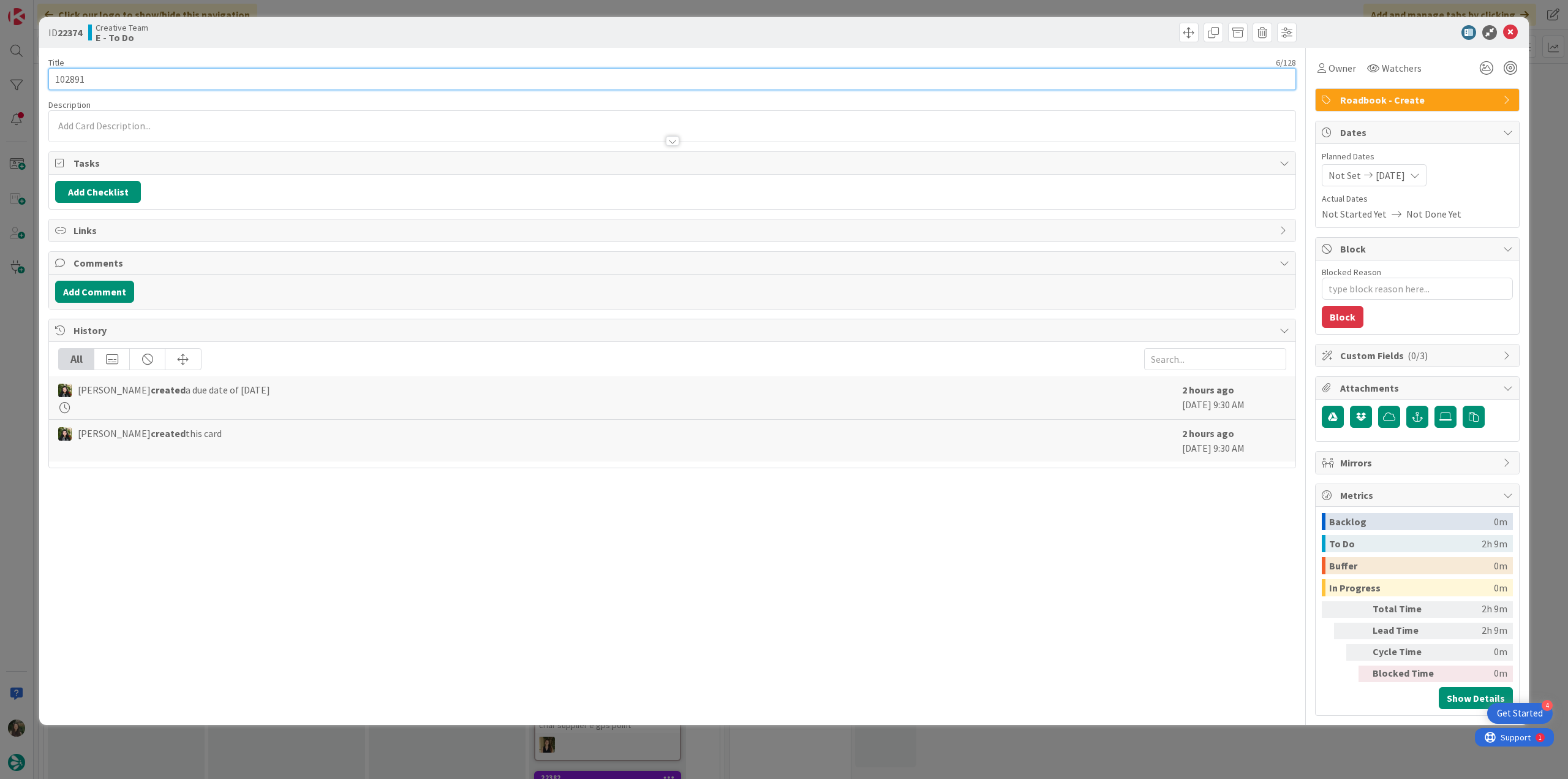
click at [69, 79] on input "102891" at bounding box center [672, 79] width 1247 height 22
click at [1352, 64] on span "Owner" at bounding box center [1341, 68] width 28 height 15
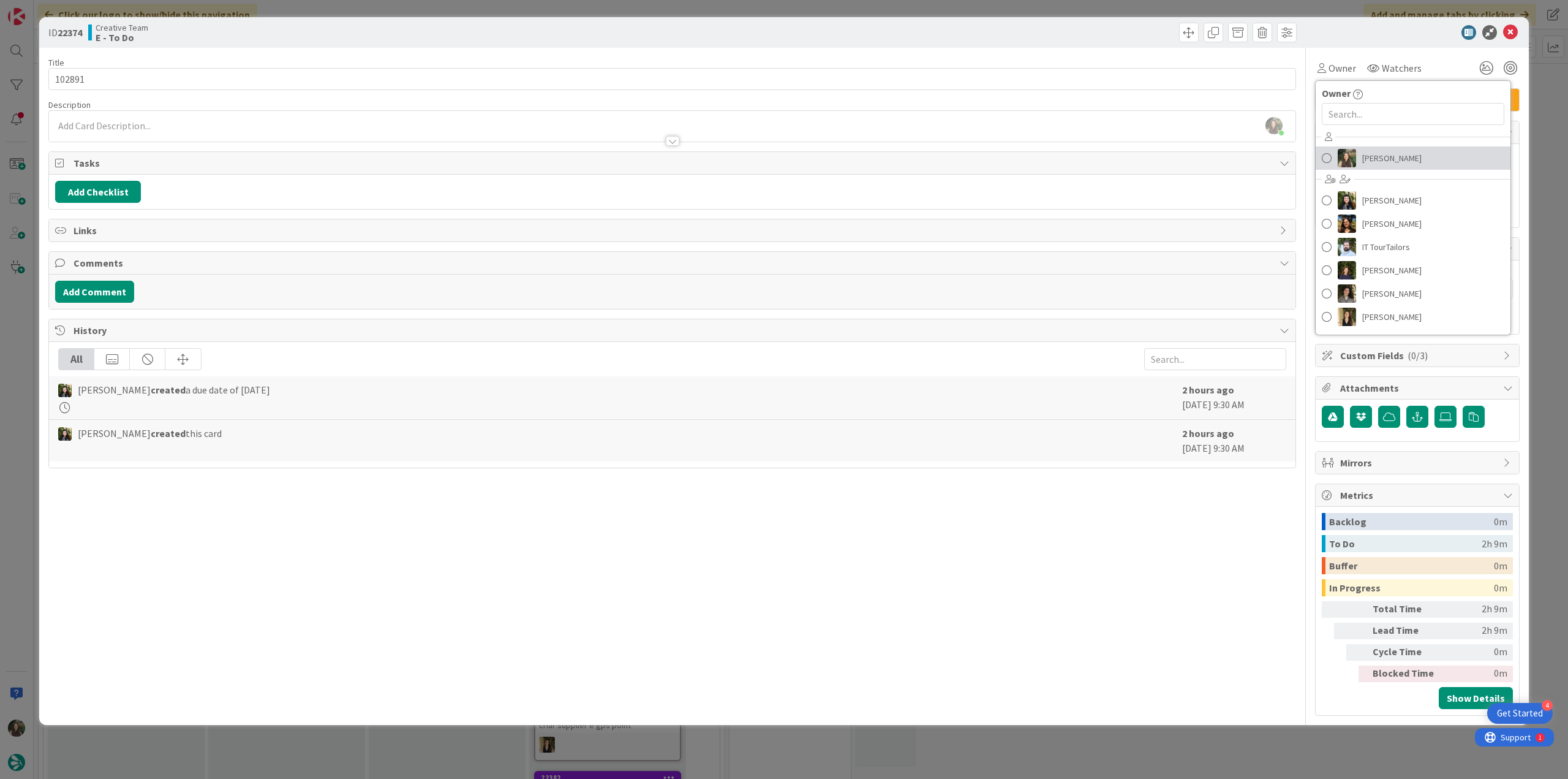
click at [1364, 153] on span "[PERSON_NAME]" at bounding box center [1392, 158] width 59 height 18
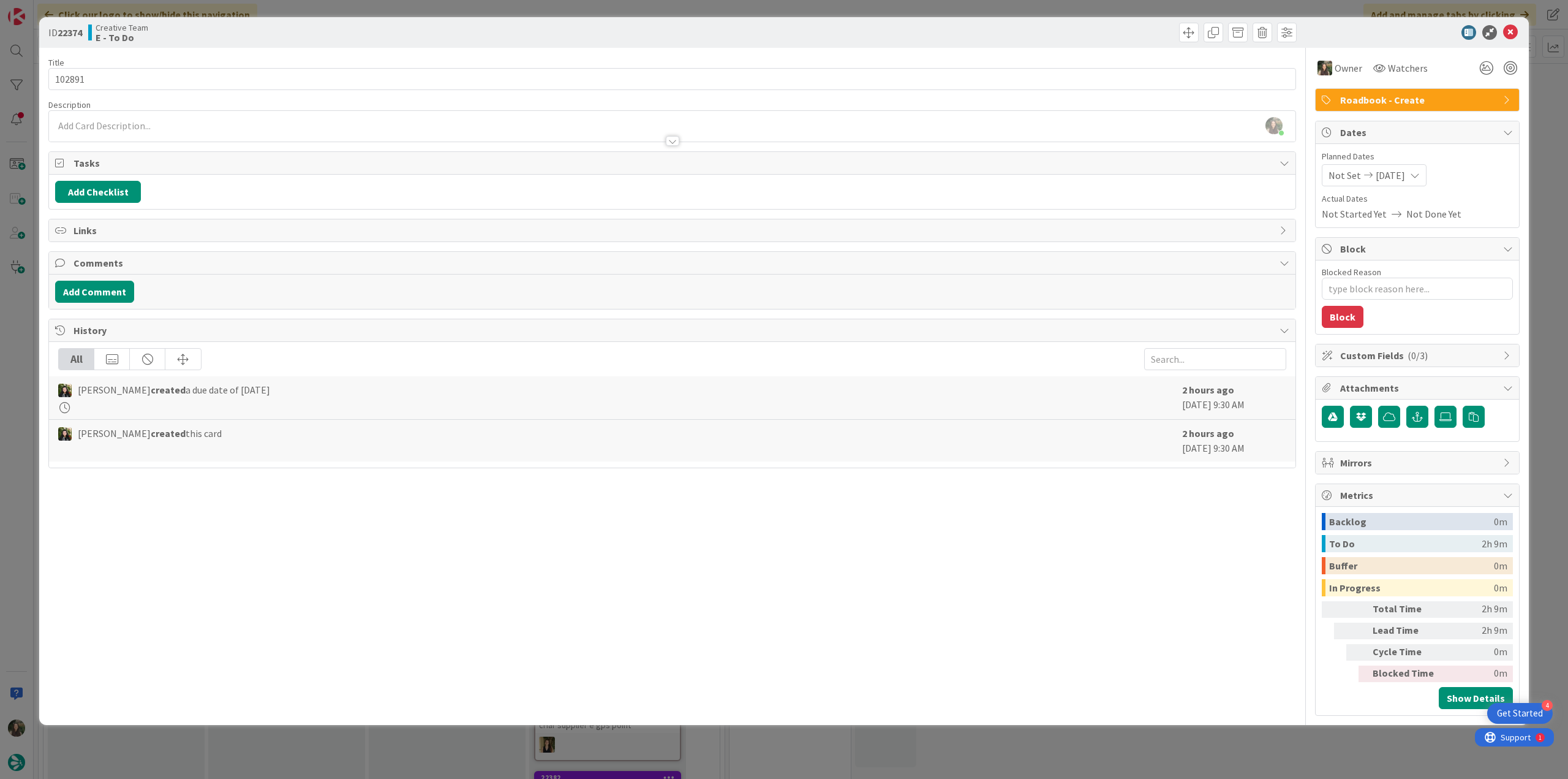
click at [1534, 93] on div "ID 22374 Creative Team E - To Do Title 6 / 128 102891 Description [PERSON_NAME]…" at bounding box center [784, 390] width 1568 height 779
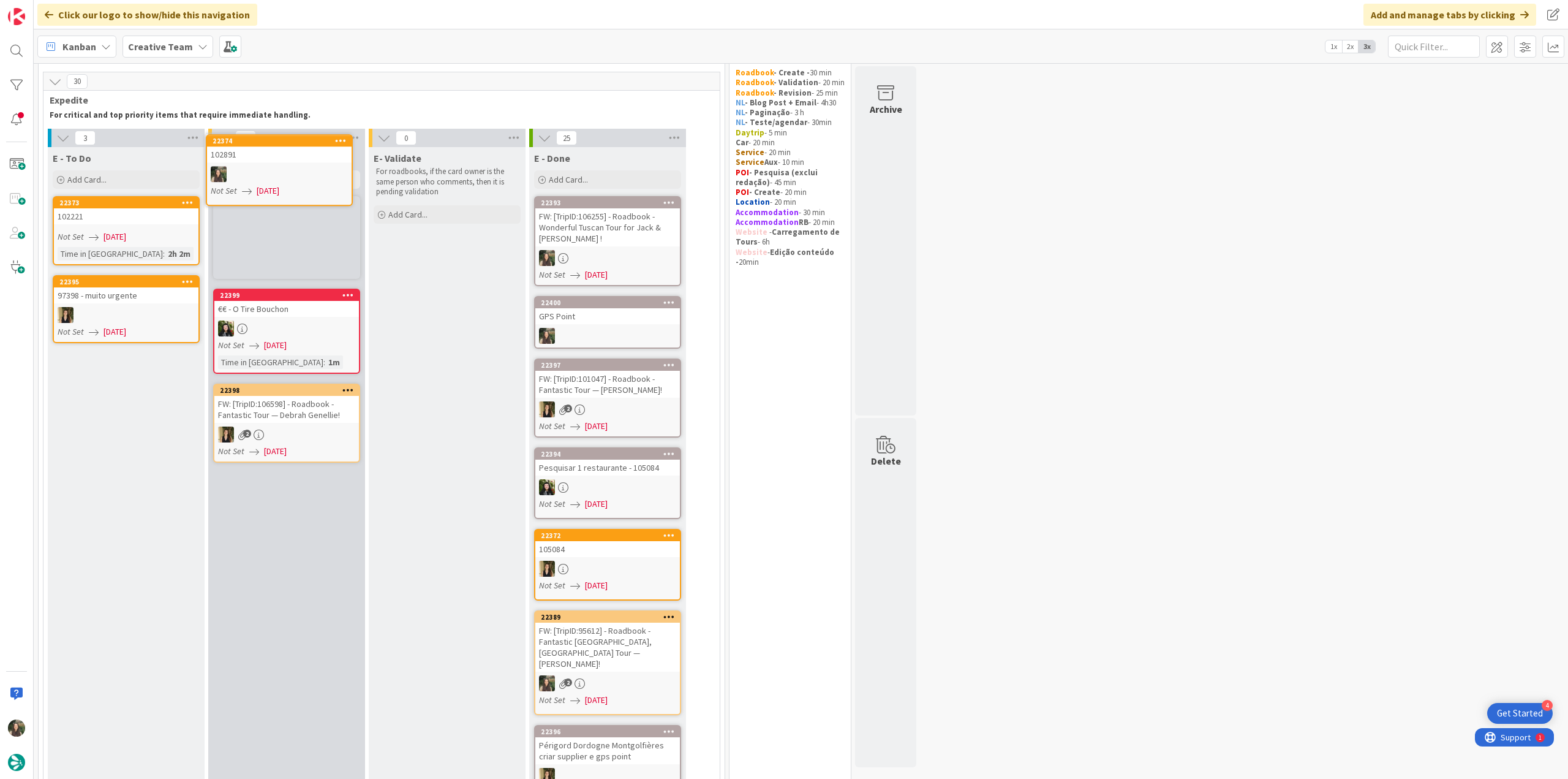
scroll to position [20, 0]
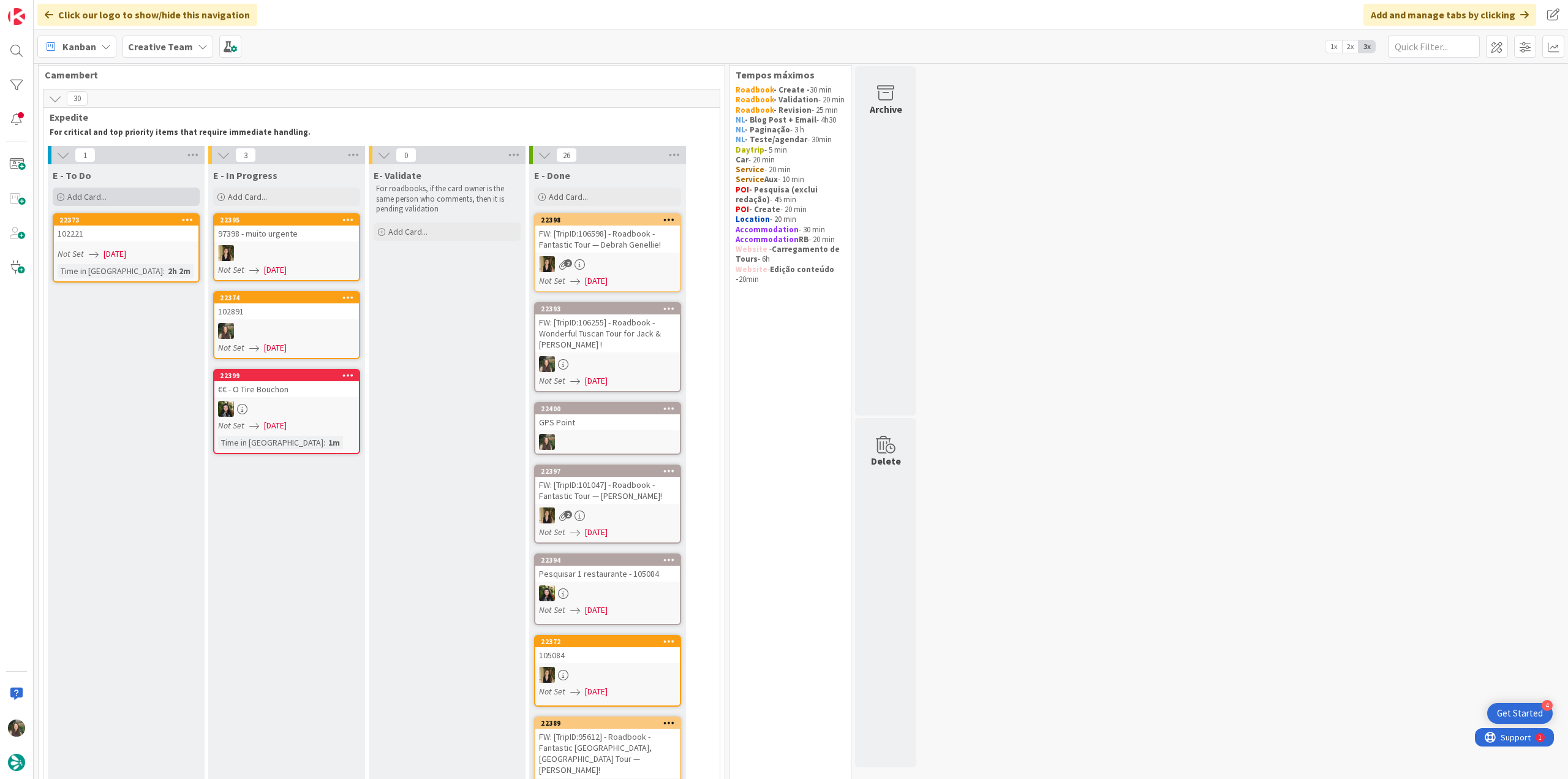
click at [134, 192] on div "Add Card..." at bounding box center [126, 197] width 147 height 18
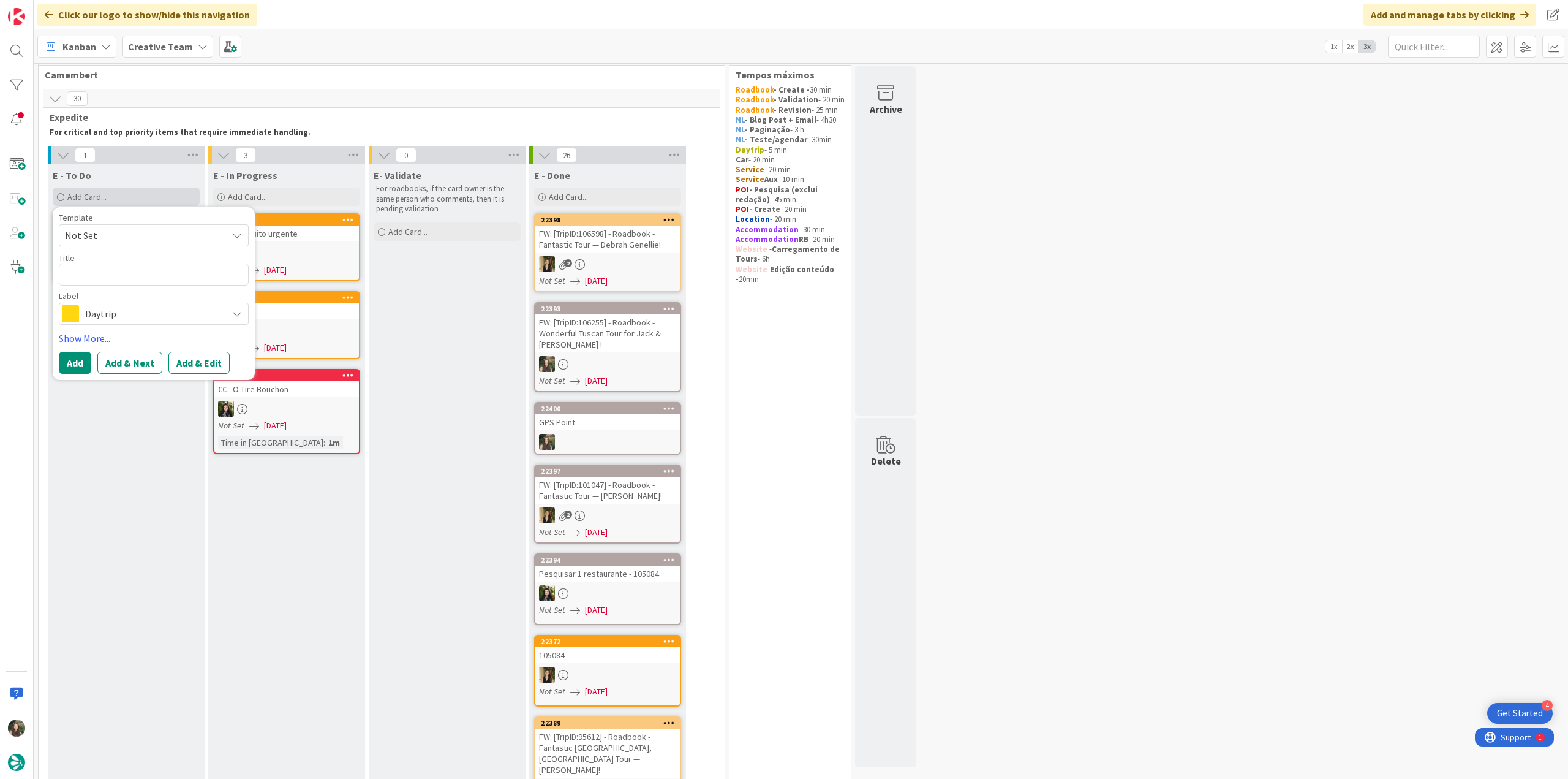
type textarea "x"
type textarea "P"
type textarea "x"
type textarea "Pe"
type textarea "x"
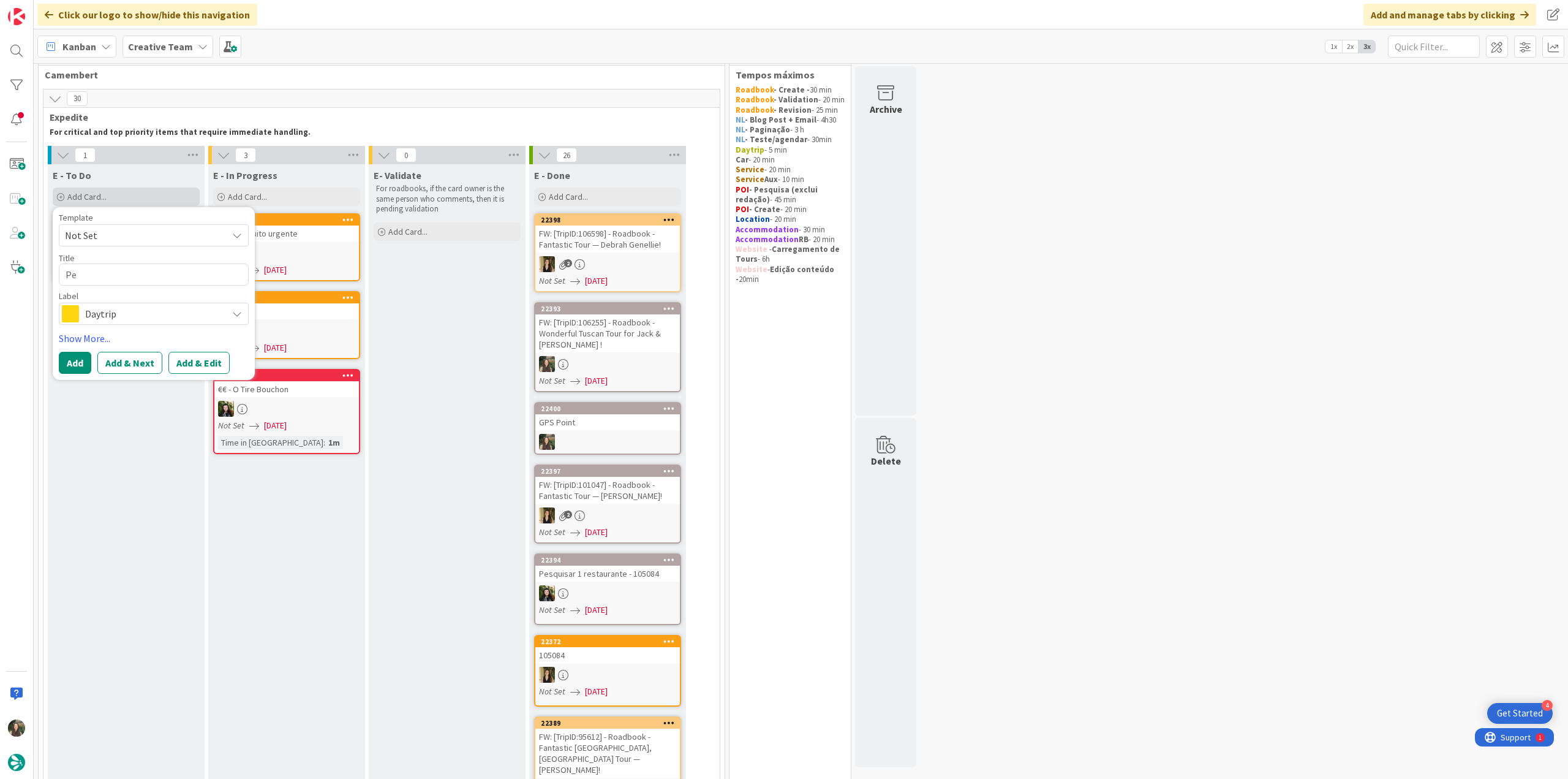
type textarea "Pes"
type textarea "x"
type textarea "Pesq"
type textarea "x"
type textarea "Pesqu"
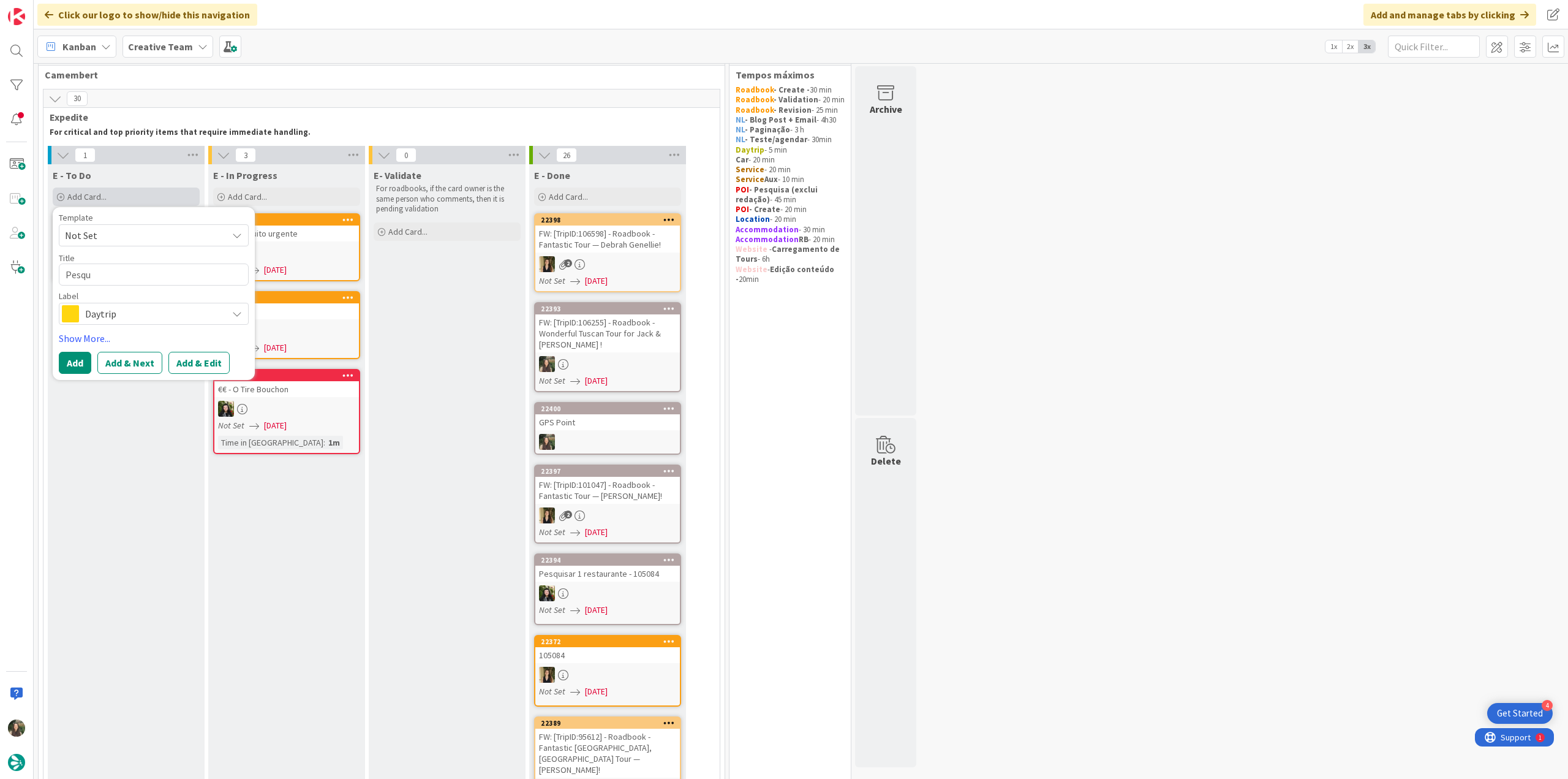
type textarea "x"
type textarea "Pesqui"
type textarea "x"
type textarea "Pesquis"
type textarea "x"
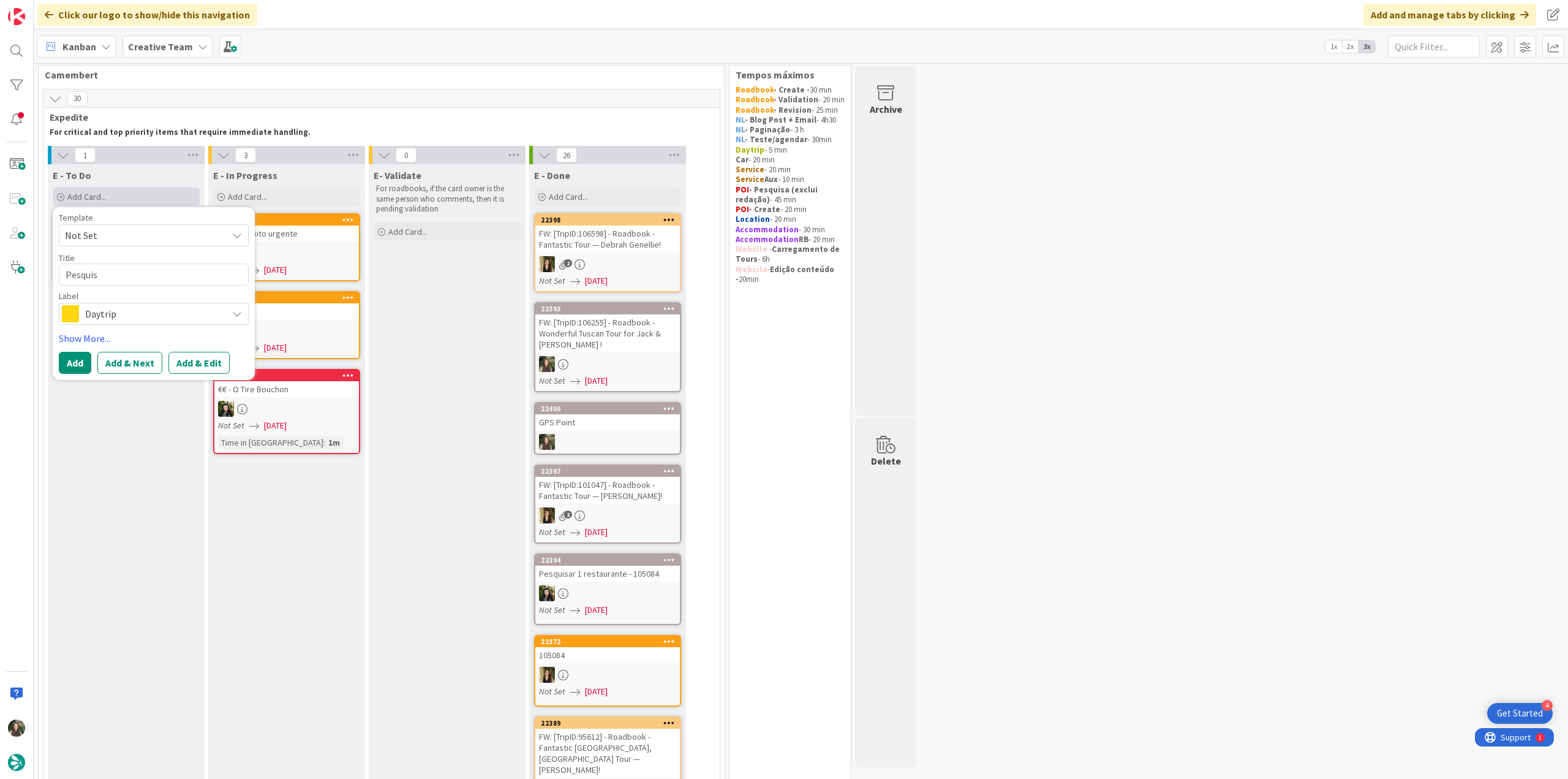
type textarea "Pesquisa"
type textarea "x"
type textarea "Pesquisa"
type textarea "x"
type textarea "Pesquisa 2"
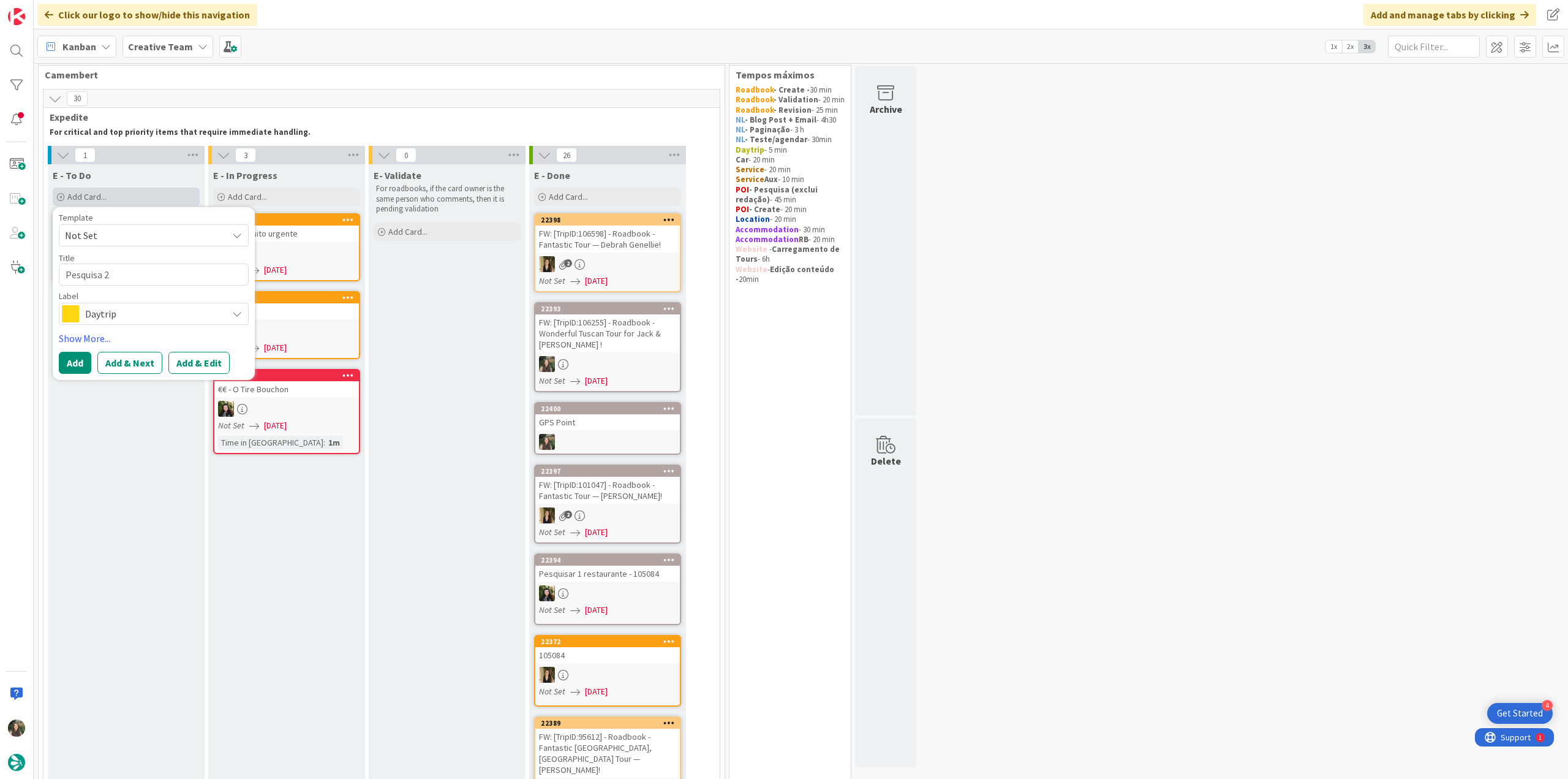
type textarea "x"
type textarea "Pesquisa 2"
type textarea "x"
type textarea "Pesquisa 2 r"
type textarea "x"
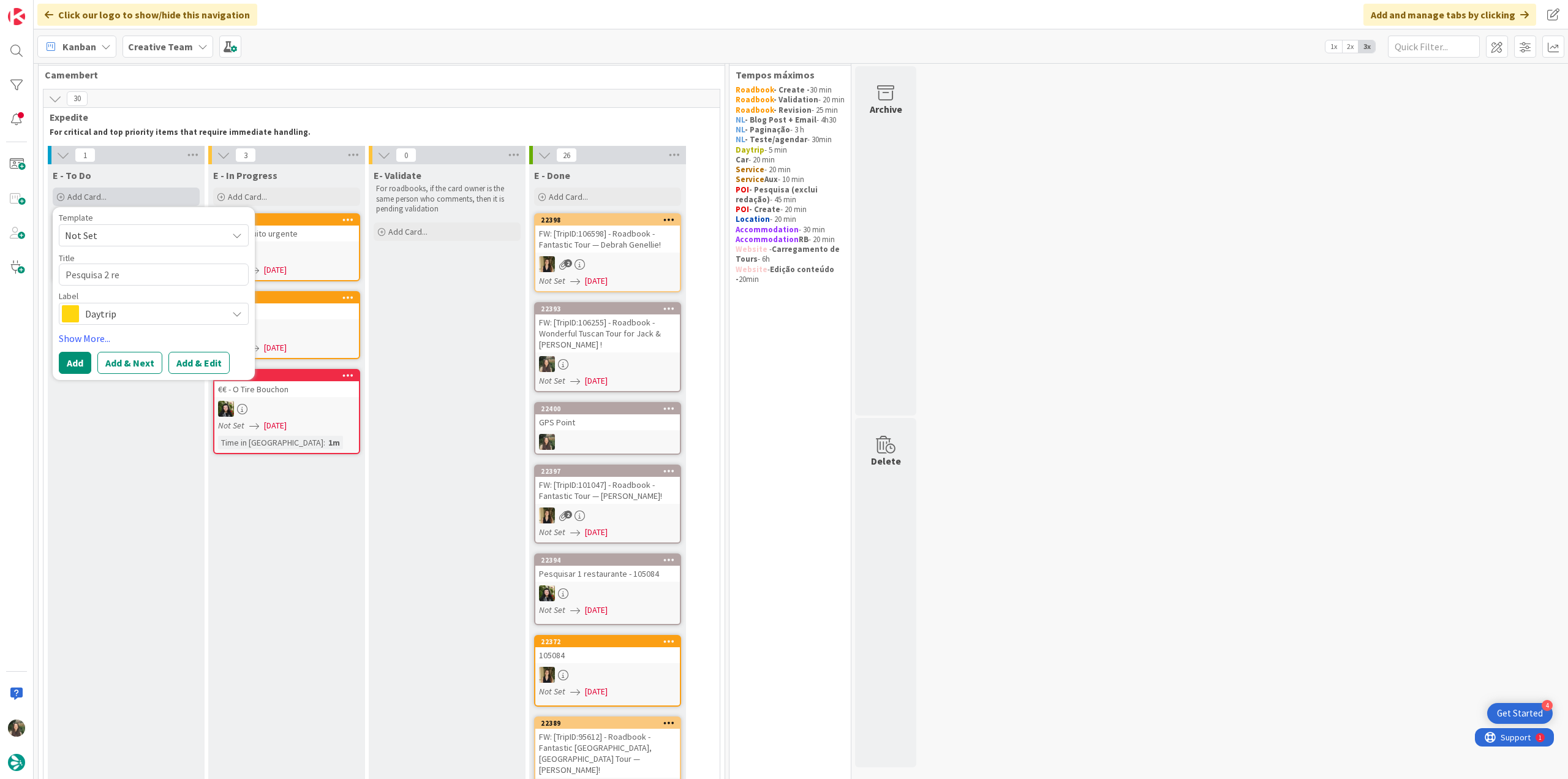
type textarea "Pesquisa 2 res"
type textarea "x"
type textarea "Pesquisa 2 rest"
type textarea "x"
type textarea "Pesquisa 2 restu"
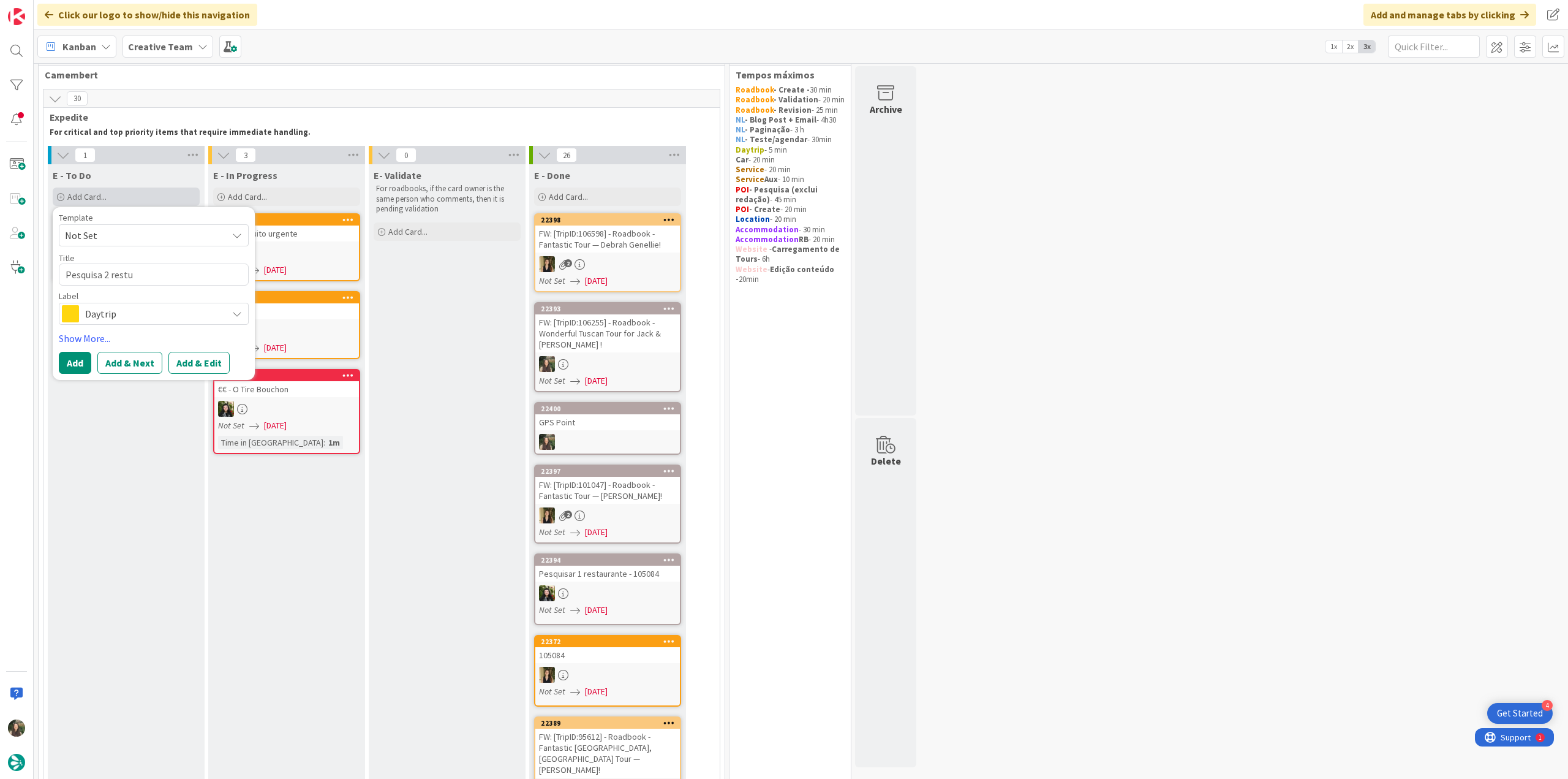
type textarea "x"
type textarea "Pesquisa 2 restuar"
type textarea "x"
type textarea "Pesquisa 2 restua"
type textarea "x"
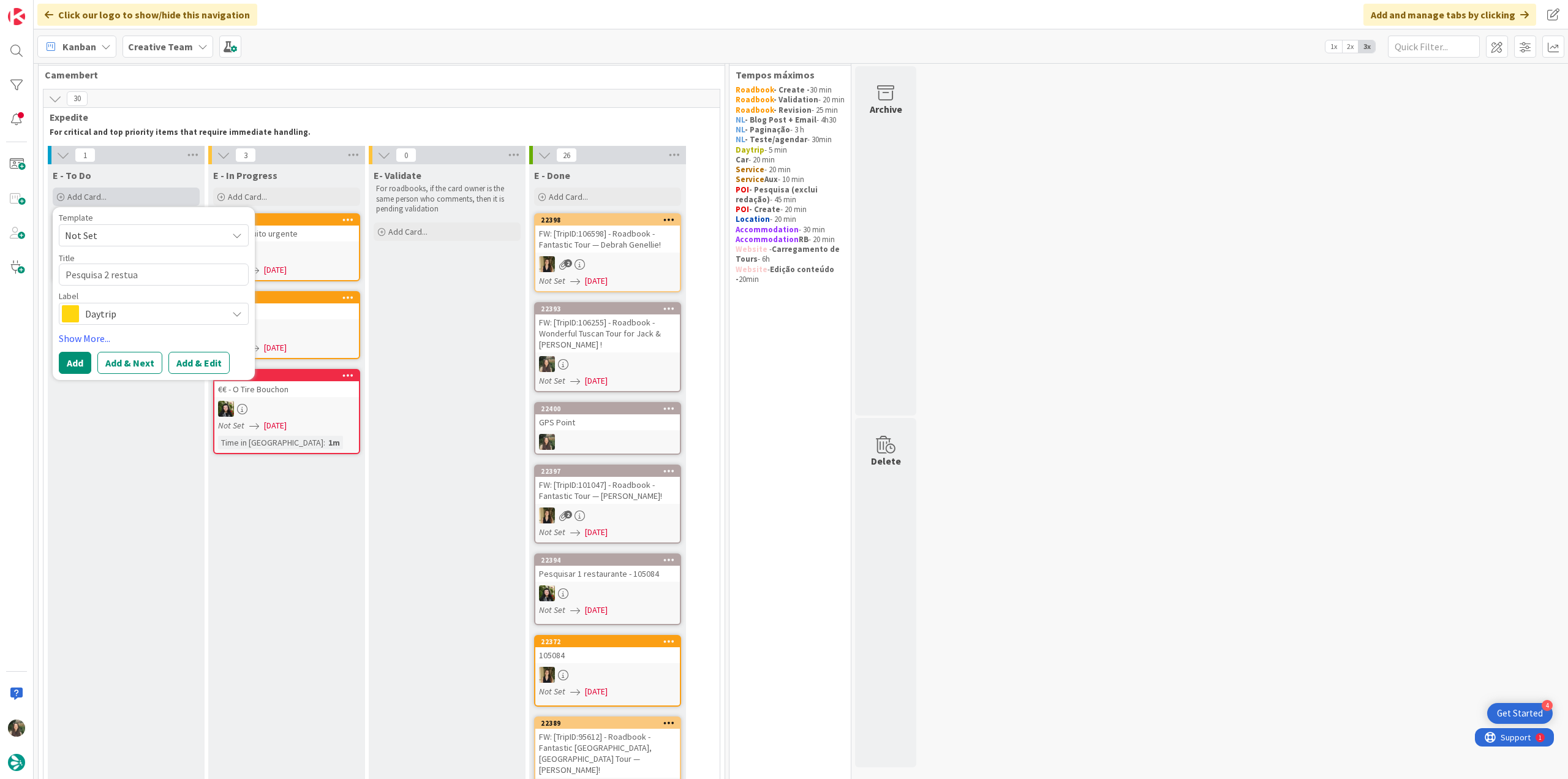
type textarea "Pesquisa 2 restu"
type textarea "x"
type textarea "Pesquisa 2 rest"
type textarea "x"
type textarea "Pesquisa 2 res"
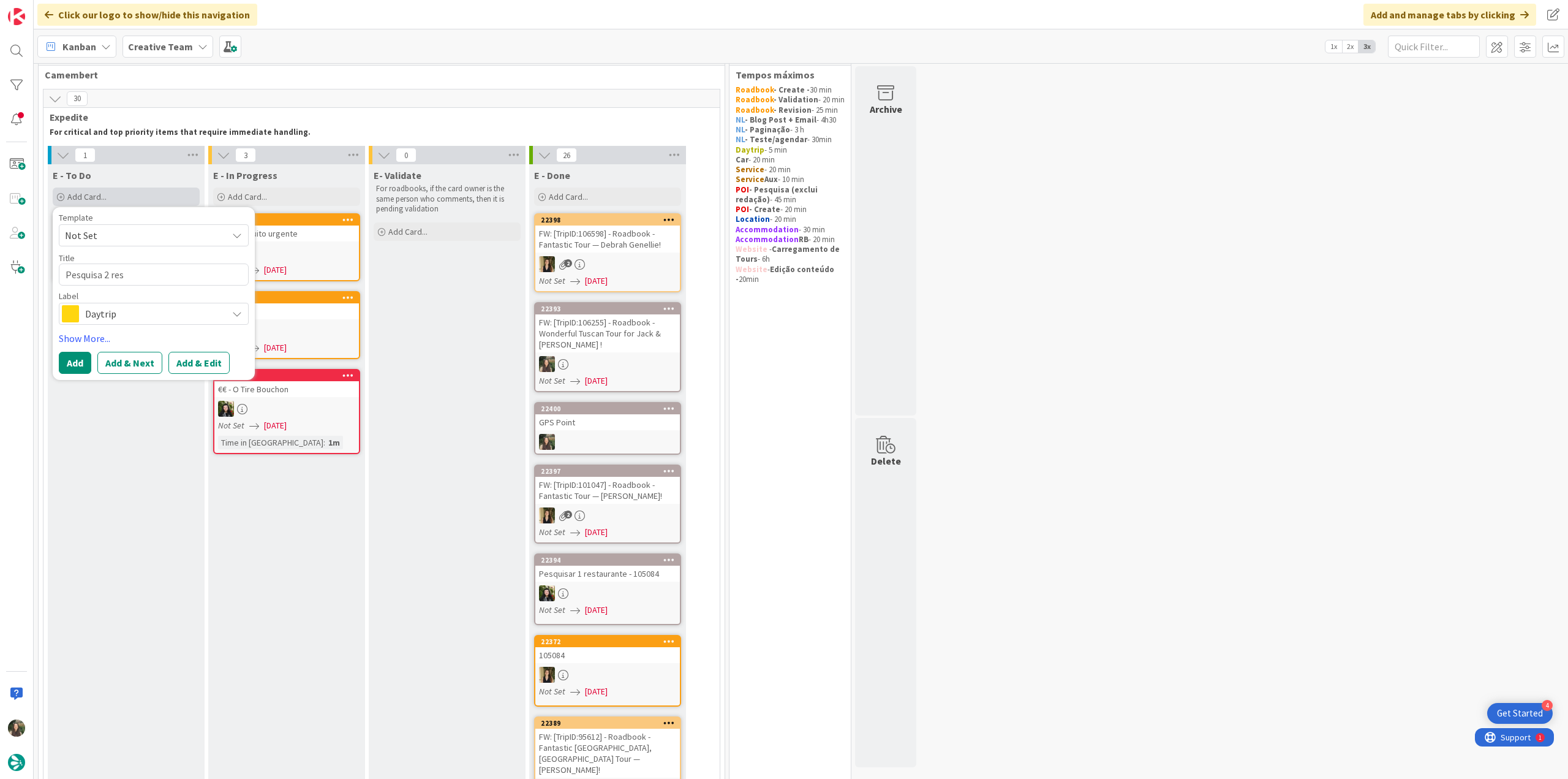
type textarea "x"
type textarea "Pesquisa 2 re"
type textarea "x"
type textarea "Pesquisa 2 r"
type textarea "x"
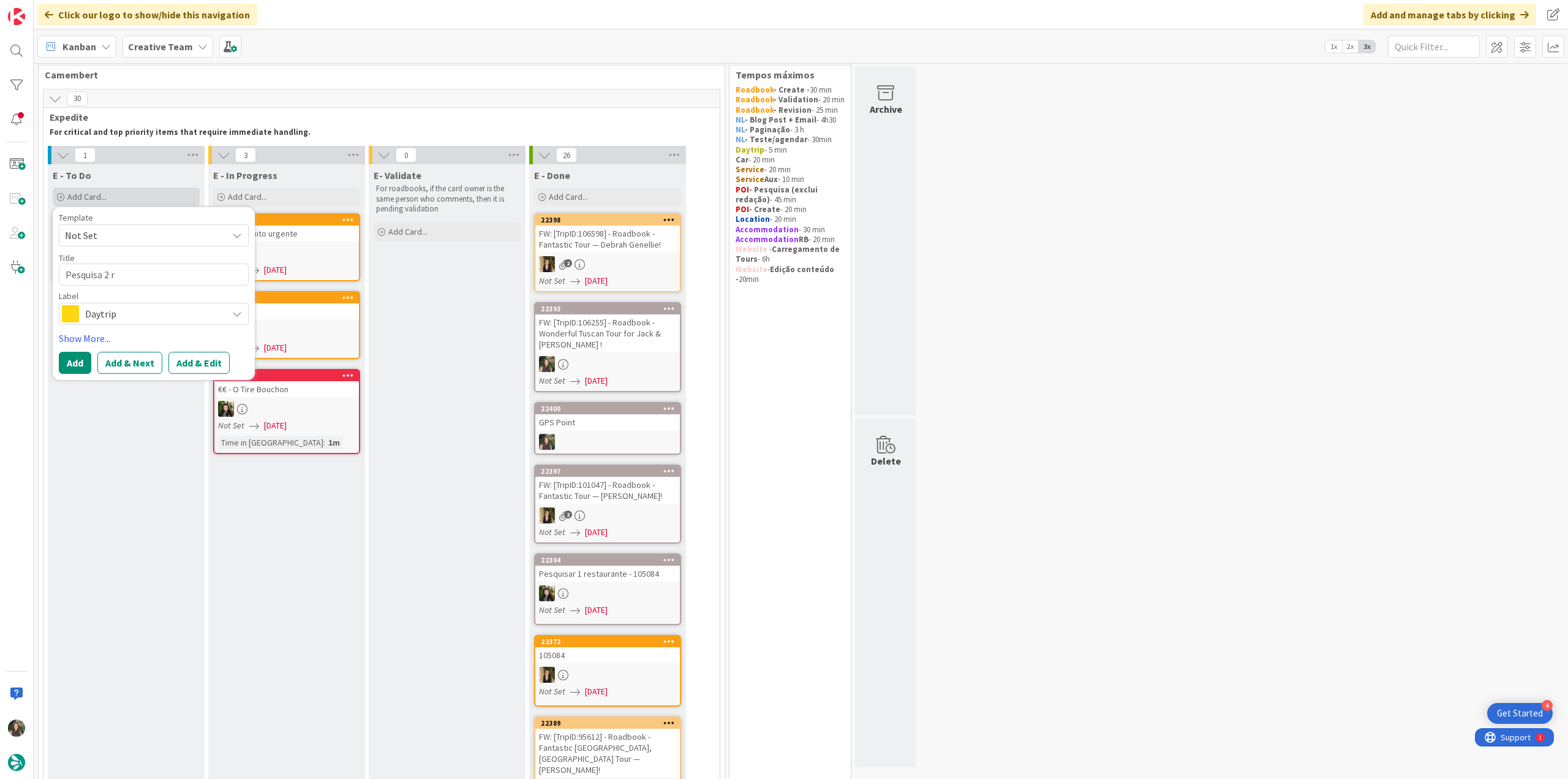
type textarea "Pesquisa 2"
type textarea "x"
type textarea "Pesquisa 2 r"
type textarea "x"
type textarea "Pesquisa 2 re"
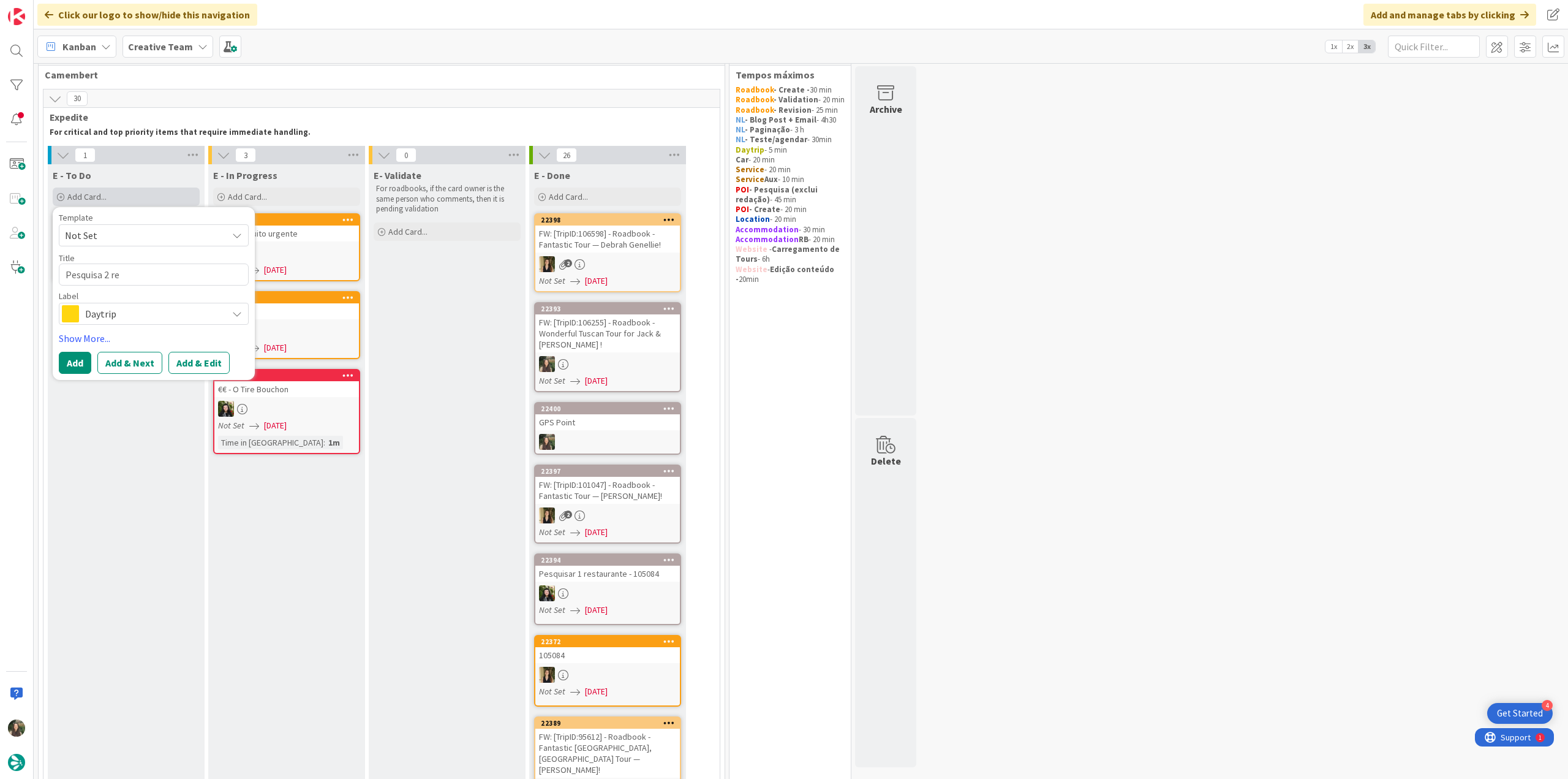
type textarea "x"
type textarea "Pesquisa 2 res"
type textarea "x"
type textarea "Pesquisa 2 rest"
type textarea "x"
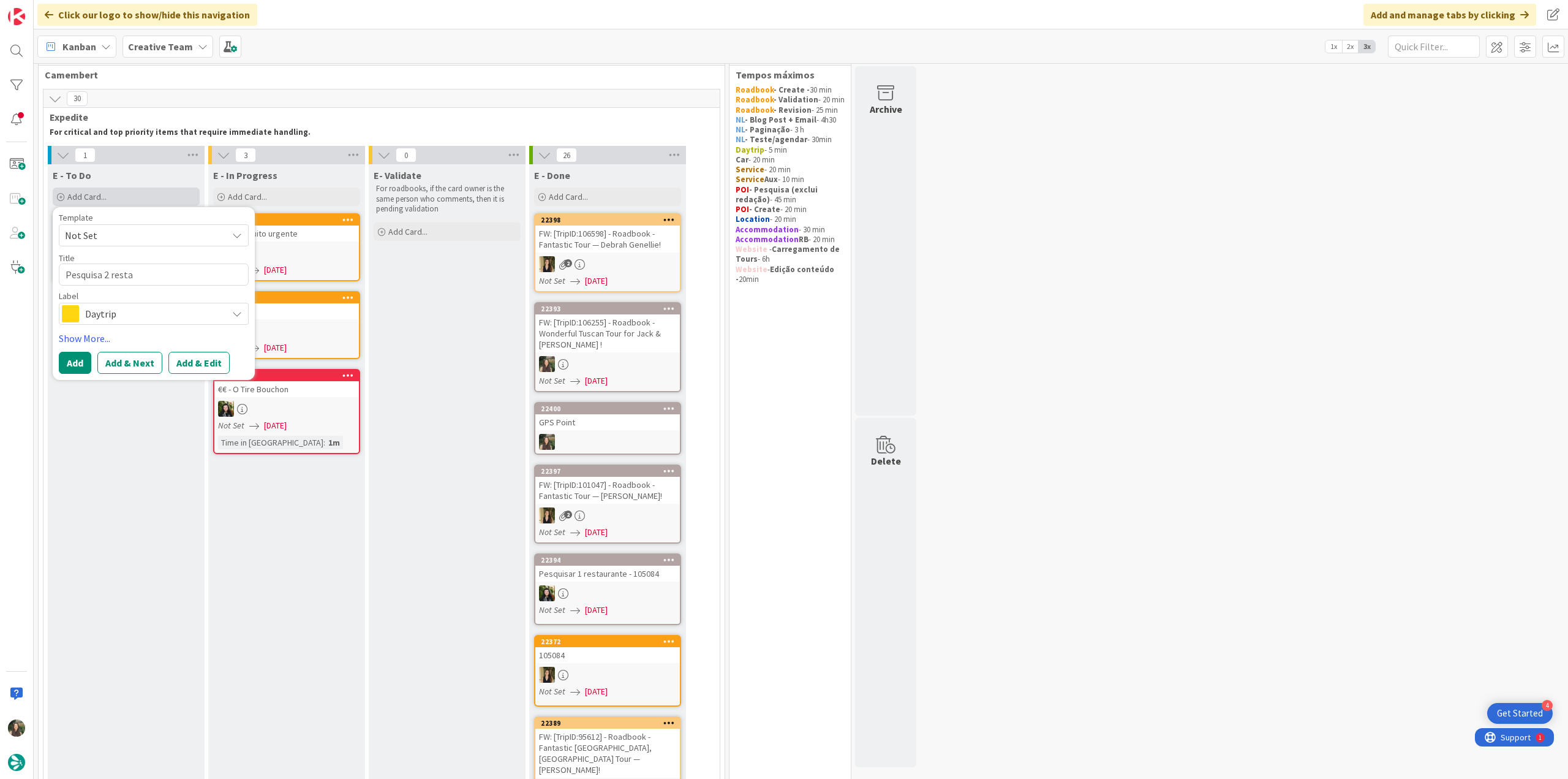
type textarea "Pesquisa 2 restau"
type textarea "x"
type textarea "Pesquisa 2 restaur"
type textarea "x"
type textarea "Pesquisa 2 restaura"
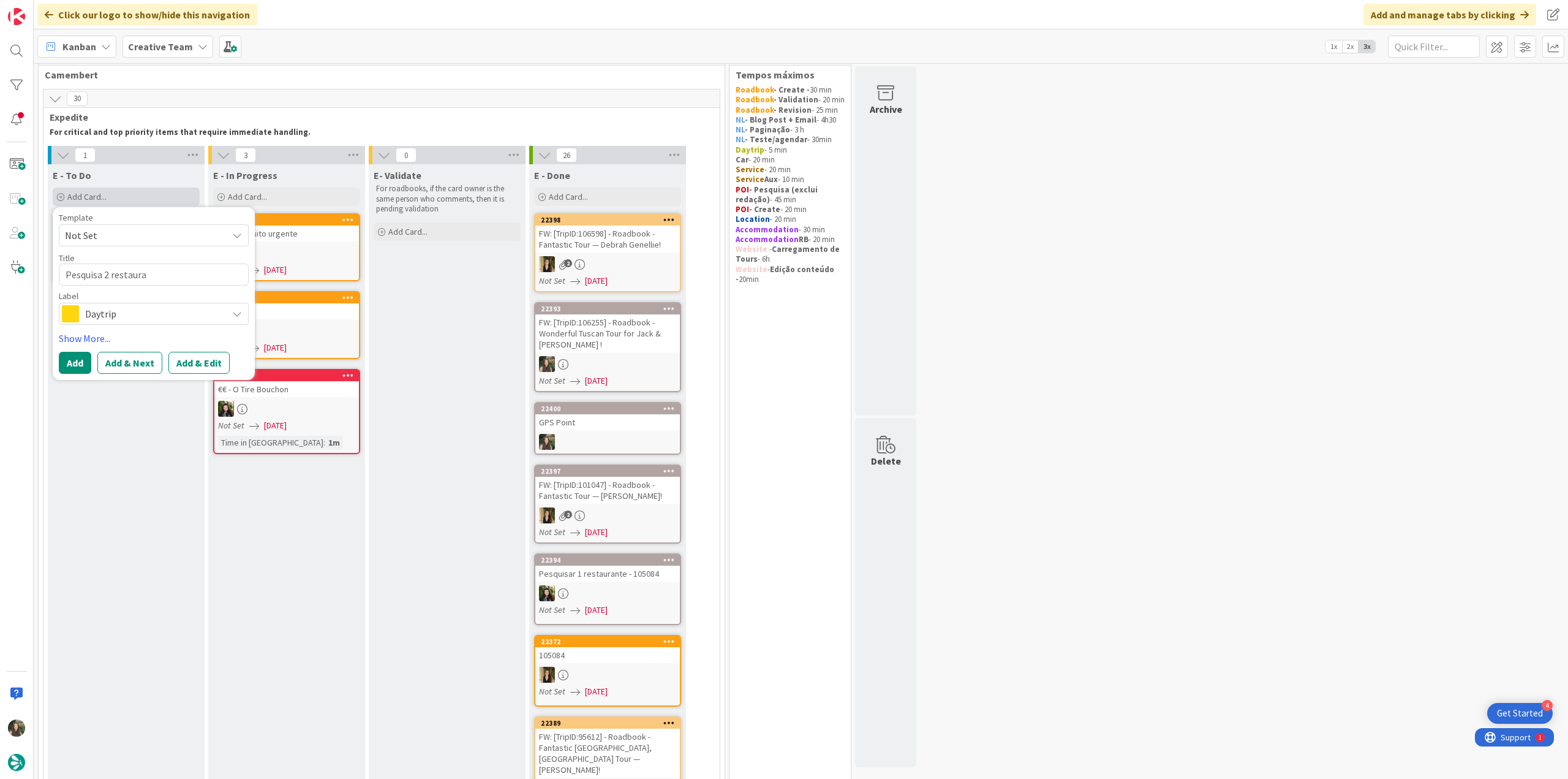
type textarea "x"
type textarea "Pesquisa 2 restauran"
type textarea "x"
type textarea "Pesquisa 2 restaurant"
type textarea "x"
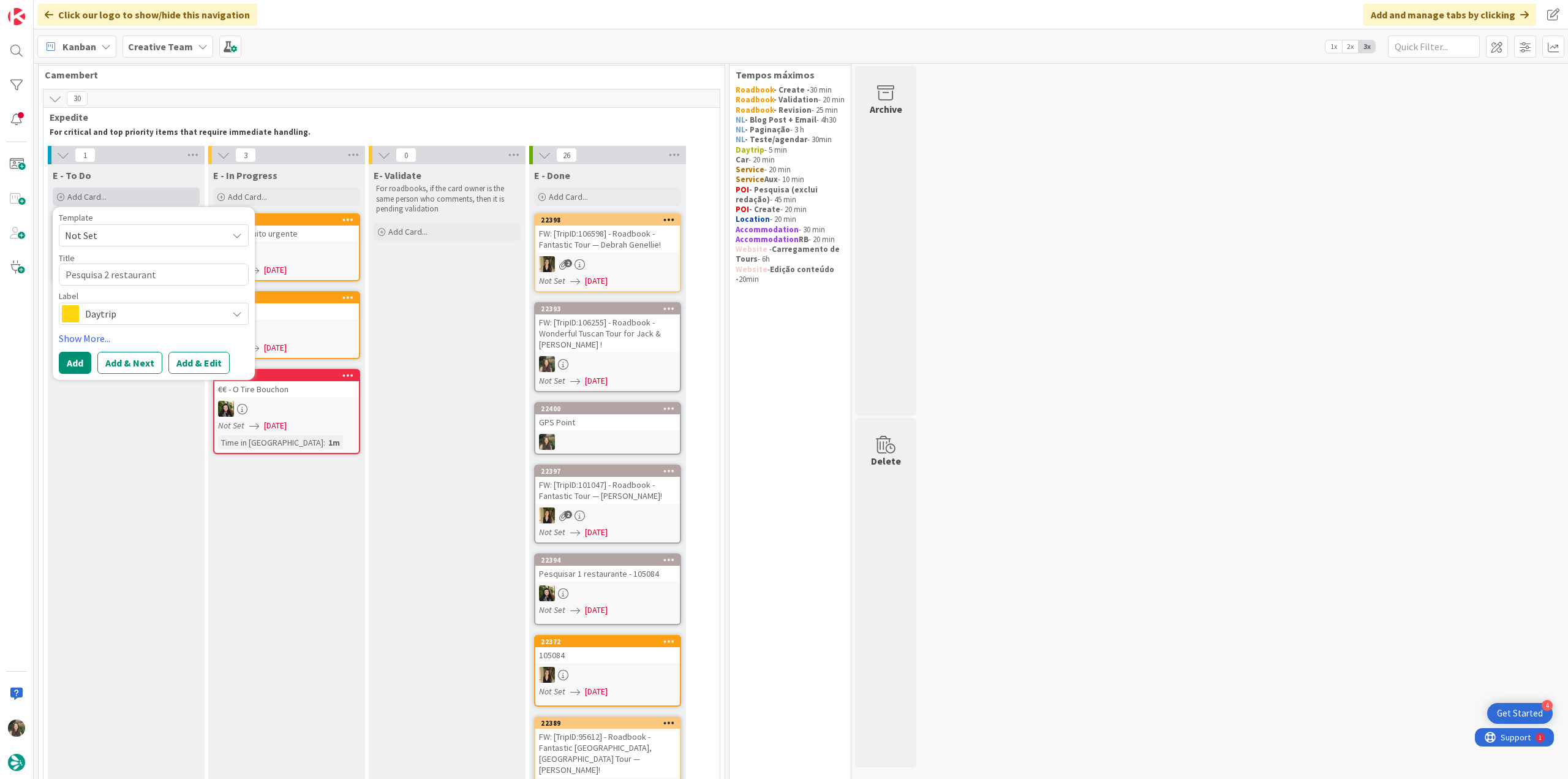
type textarea "Pesquisa 2 restaurante"
type textarea "x"
type textarea "Pesquisa 2 restaurantes"
type textarea "x"
type textarea "Pesquisa 2 restaurantes"
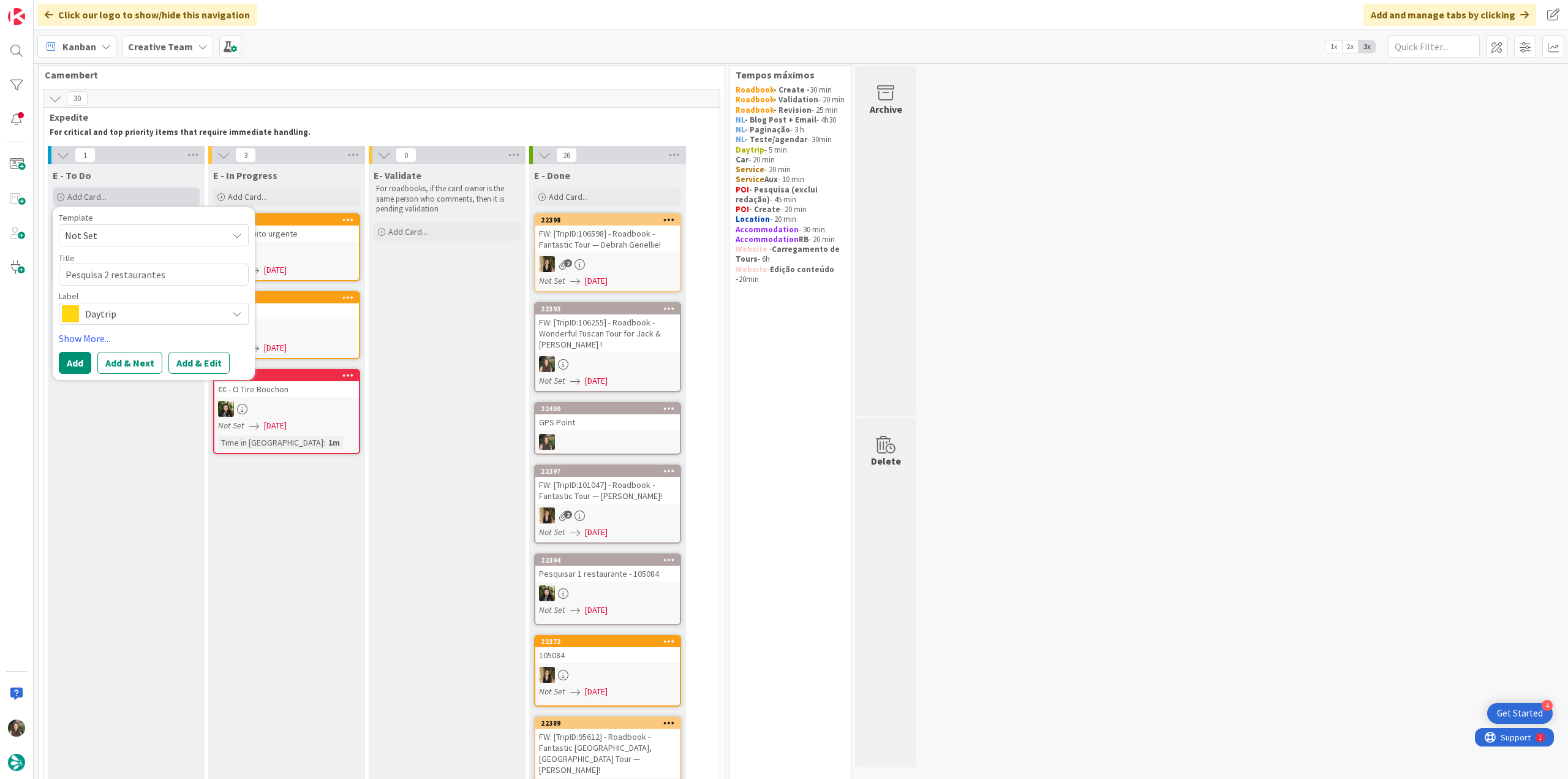
type textarea "x"
type textarea "Pesquisa 2 restaurantes e"
type textarea "x"
type textarea "Pesquisa 2 restaurantes em"
type textarea "x"
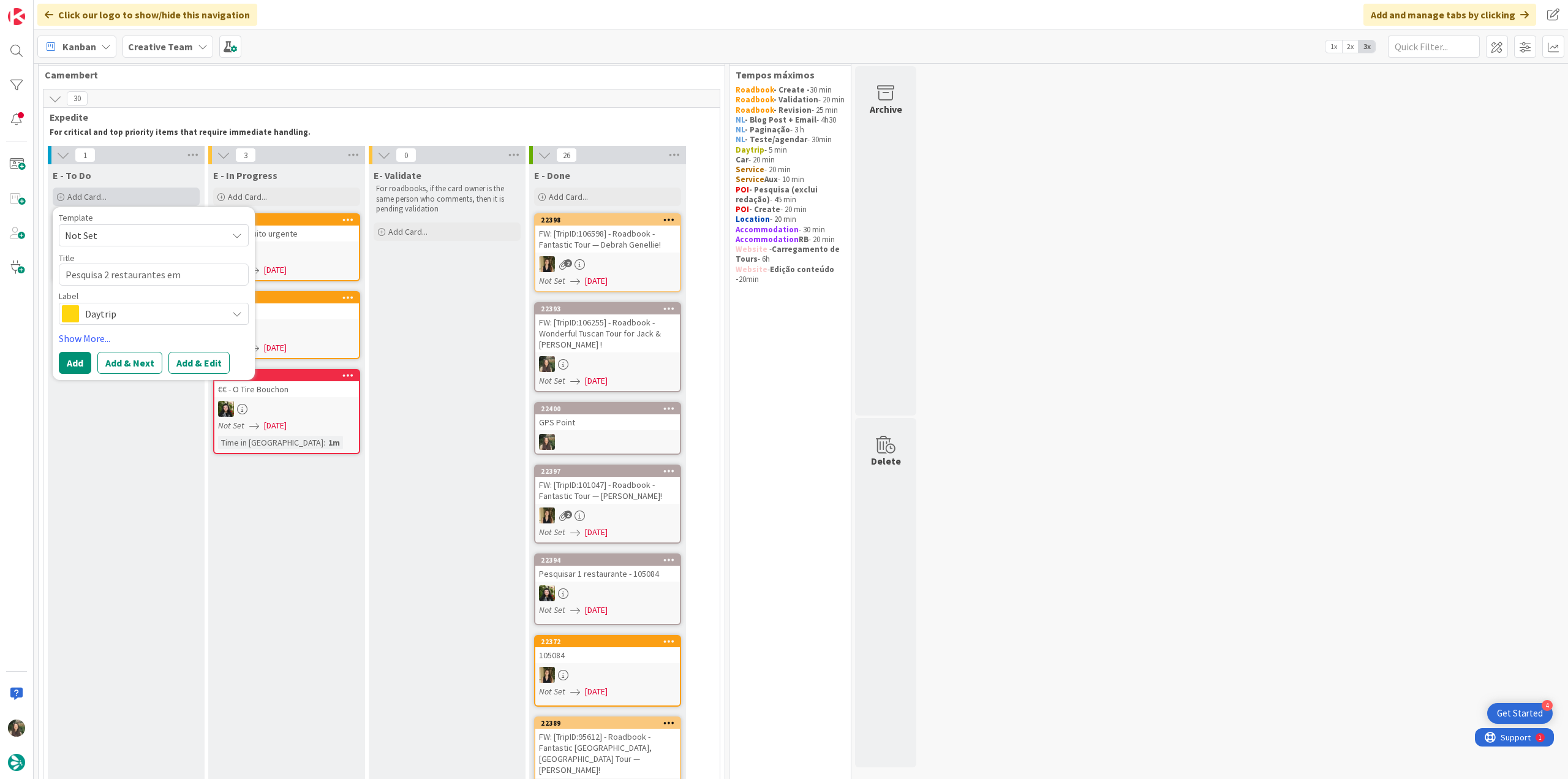
type textarea "Pesquisa 2 restaurantes em"
type textarea "x"
type textarea "Pesquisa 2 restaurantes em D"
type textarea "x"
type textarea "Pesquisa 2 restaurantes em Di"
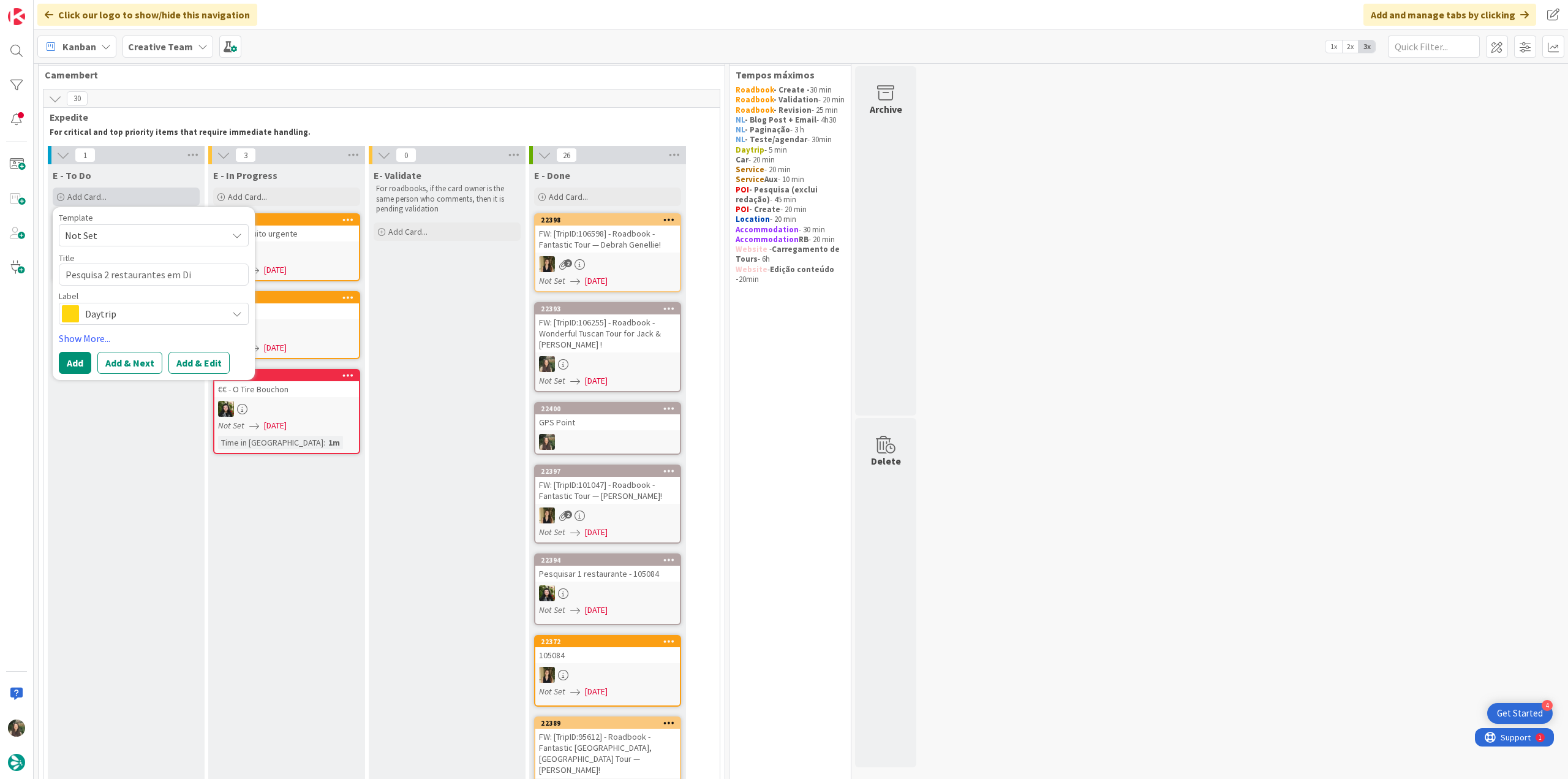
type textarea "x"
type textarea "Pesquisa 2 restaurantes em Die"
type textarea "x"
type textarea "Pesquisa 2 restaurantes em Diep"
type textarea "x"
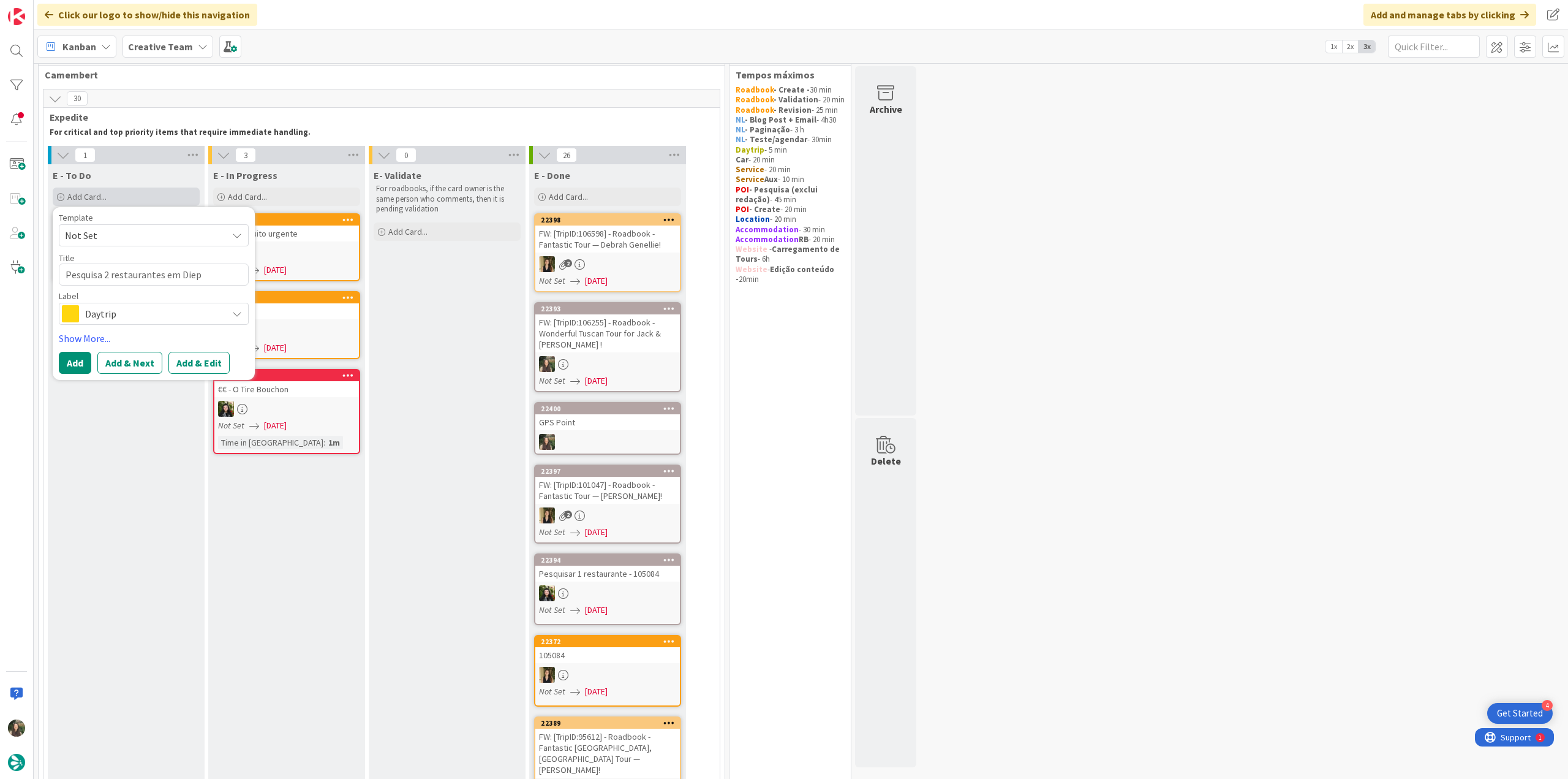
type textarea "Pesquisa 2 restaurantes em Diepe"
type textarea "x"
type textarea "Pesquisa 2 restaurantes em Diep"
type textarea "x"
type textarea "Pesquisa 2 restaurantes em Diepp"
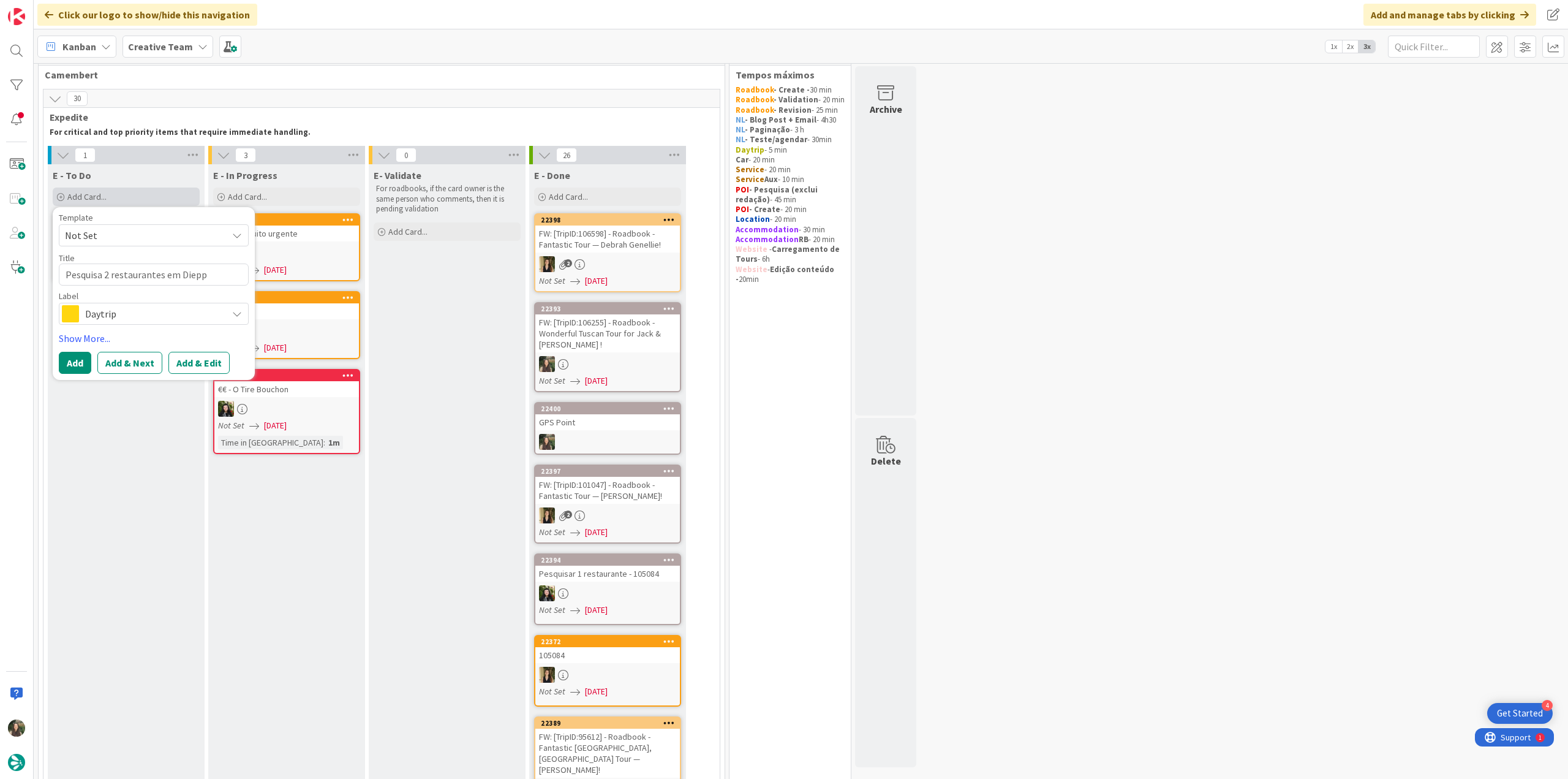
type textarea "x"
type textarea "Pesquisa 2 restaurantes em [GEOGRAPHIC_DATA]"
click at [165, 315] on span "Daytrip" at bounding box center [153, 314] width 136 height 17
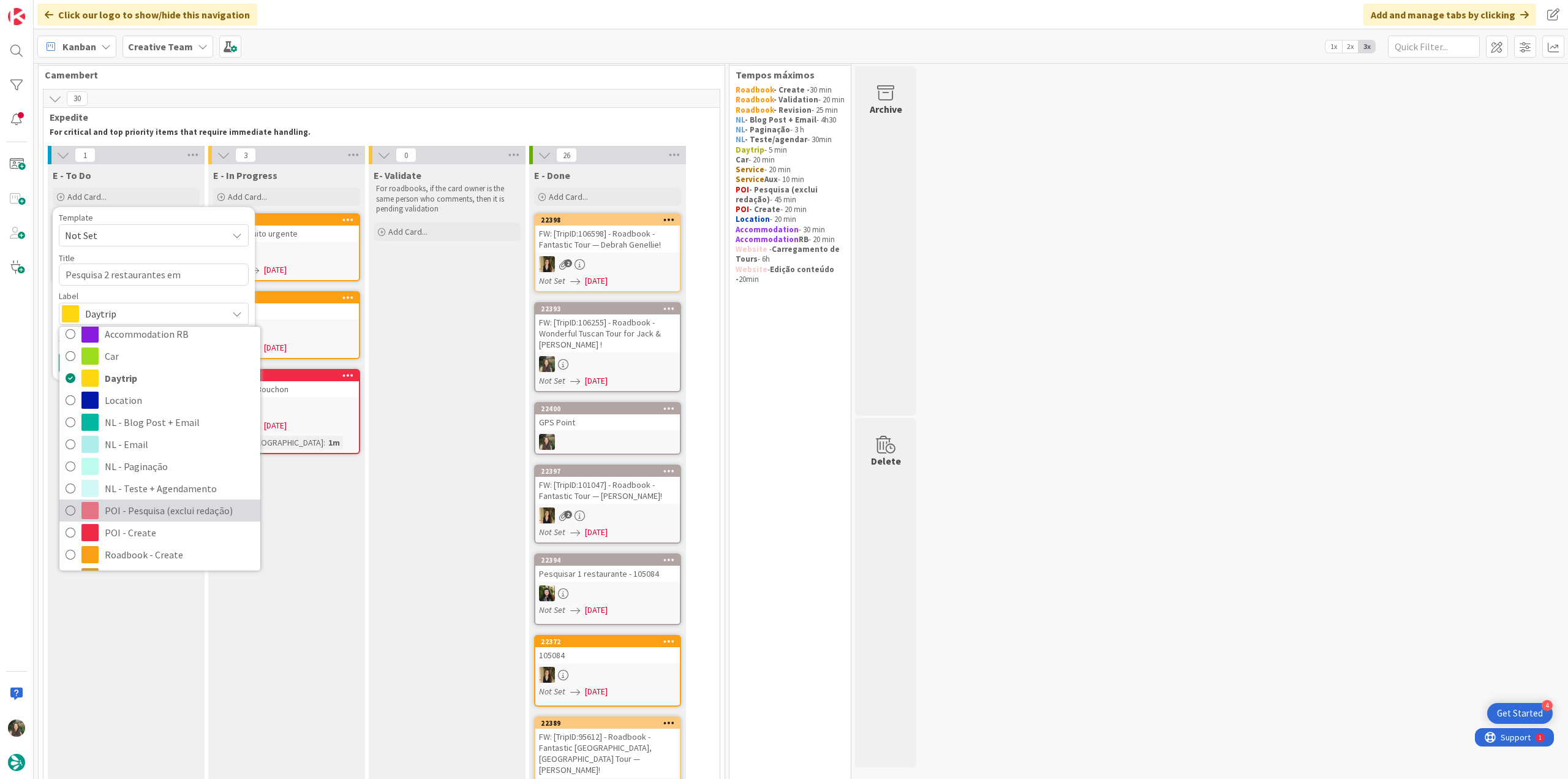
scroll to position [62, 0]
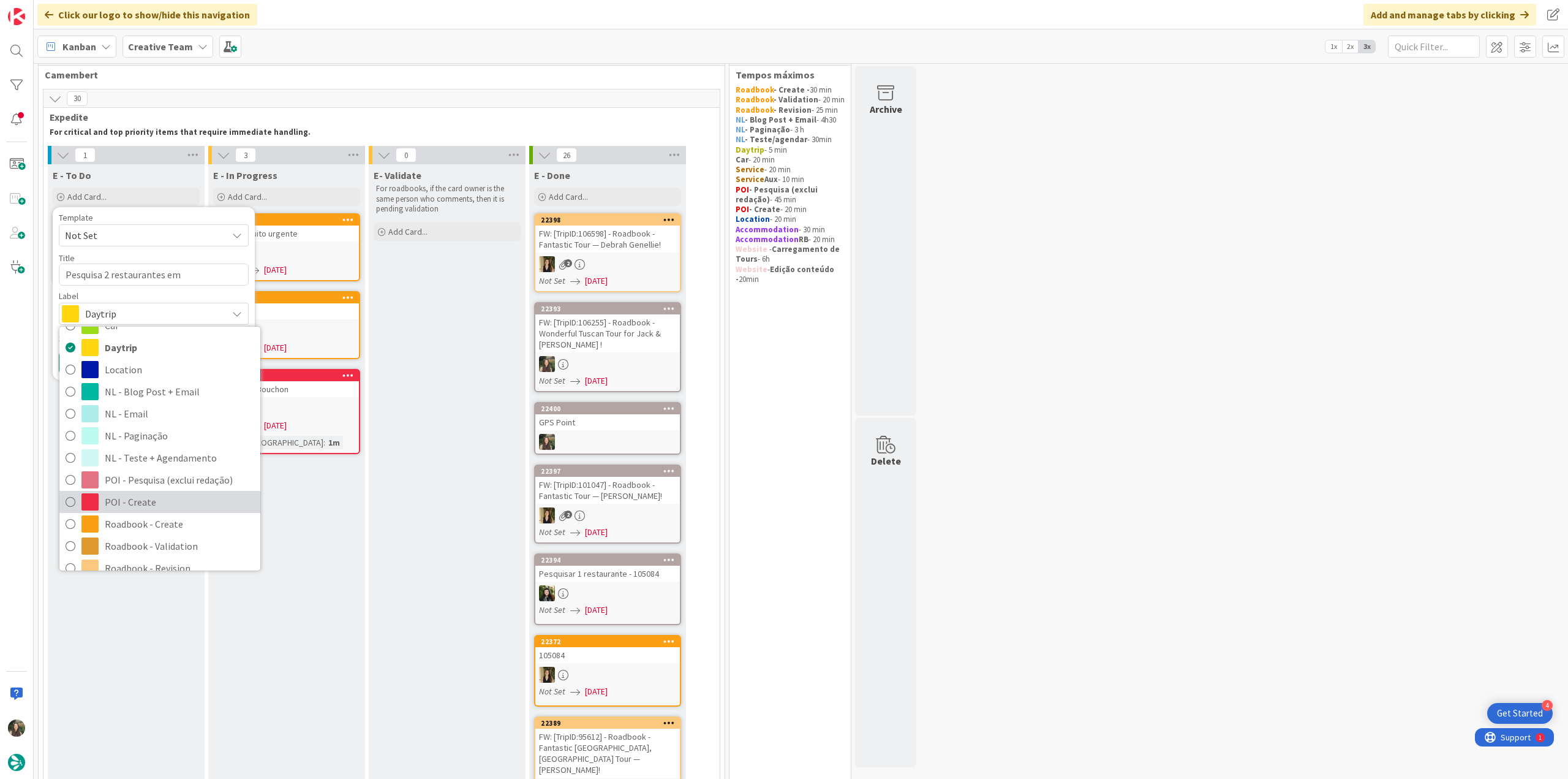
click at [189, 499] on span "POI - Create" at bounding box center [179, 502] width 149 height 18
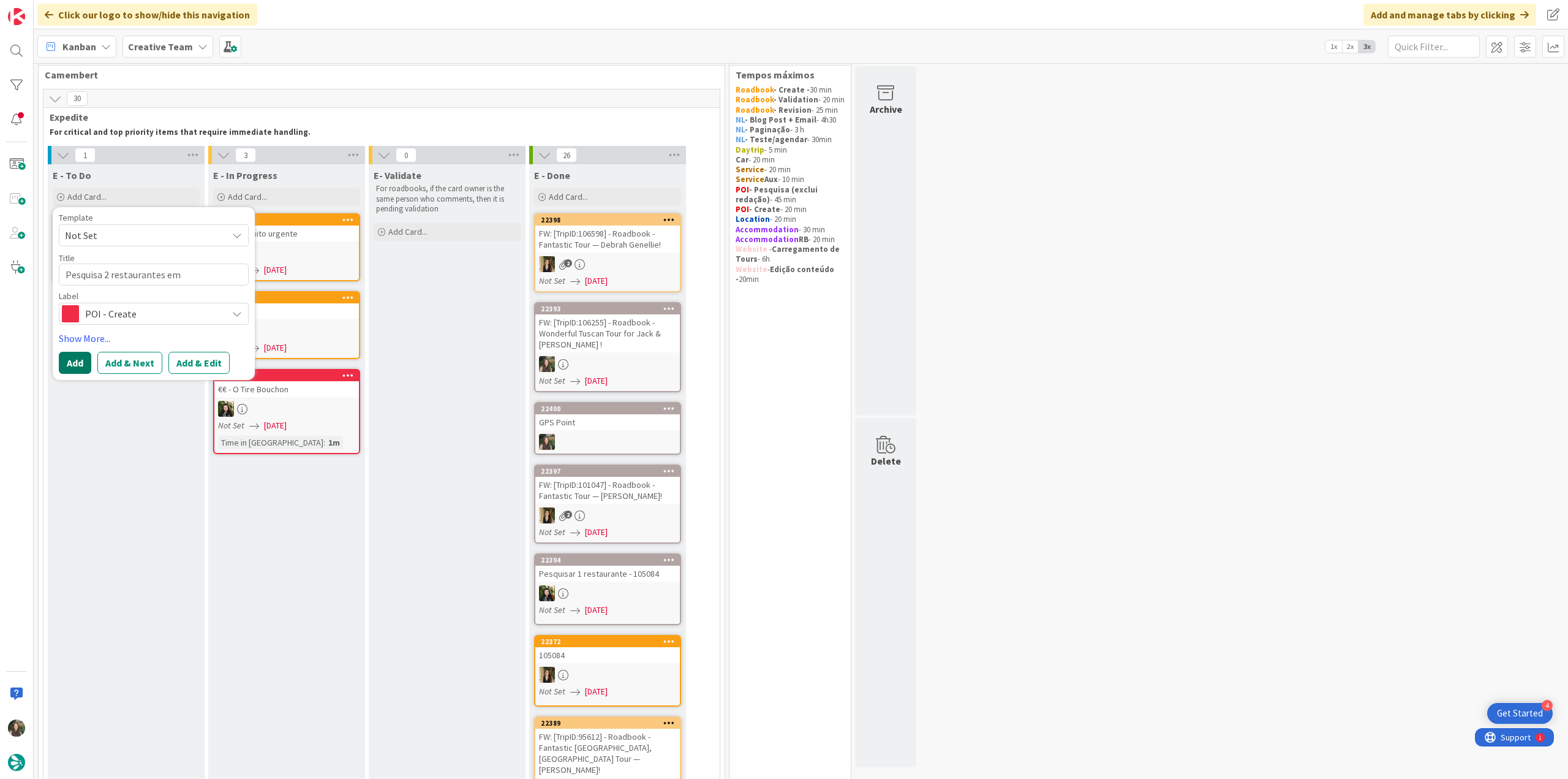
click at [79, 364] on button "Add" at bounding box center [75, 363] width 33 height 22
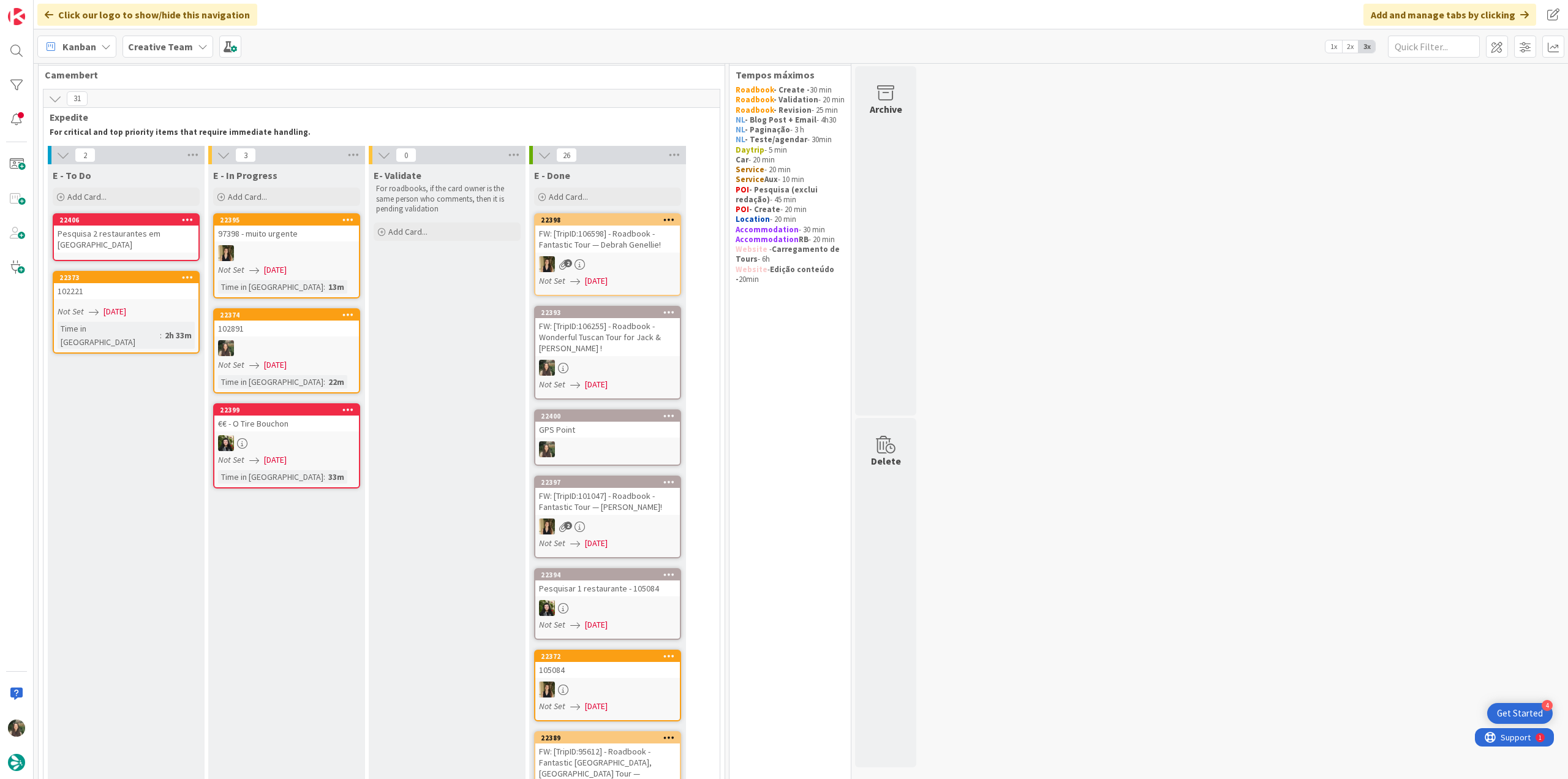
click at [119, 243] on link "22406 Pesquisa 2 restaurantes em [GEOGRAPHIC_DATA]" at bounding box center [126, 237] width 147 height 47
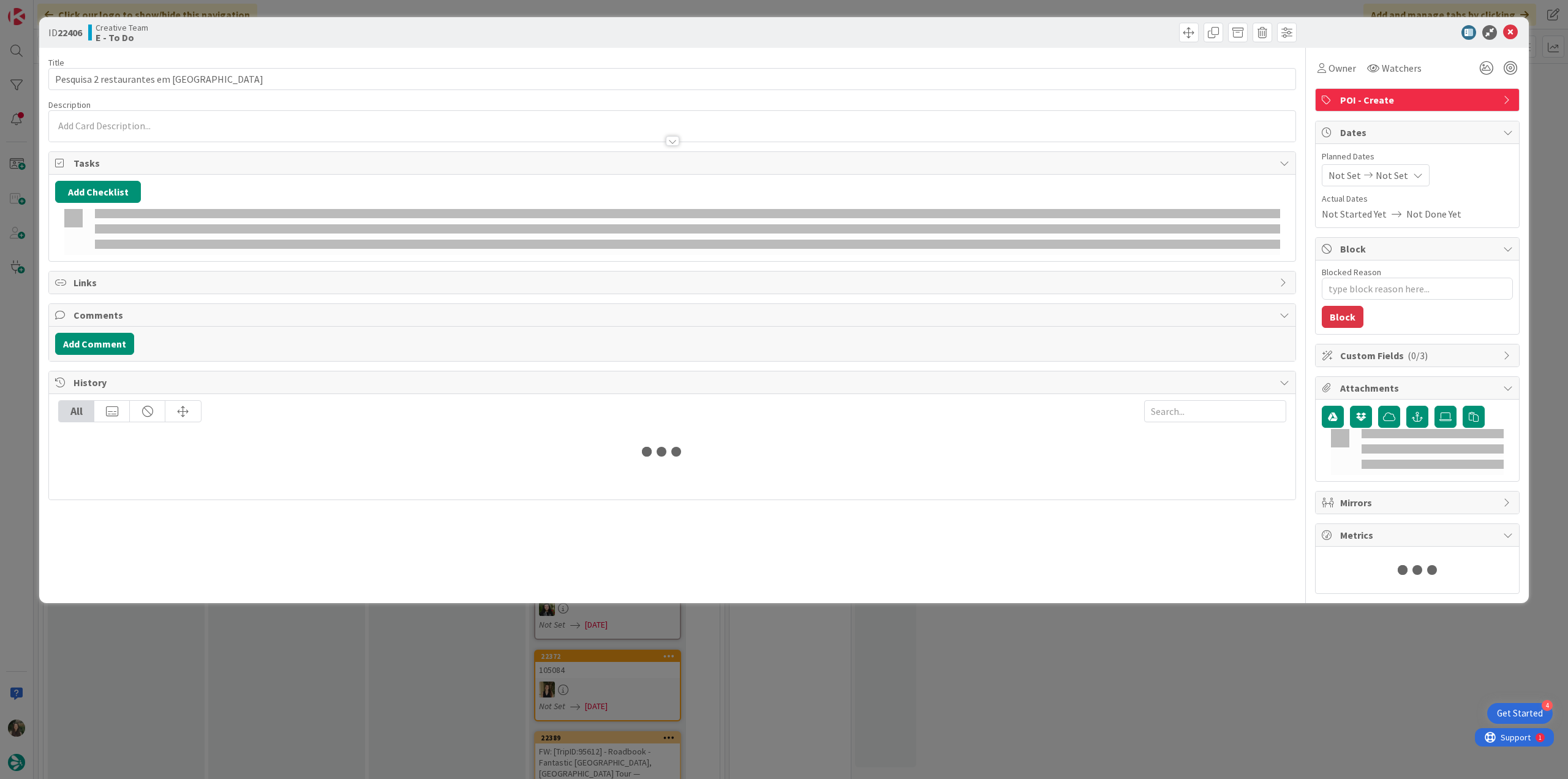
type textarea "x"
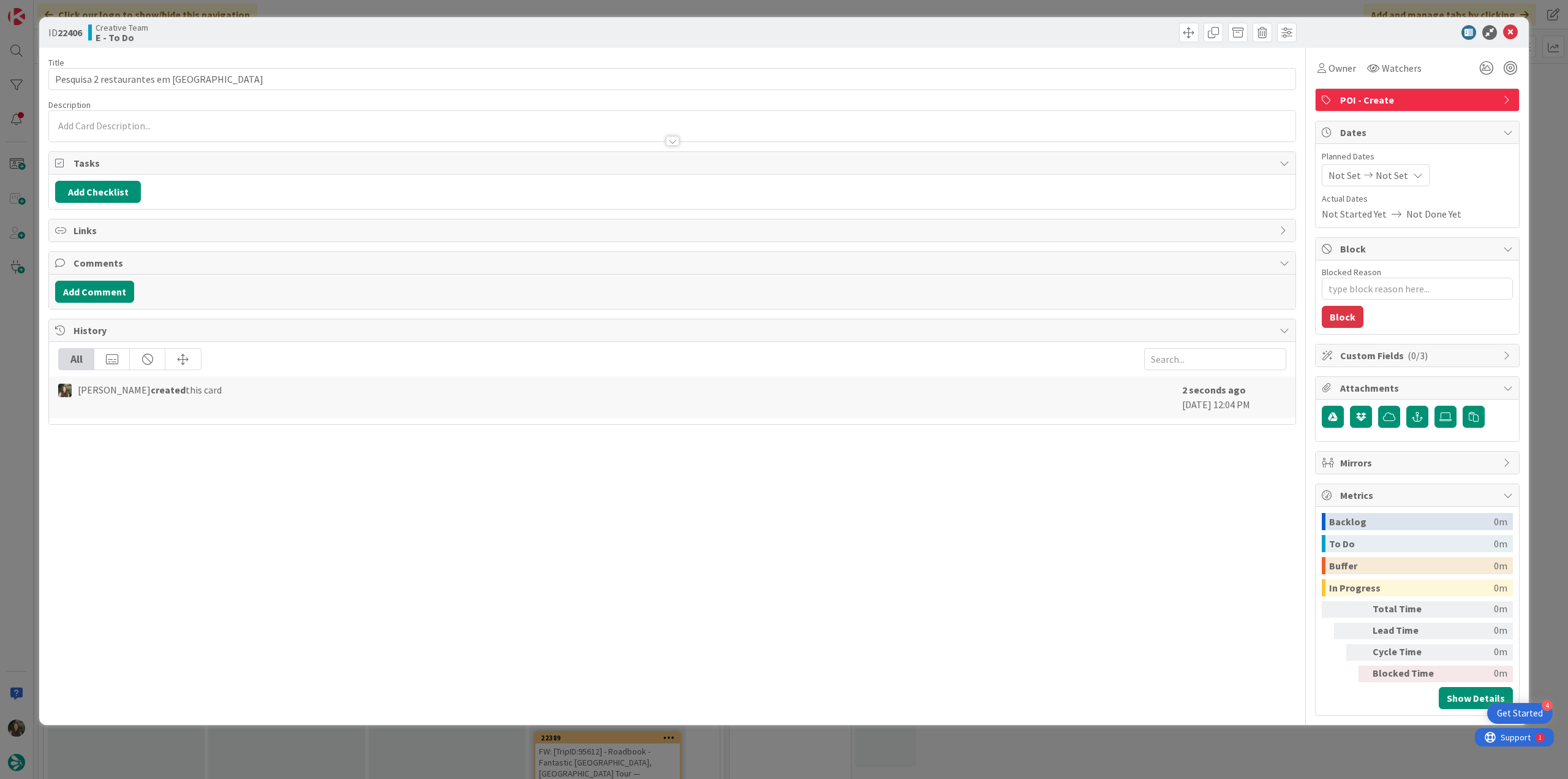
click at [130, 130] on div at bounding box center [672, 135] width 1247 height 13
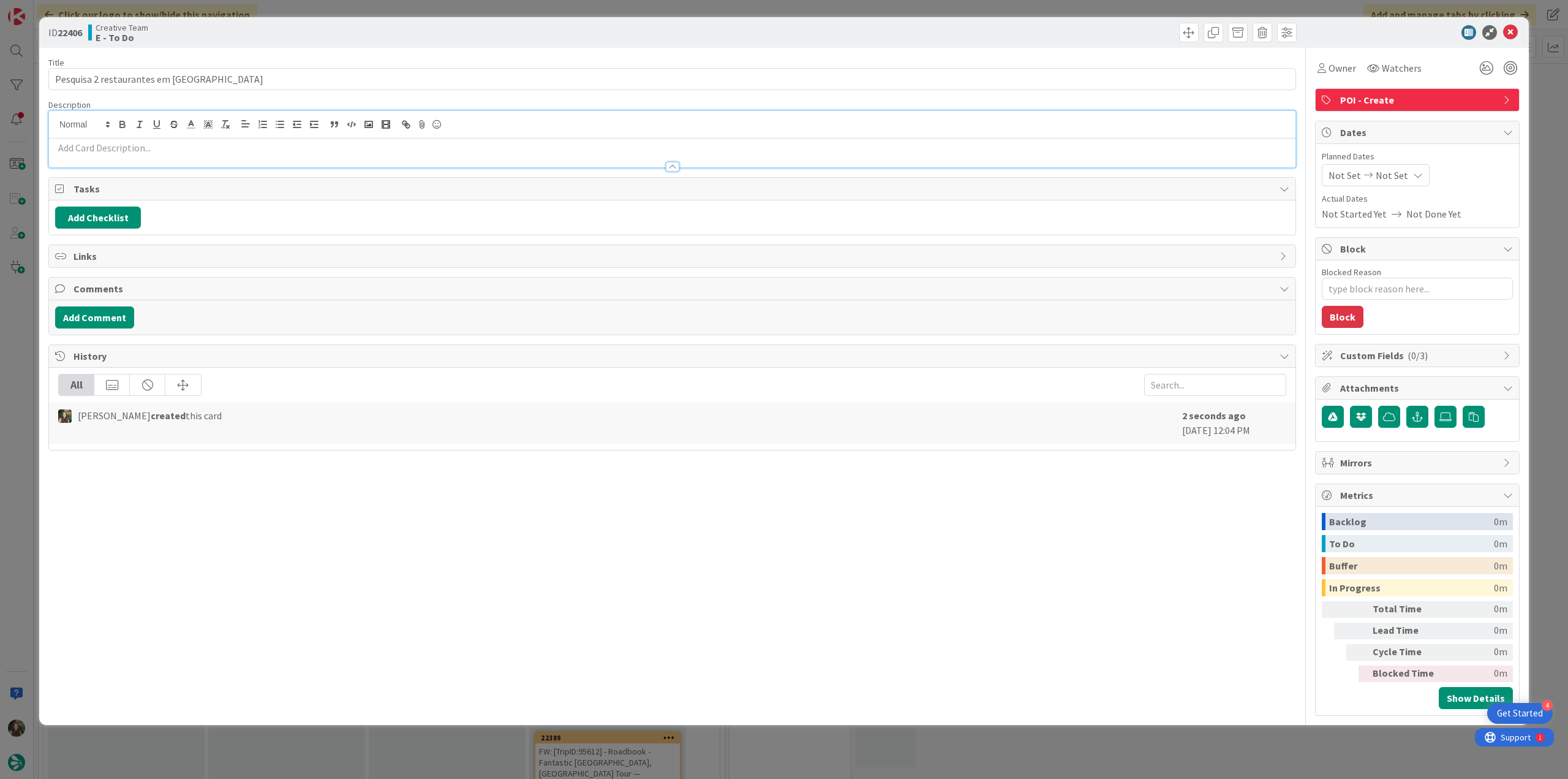
click at [110, 147] on p at bounding box center [672, 148] width 1234 height 14
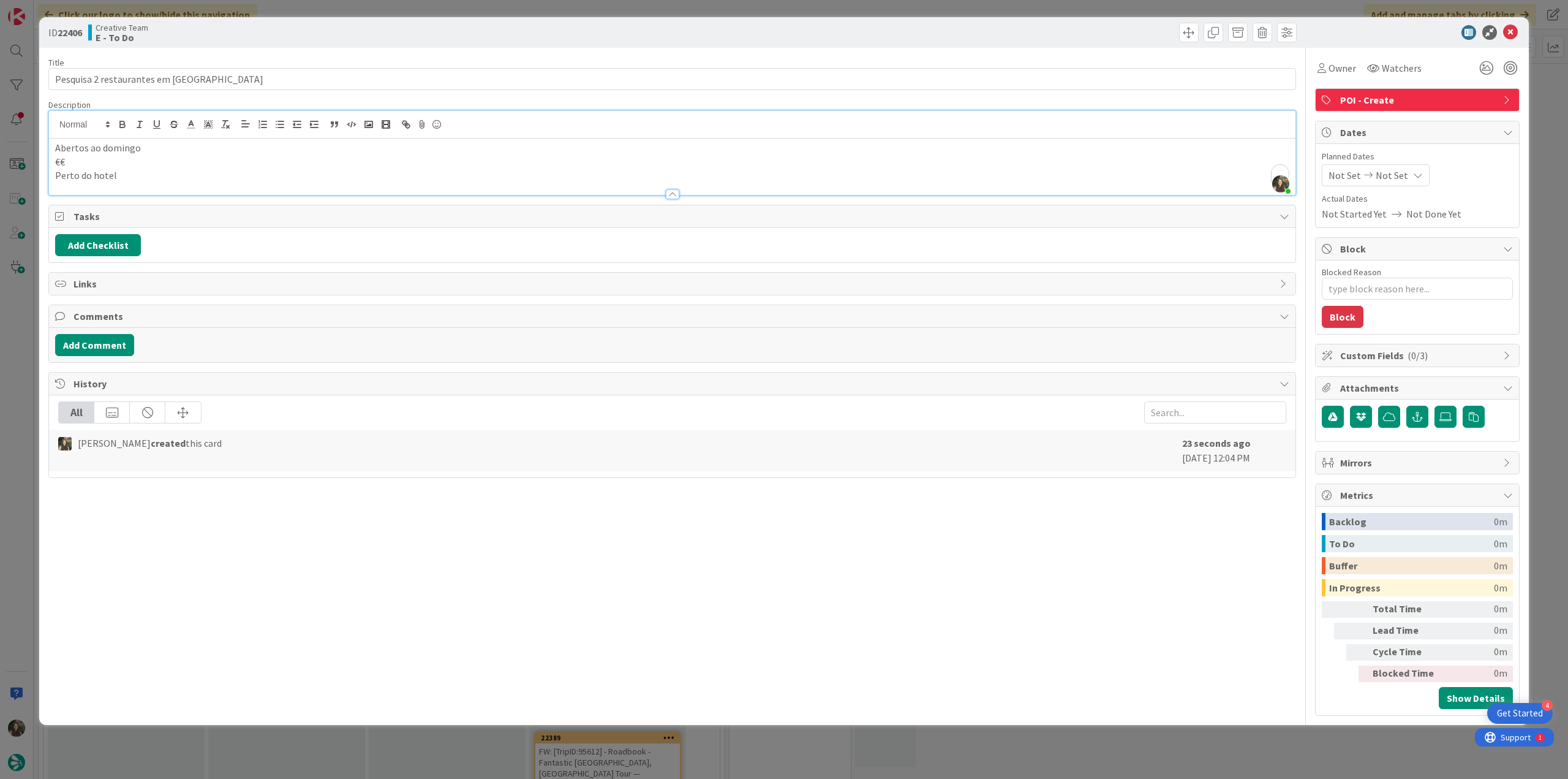
drag, startPoint x: 120, startPoint y: 175, endPoint x: 93, endPoint y: 177, distance: 27.1
click at [93, 177] on p "Perto do hotel" at bounding box center [672, 176] width 1234 height 14
drag, startPoint x: 164, startPoint y: 176, endPoint x: 92, endPoint y: 178, distance: 72.0
click at [92, 178] on p "Perto do [GEOGRAPHIC_DATA]" at bounding box center [672, 176] width 1234 height 14
click at [229, 127] on icon "button" at bounding box center [226, 125] width 11 height 11
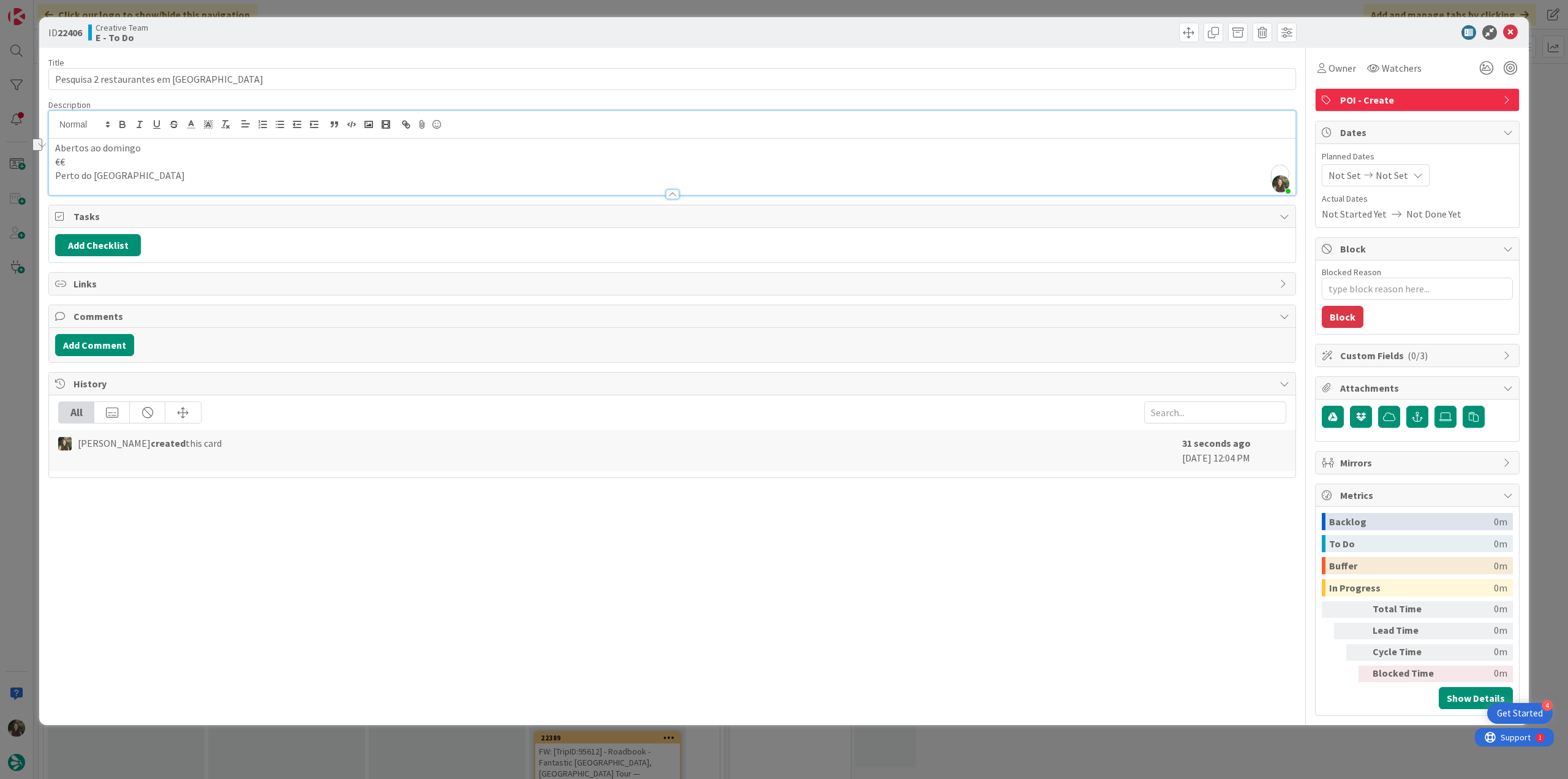
click at [207, 164] on p "€€" at bounding box center [672, 162] width 1234 height 14
click at [182, 175] on p "Perto do [GEOGRAPHIC_DATA]" at bounding box center [672, 176] width 1234 height 14
type textarea "x"
click at [1392, 178] on span "Not Set" at bounding box center [1392, 175] width 33 height 15
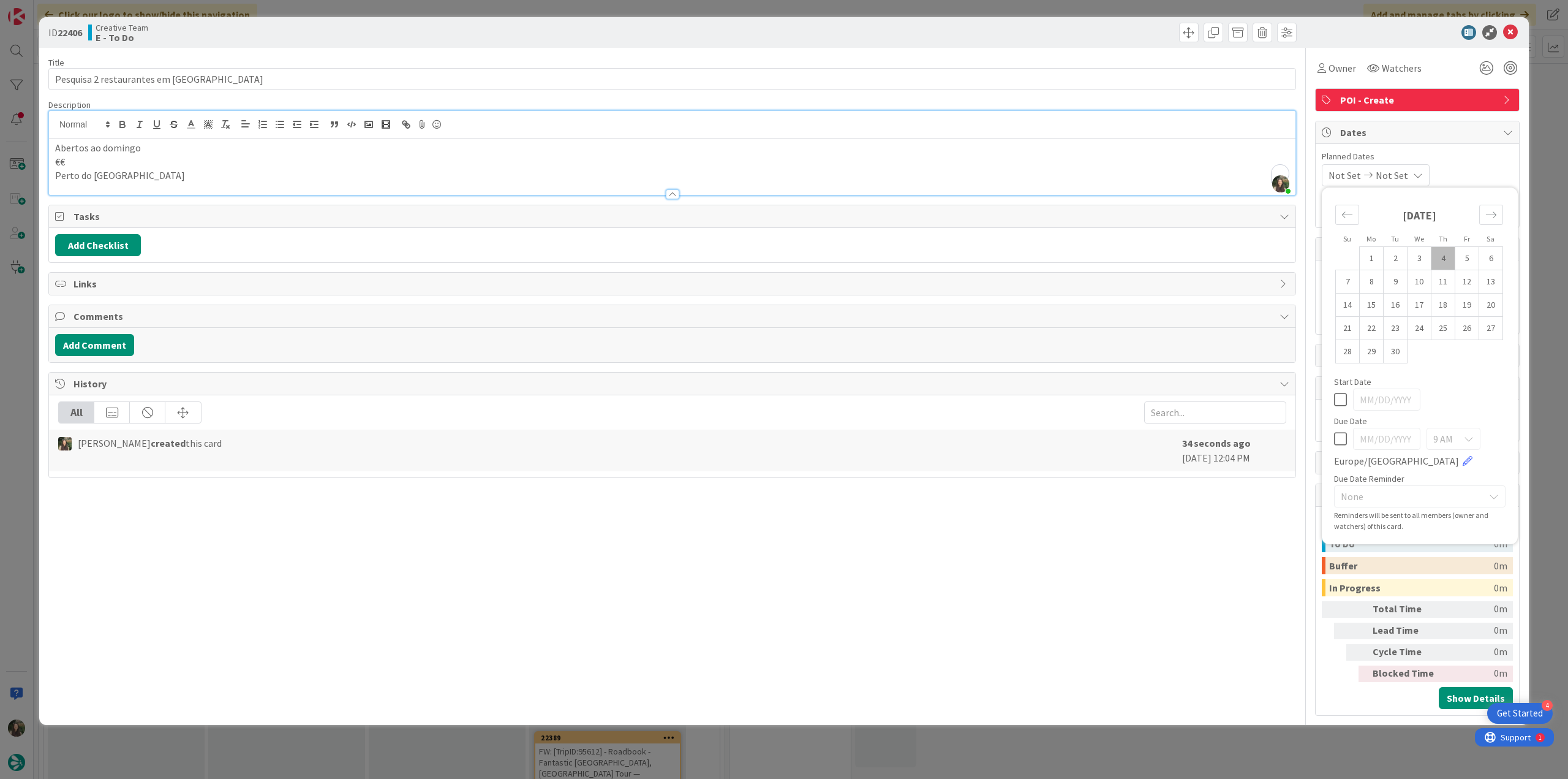
click at [1344, 441] on icon at bounding box center [1340, 438] width 13 height 15
type input "[DATE]"
click at [1273, 574] on div "Title 33 / 128 Pesquisa 2 restaurantes em Dieppe Description [PERSON_NAME] just…" at bounding box center [672, 381] width 1247 height 668
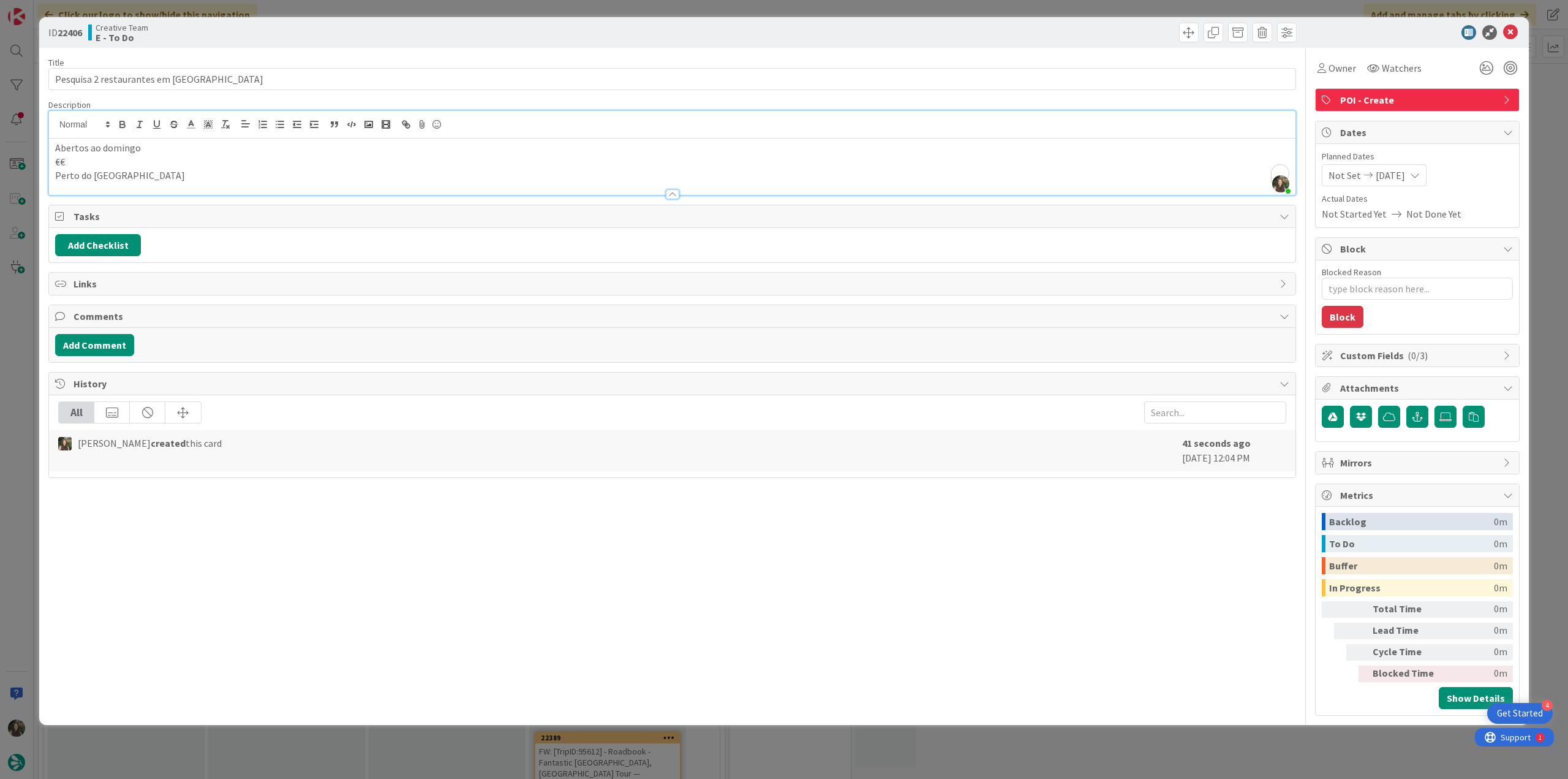
click at [1540, 185] on div "ID 22406 Creative Team E - To Do Title 33 / 128 Pesquisa 2 restaurantes em [GEO…" at bounding box center [784, 390] width 1568 height 779
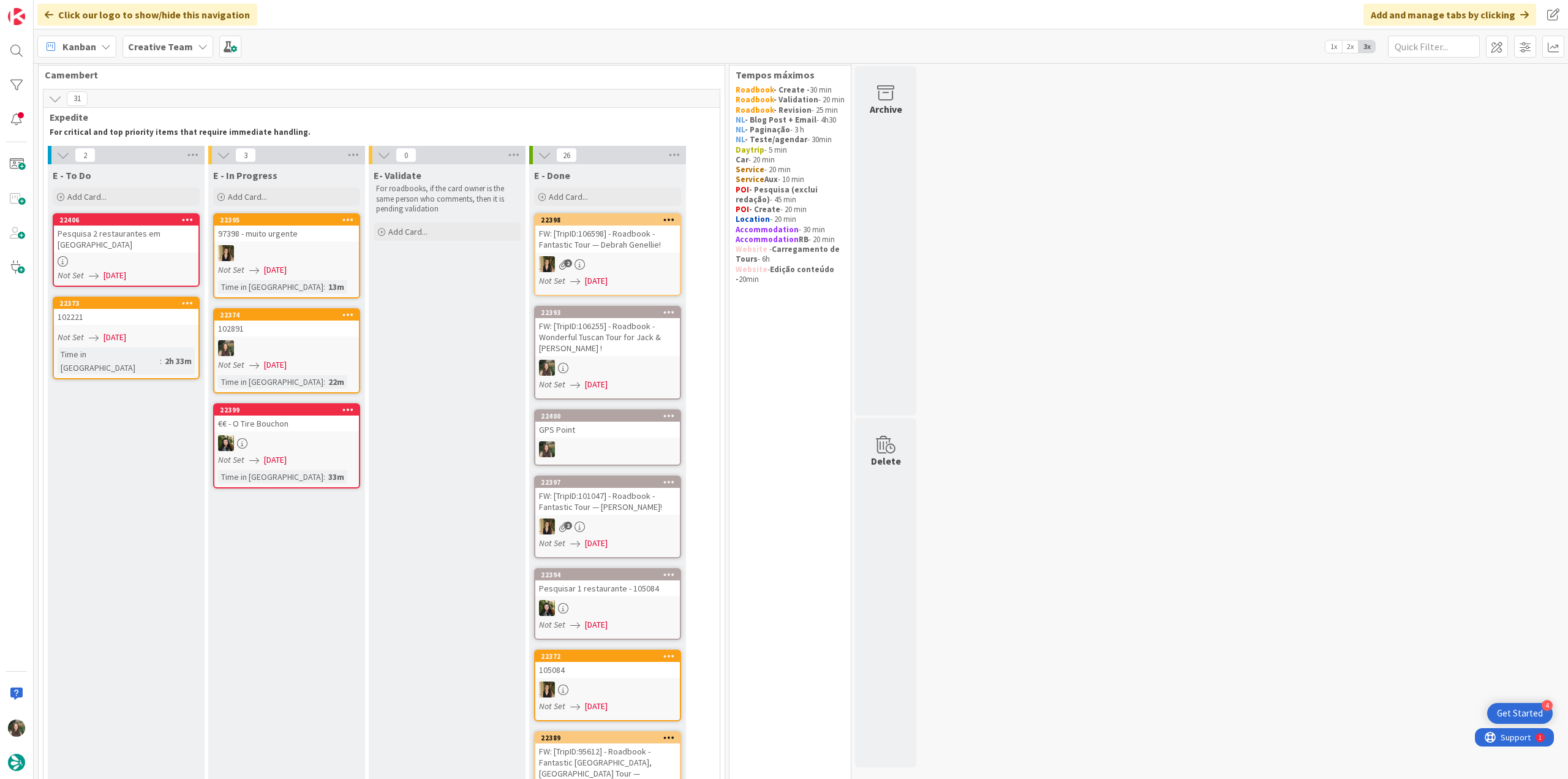
click at [323, 353] on div at bounding box center [287, 348] width 144 height 16
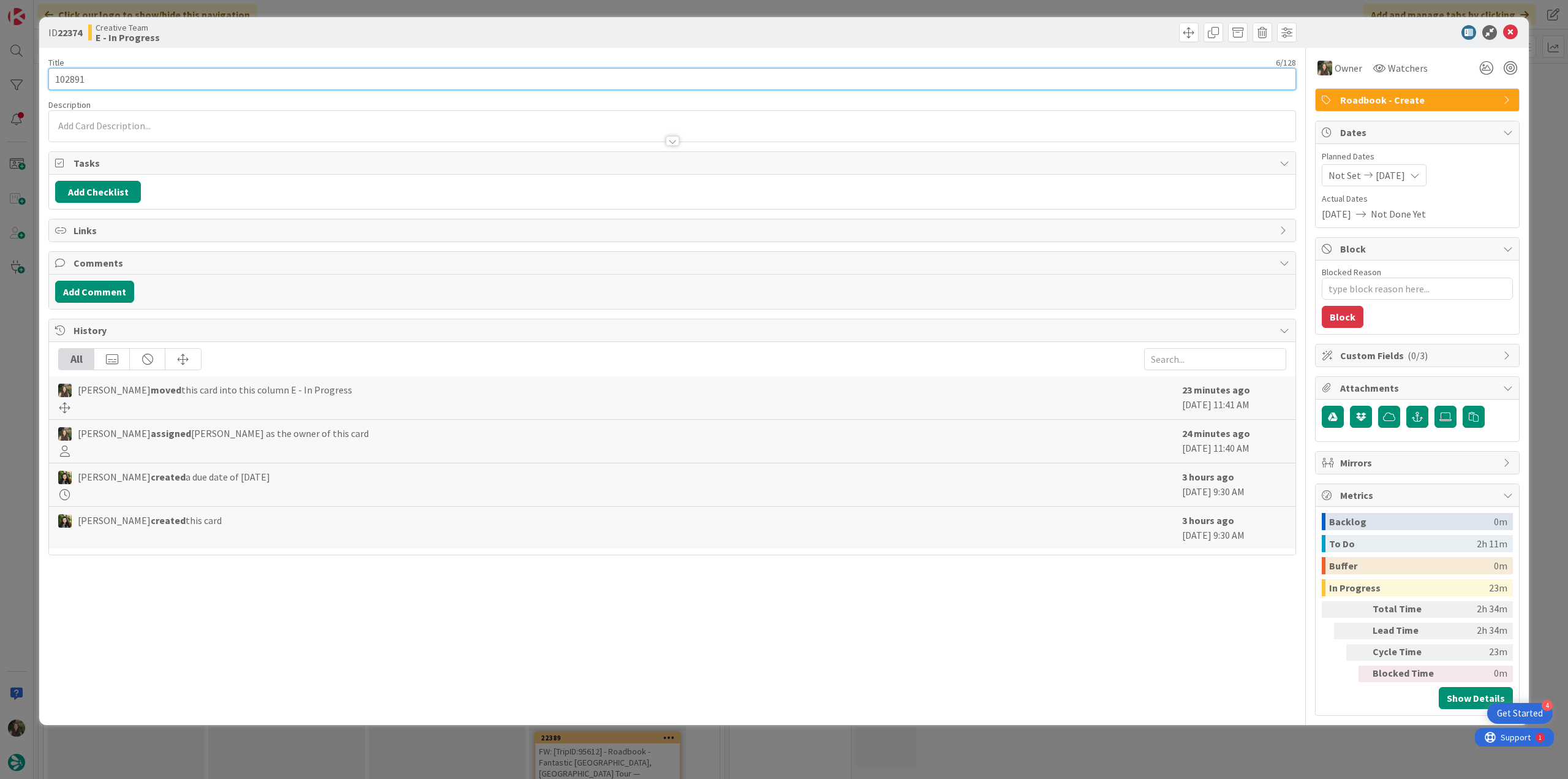
click at [79, 79] on input "102891" at bounding box center [672, 79] width 1247 height 22
click at [23, 439] on div "ID 22374 Creative Team E - In Progress Title 6 / 128 102891 Description Owner W…" at bounding box center [784, 390] width 1568 height 779
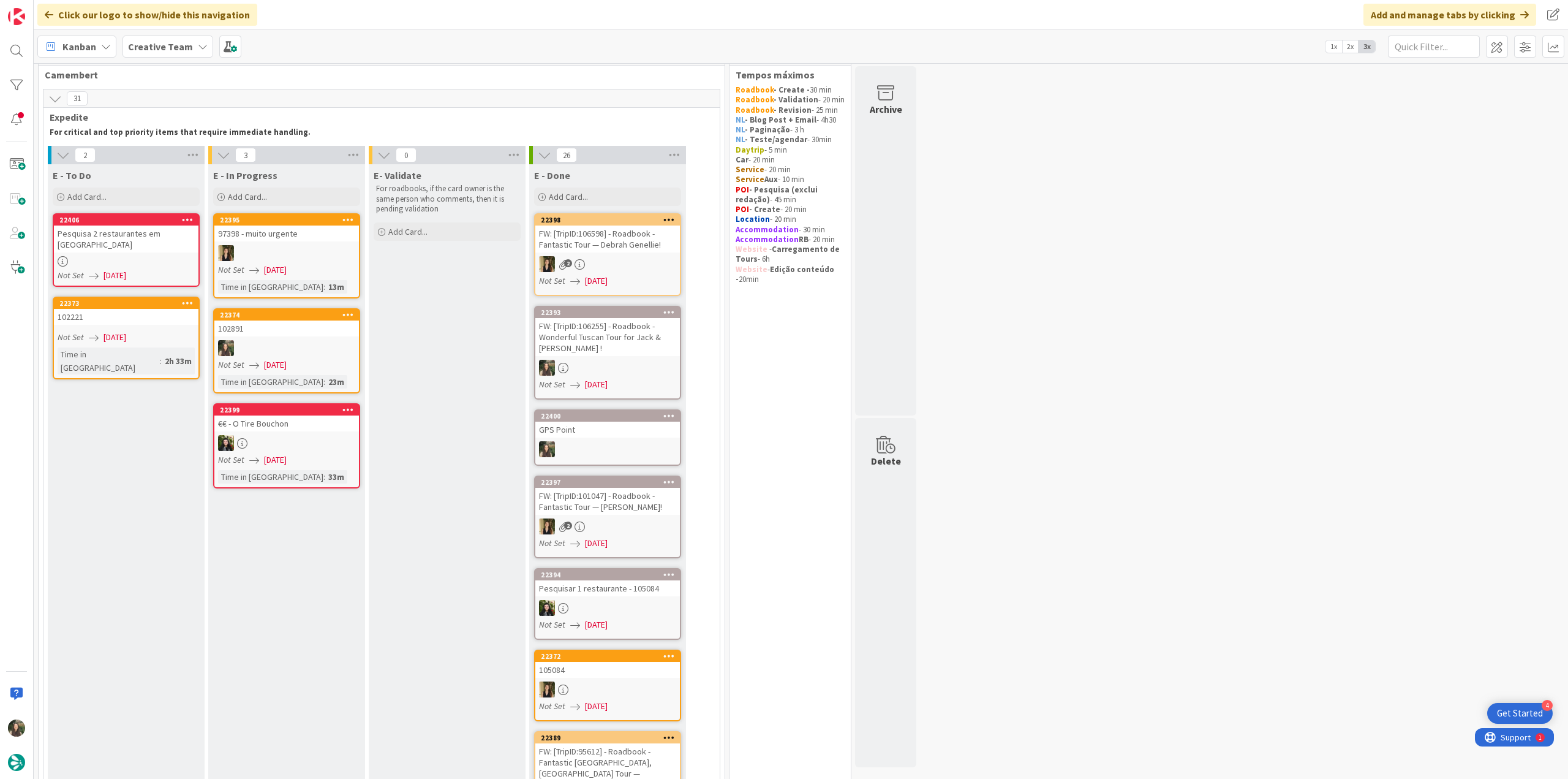
click at [181, 234] on div "Pesquisa 2 restaurantes em [GEOGRAPHIC_DATA]" at bounding box center [126, 239] width 144 height 27
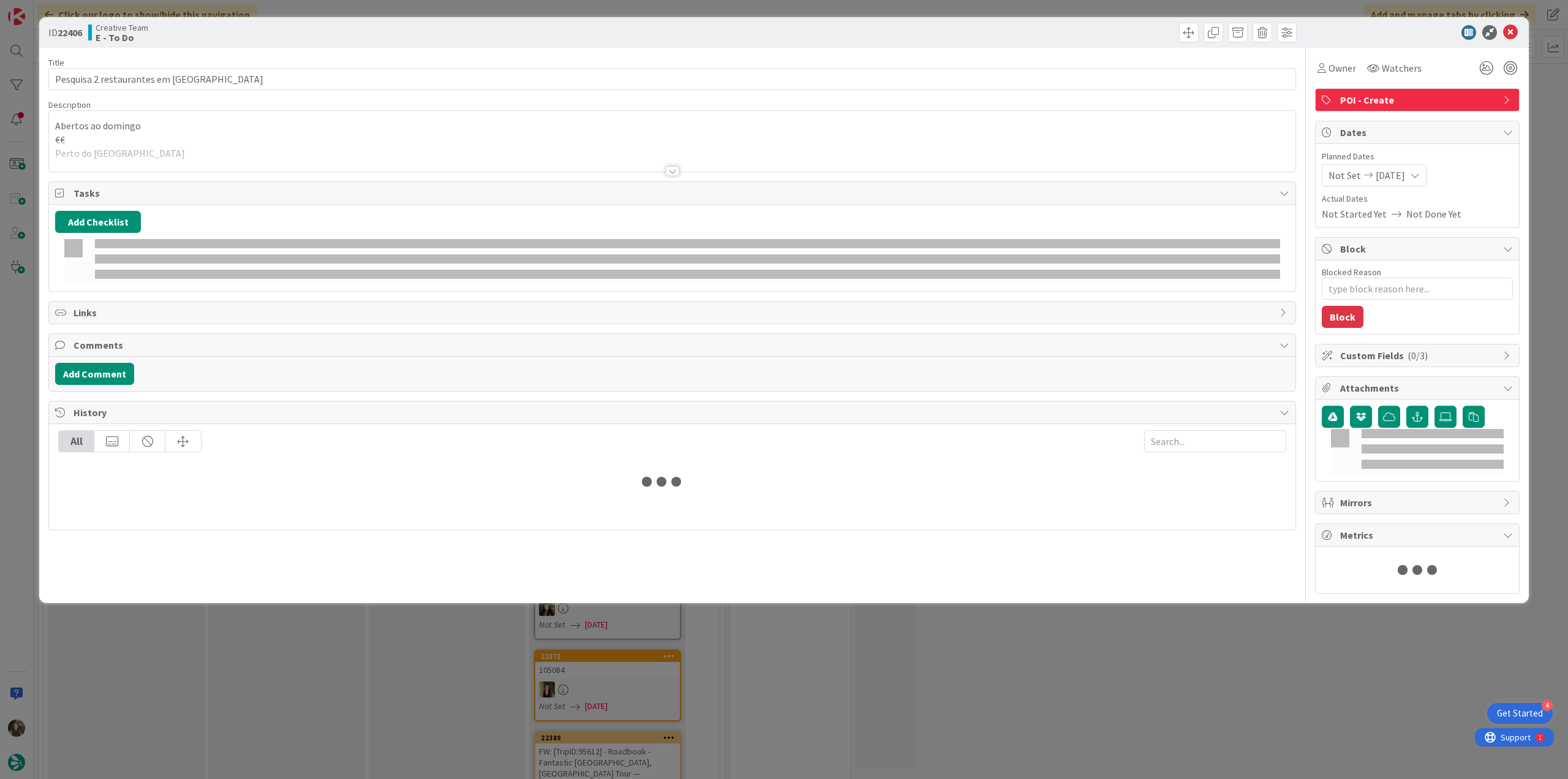
type textarea "x"
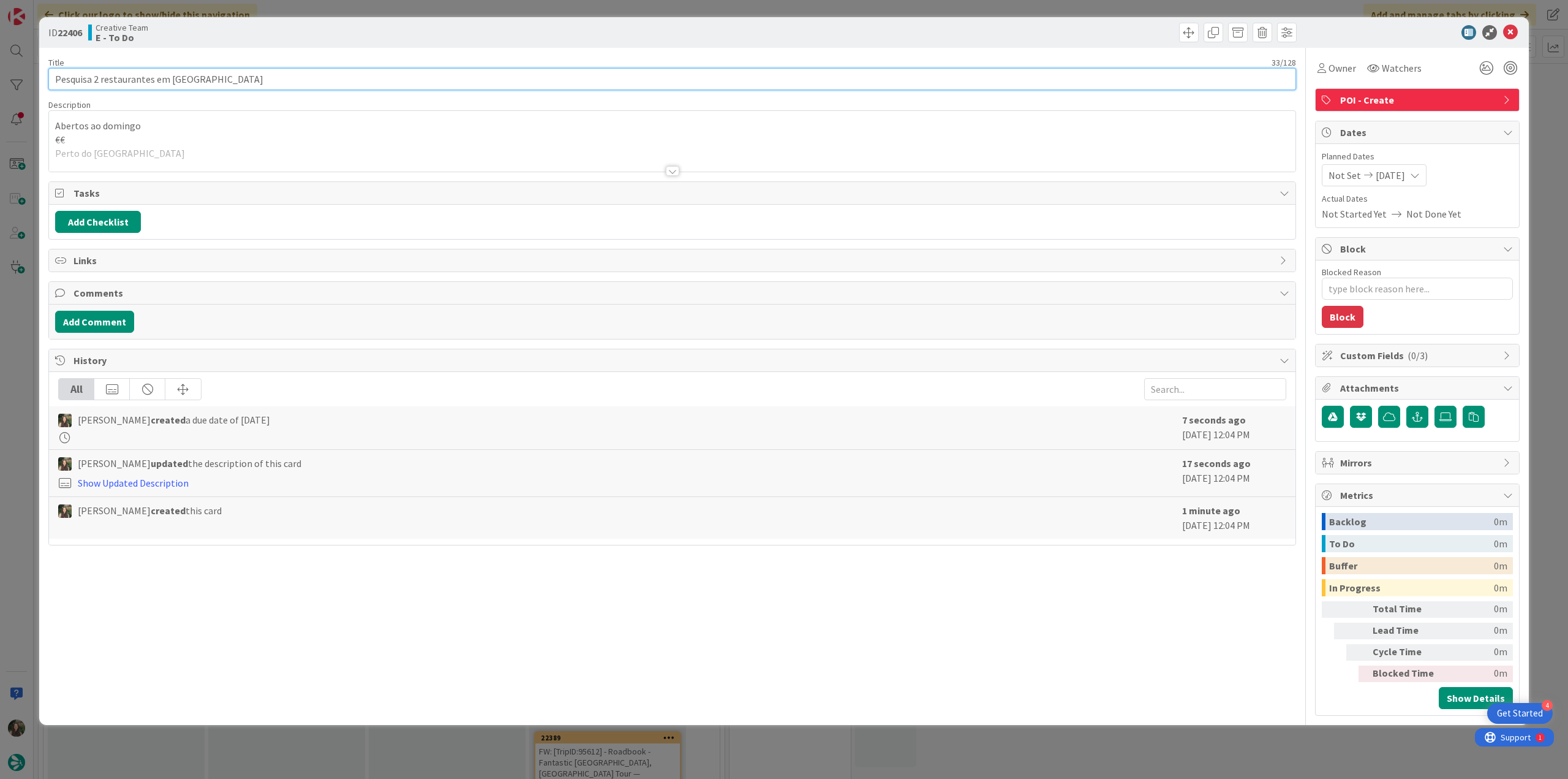
click at [259, 75] on input "Pesquisa 2 restaurantes em [GEOGRAPHIC_DATA]" at bounding box center [672, 79] width 1247 height 22
paste input "102891"
type input "Pesquisa 2 restaurantes em [GEOGRAPHIC_DATA] - 102891"
type textarea "x"
type input "Pesquisa 2 restaurantes em [GEOGRAPHIC_DATA] - 102891"
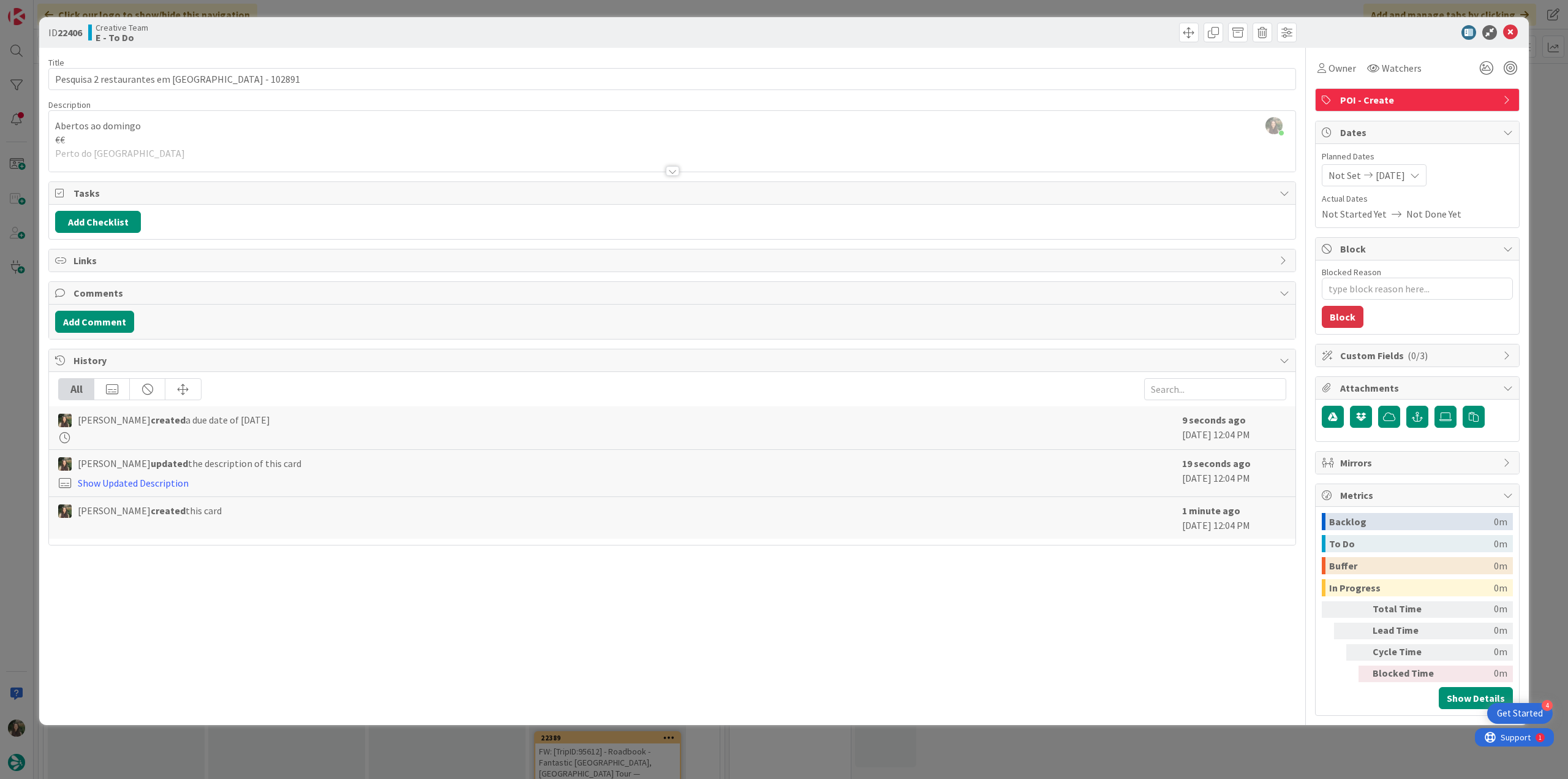
click at [16, 329] on div "ID 22406 Creative Team E - To Do Title 42 / 128 Pesquisa 2 restaurantes em [GEO…" at bounding box center [784, 390] width 1568 height 779
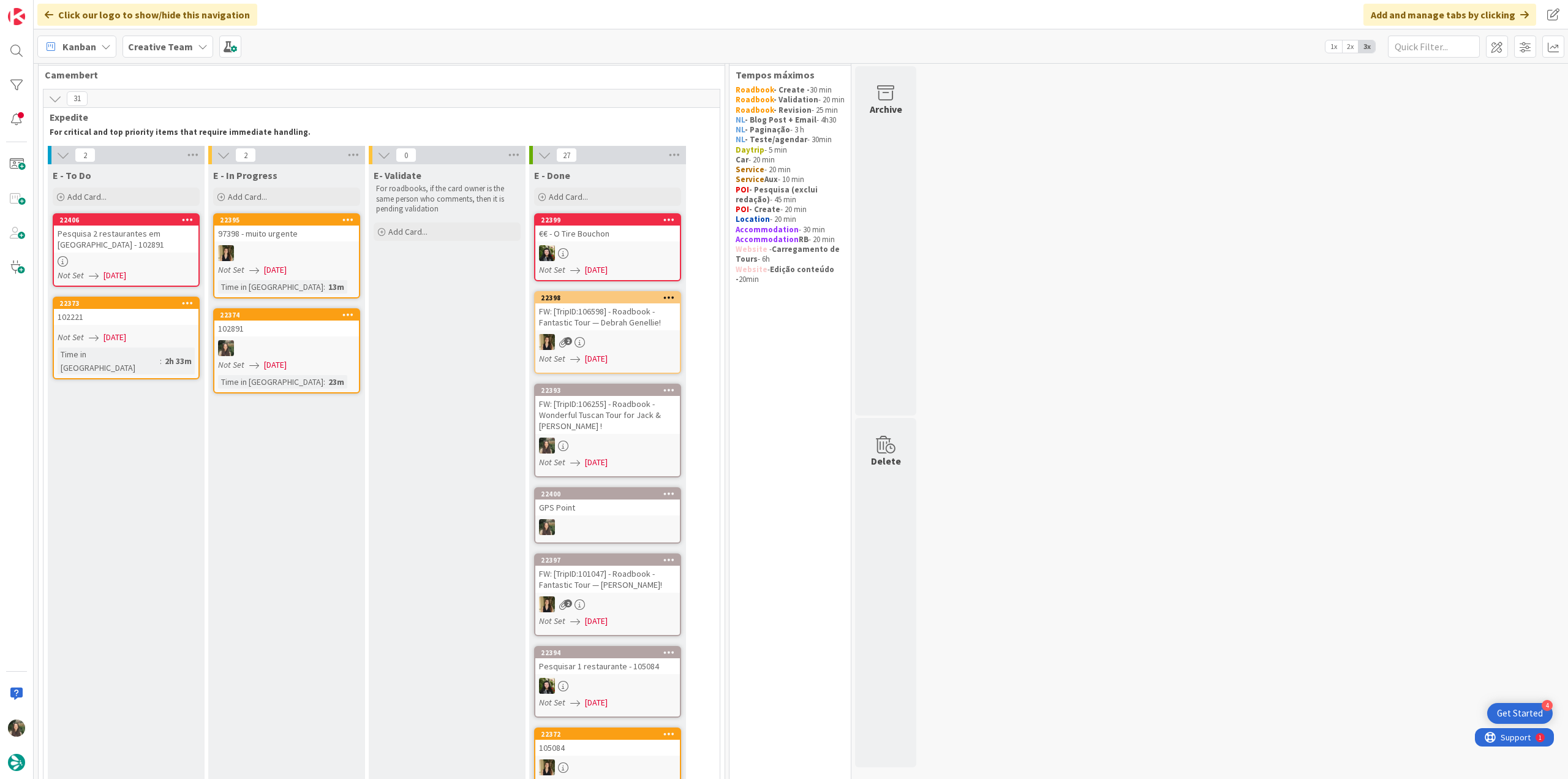
click at [134, 256] on link "22406 Pesquisa 2 restaurantes em Dieppe - 102891 Not Set [DATE]" at bounding box center [126, 250] width 147 height 74
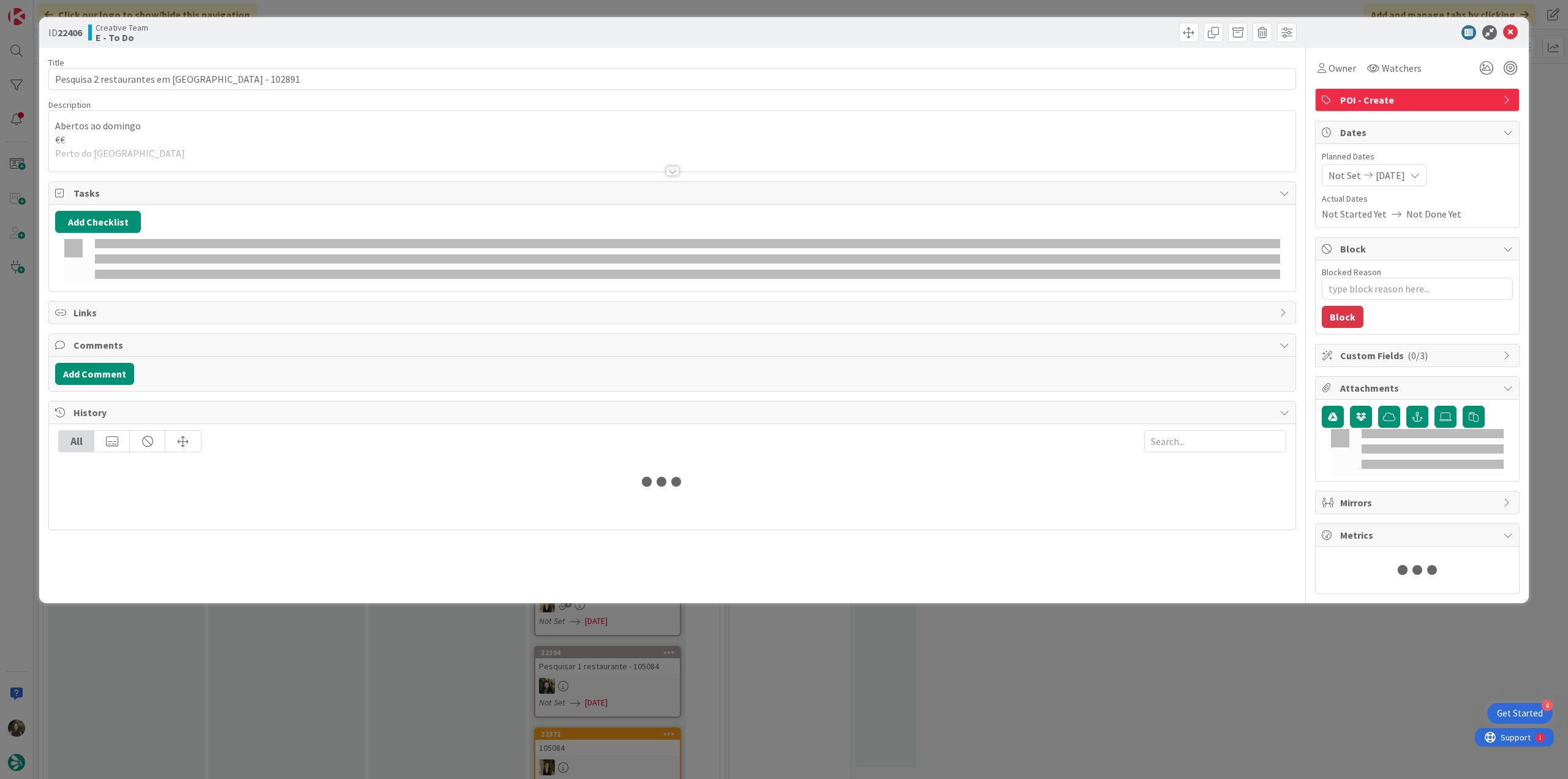
type textarea "x"
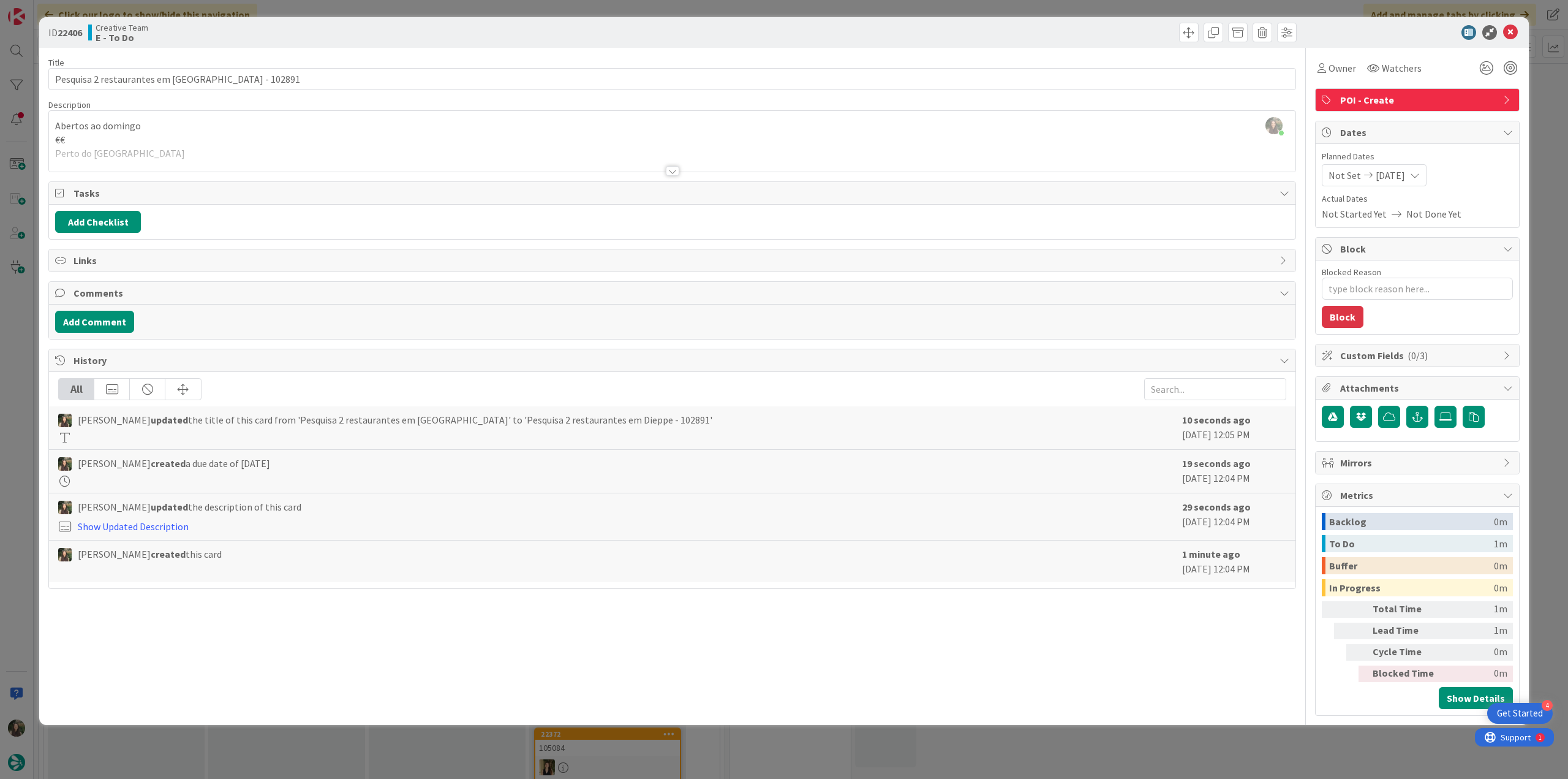
click at [18, 356] on div "ID 22406 Creative Team E - To Do Title 42 / 128 Pesquisa 2 restaurantes em [GEO…" at bounding box center [784, 390] width 1568 height 779
